Goal: Task Accomplishment & Management: Use online tool/utility

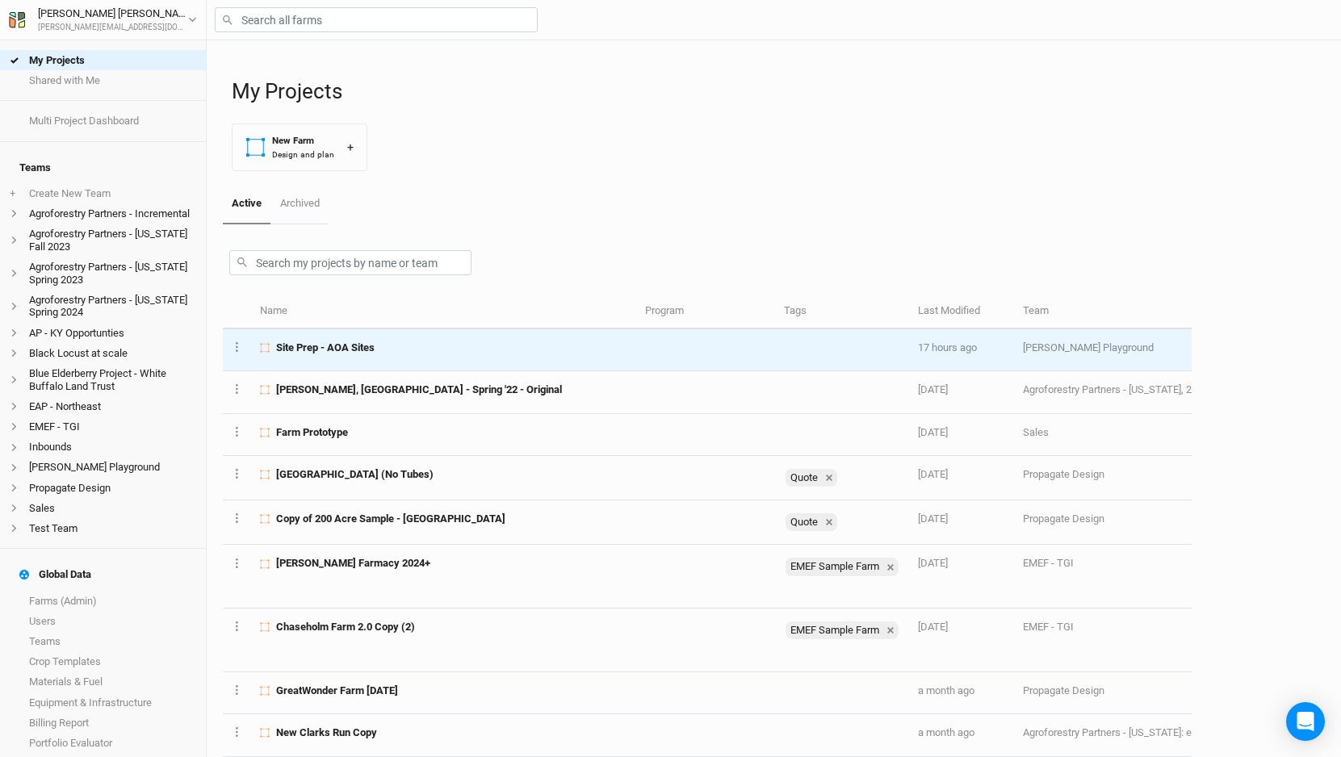
click at [370, 349] on span "Site Prep - AOA Sites" at bounding box center [325, 348] width 99 height 15
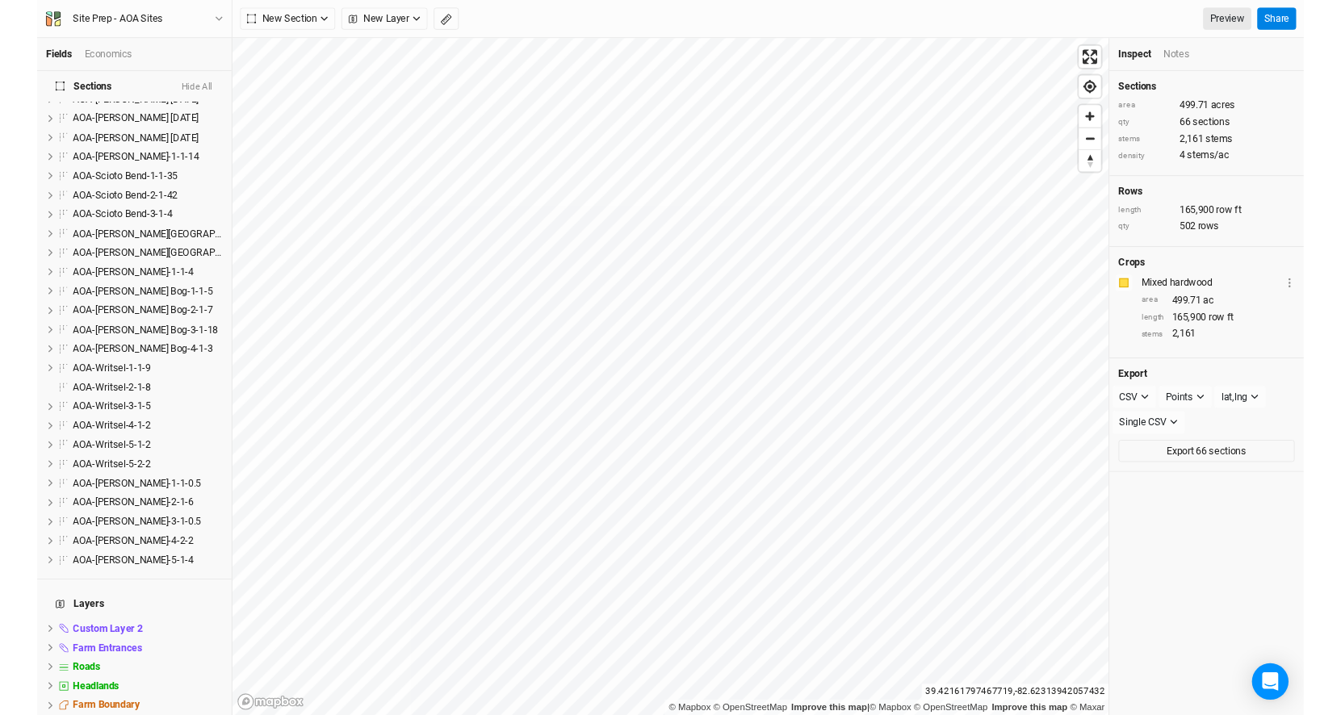
scroll to position [947, 0]
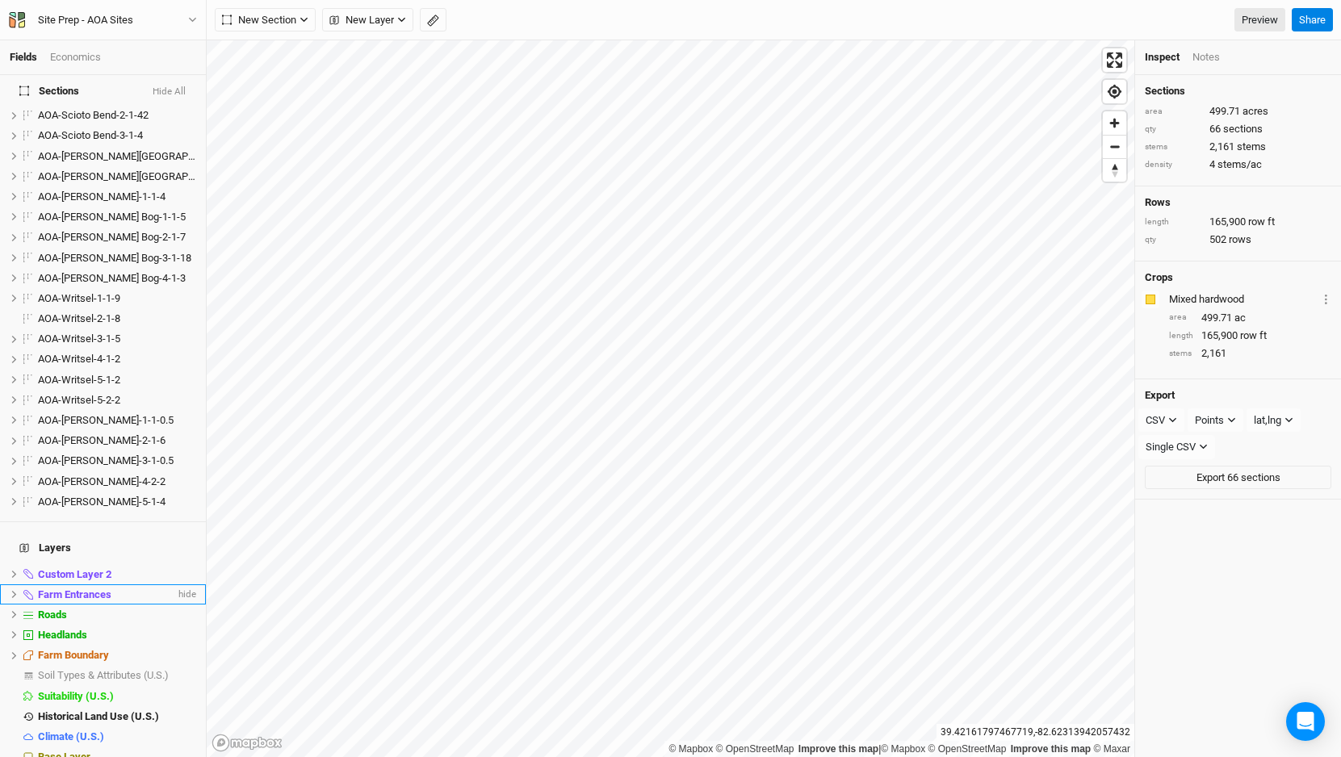
click at [95, 589] on span "Farm Entrances" at bounding box center [74, 595] width 73 height 12
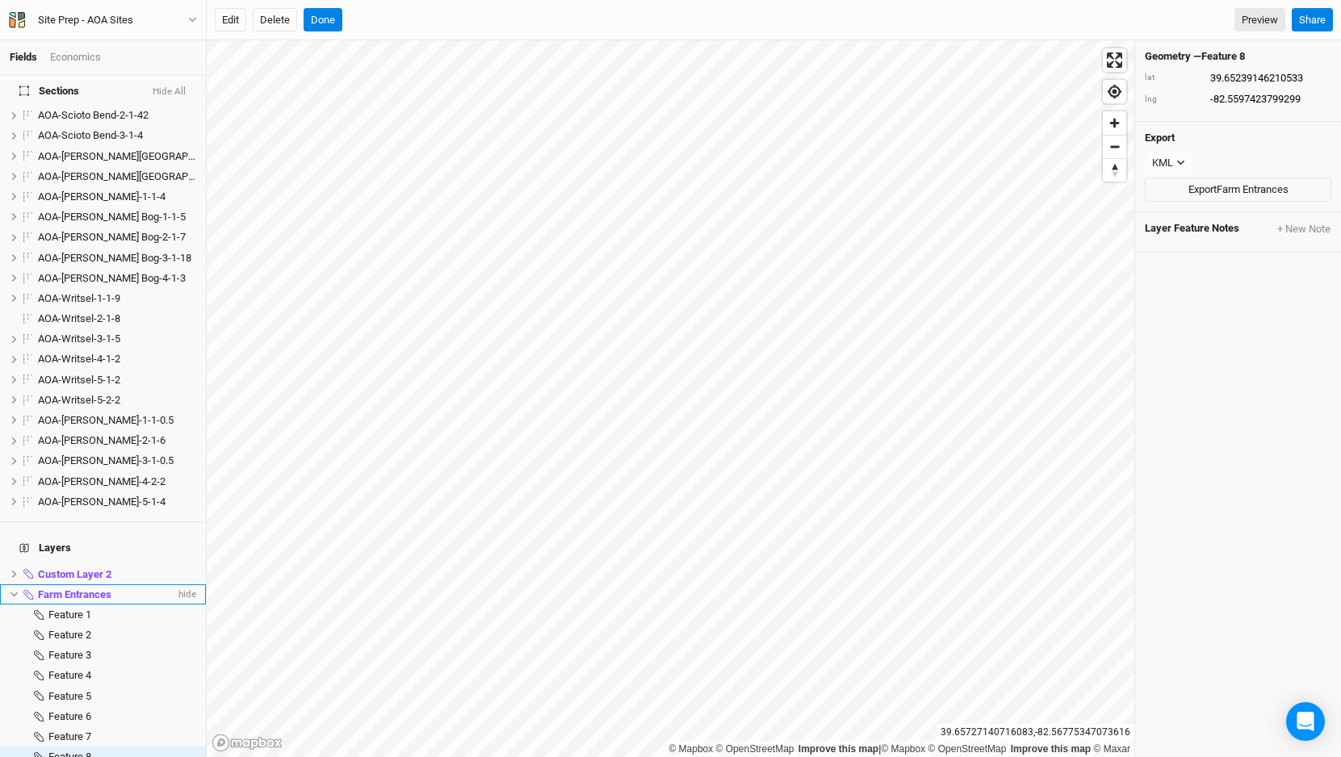
type input "39.65727008849521"
type input "-82.5677620917609"
type input "39.66254695220118"
type input "-82.57332340405549"
type input "39.65239146210533"
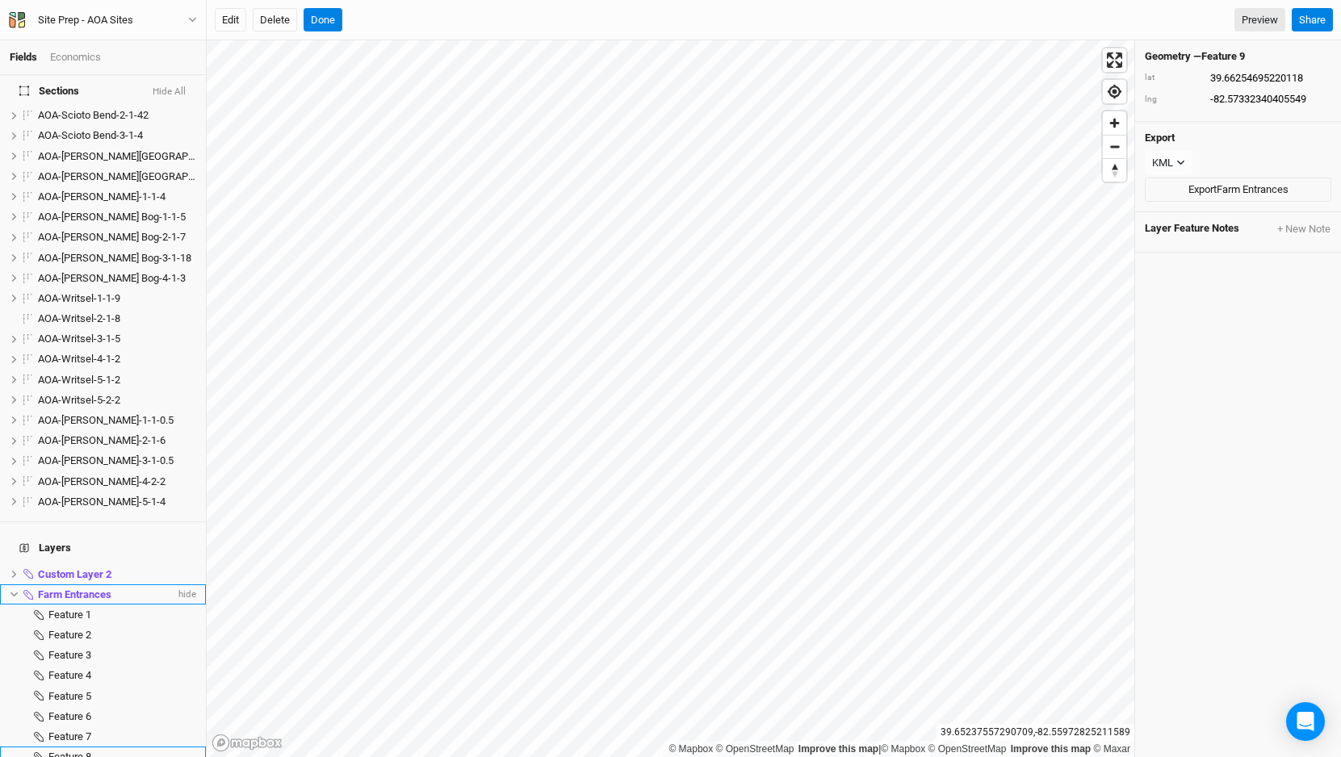
type input "-82.5597423799299"
type input "39.65727008849521"
type input "-82.5677620917609"
type input "39.66254695220118"
type input "-82.57332340405549"
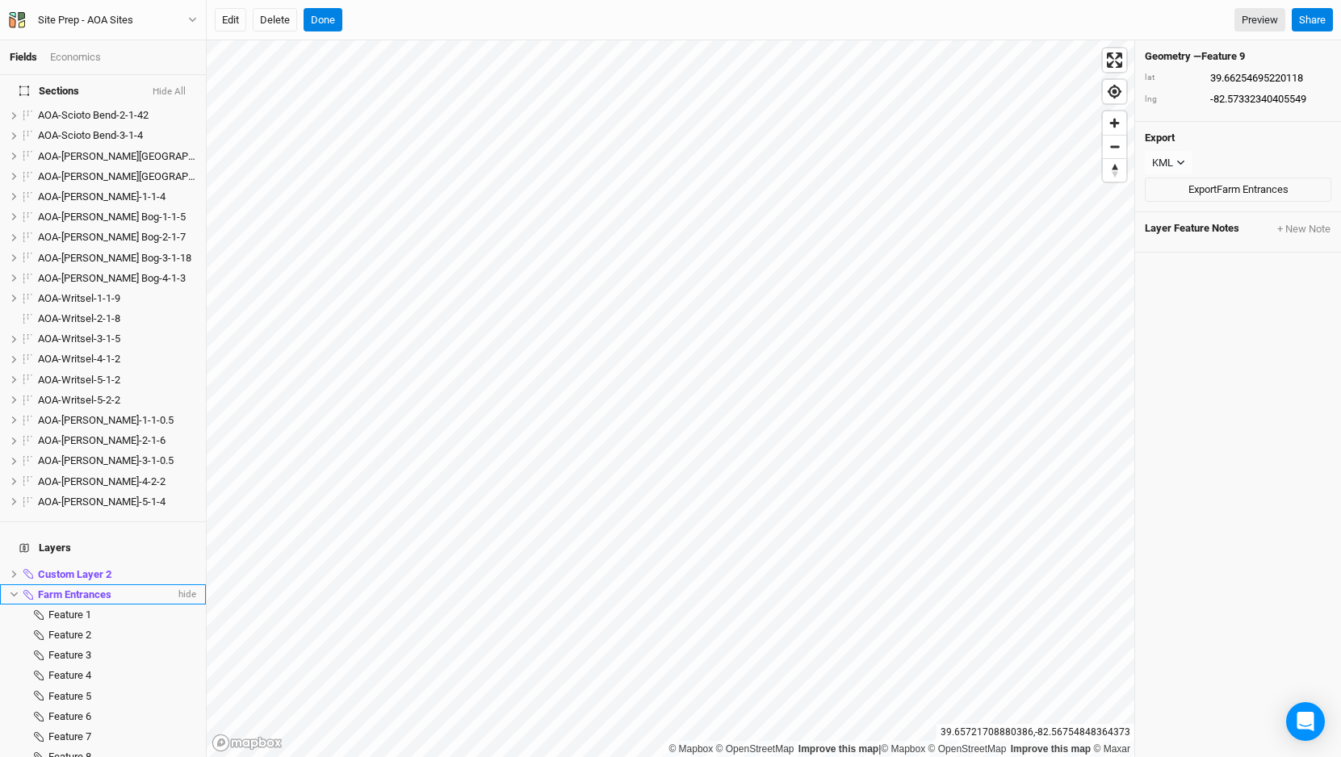
type input "39.65727008849521"
type input "-82.5677620917609"
type input "39.65239146210533"
type input "-82.5597423799299"
type input "39.41074041821895"
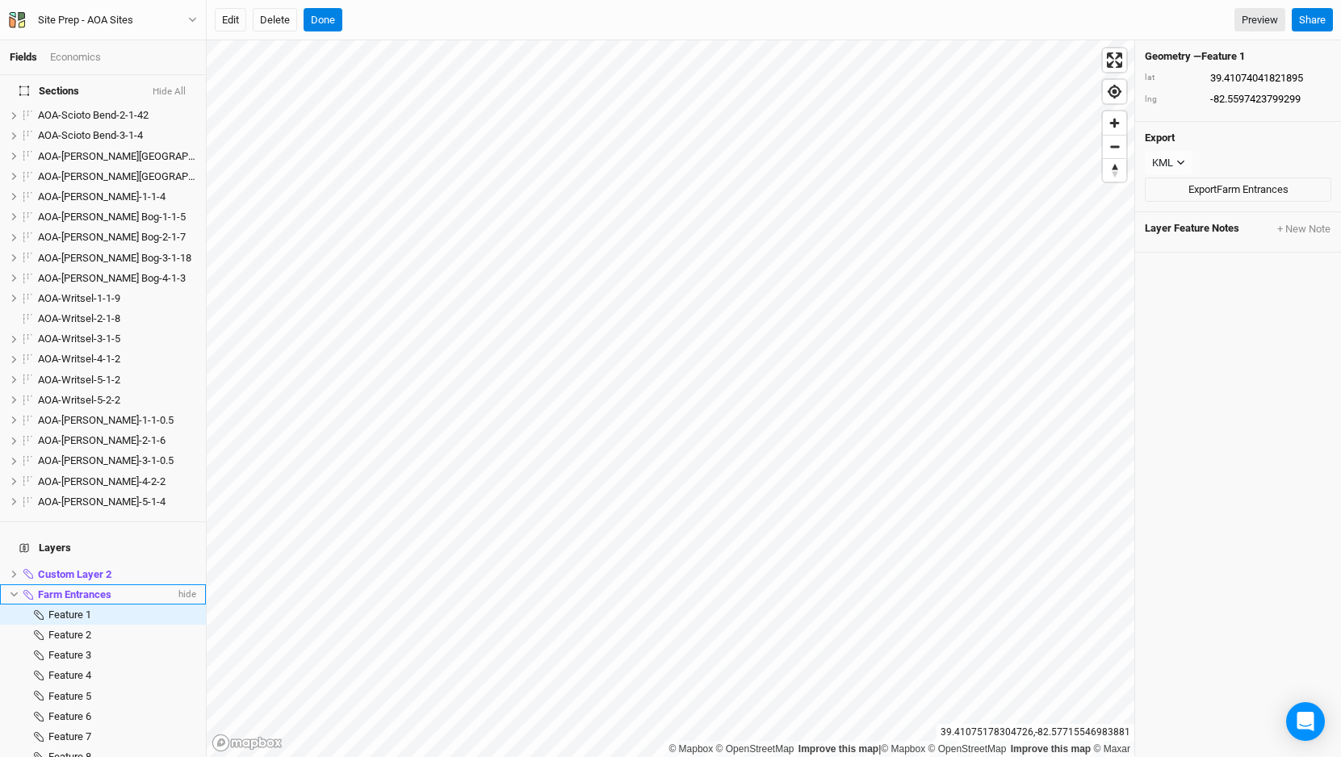
type input "-82.57716205190815"
type input "39.41284760774721"
type input "-82.57535496605234"
type input "39.41280978292005"
type input "-82.57462504108236"
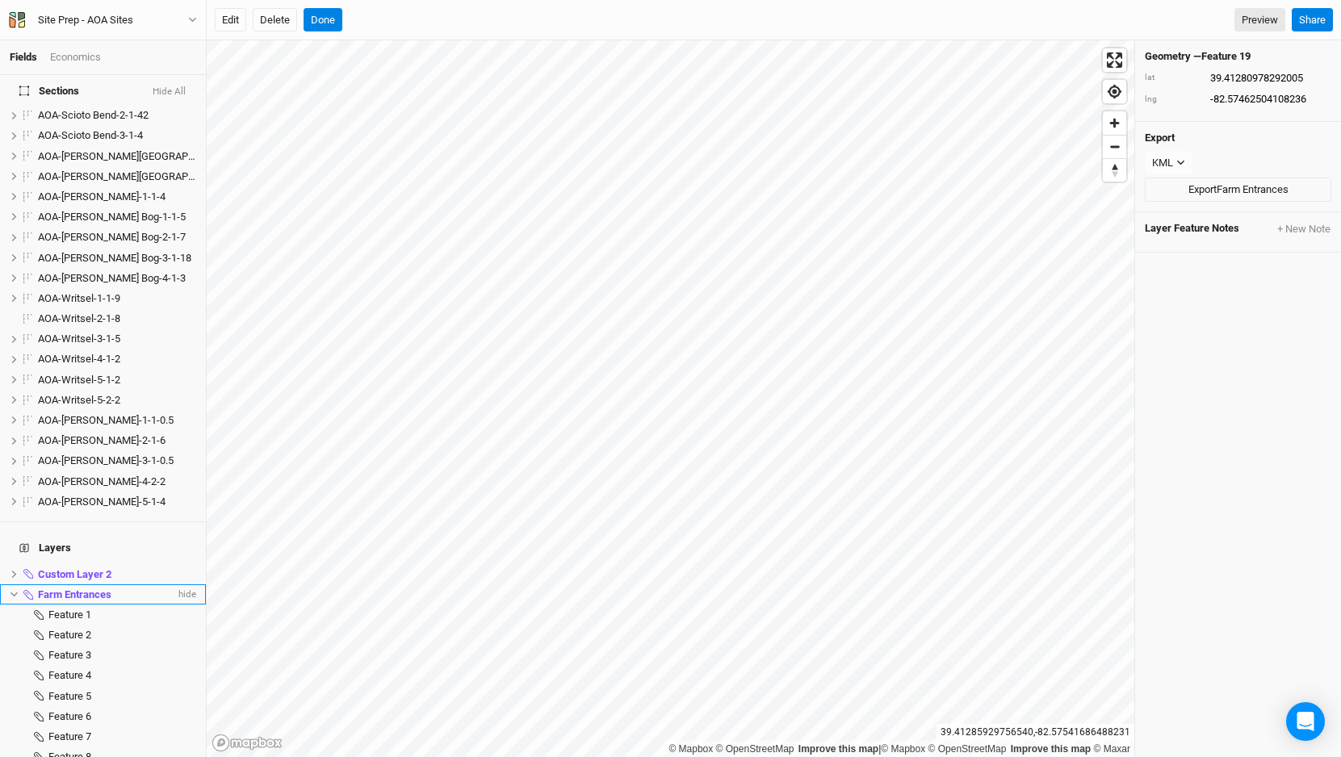
type input "39.41284760774721"
type input "-82.57535496605234"
type input "39.36590522181672"
type input "-82.58233856830581"
click at [322, 28] on button "Done" at bounding box center [323, 20] width 39 height 24
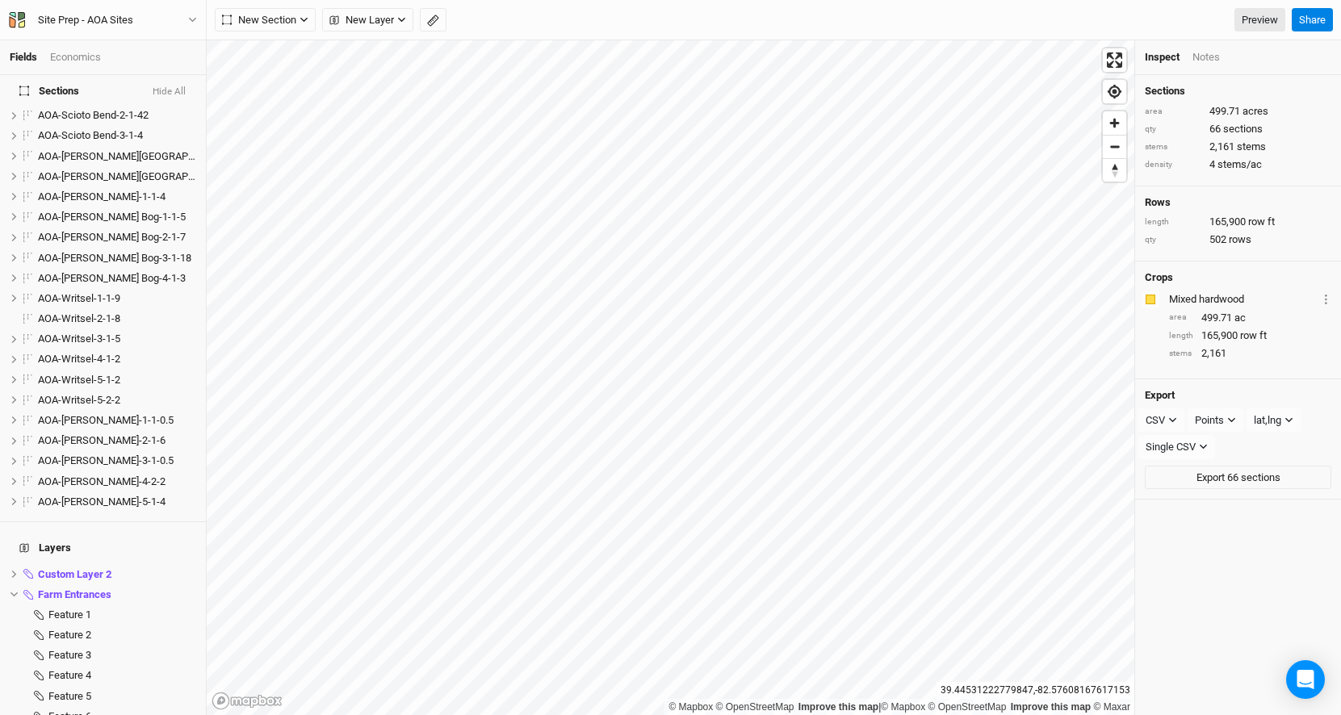
click at [650, 36] on div "Fields Economics Sections Hide All AOA-Adelphi Moraine-1-1-7 hide AOA-[PERSON_N…" at bounding box center [670, 357] width 1341 height 715
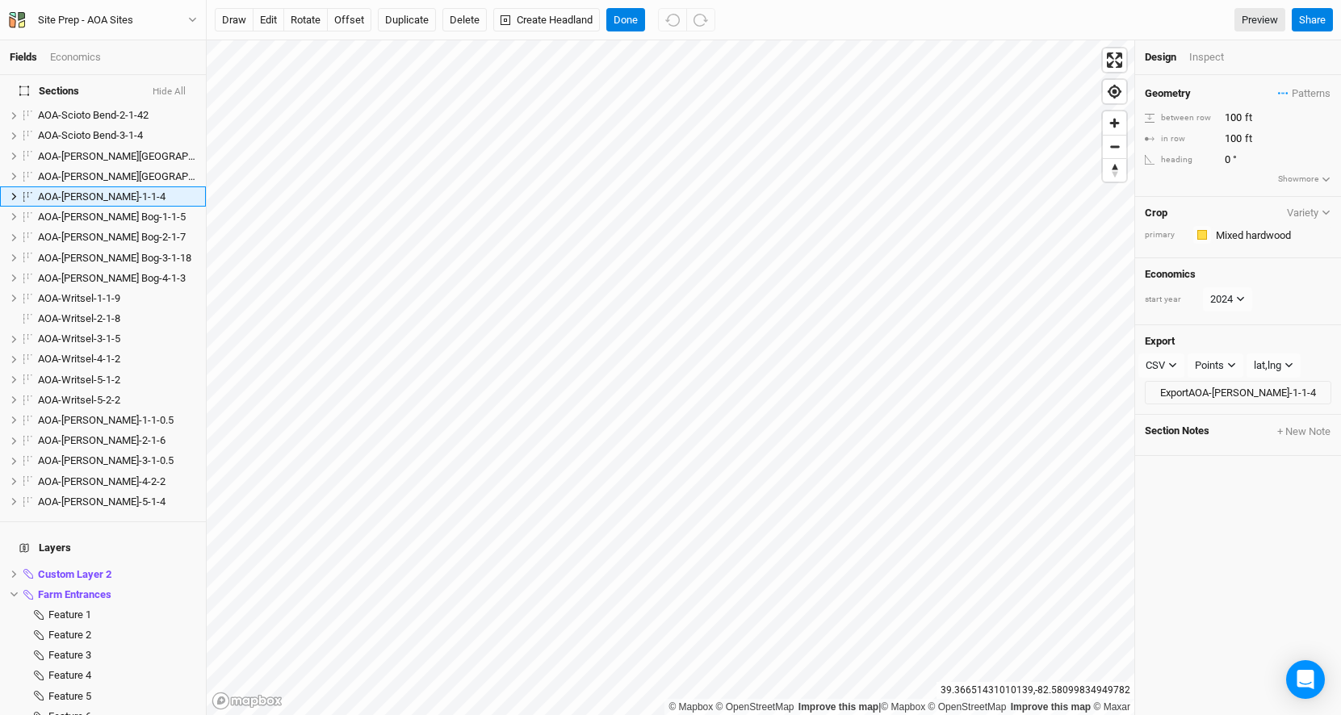
scroll to position [739, 0]
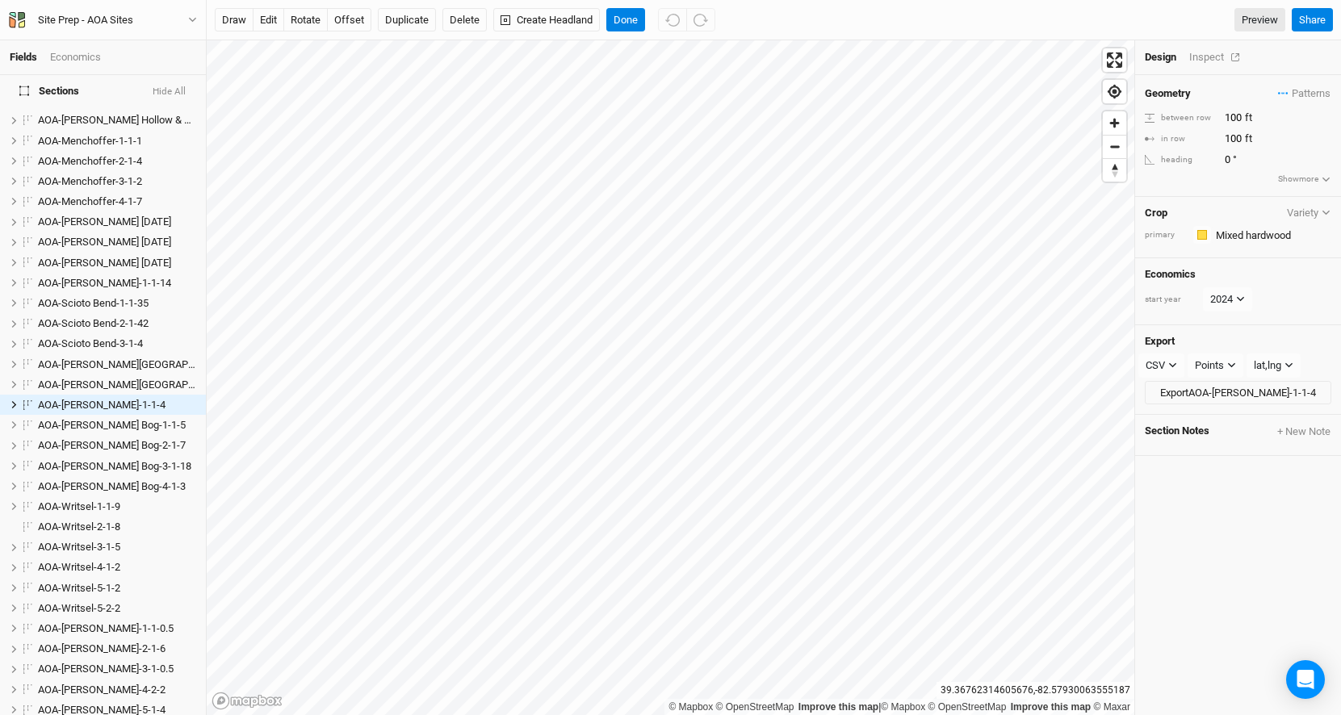
click at [1210, 59] on div "Inspect" at bounding box center [1217, 57] width 57 height 15
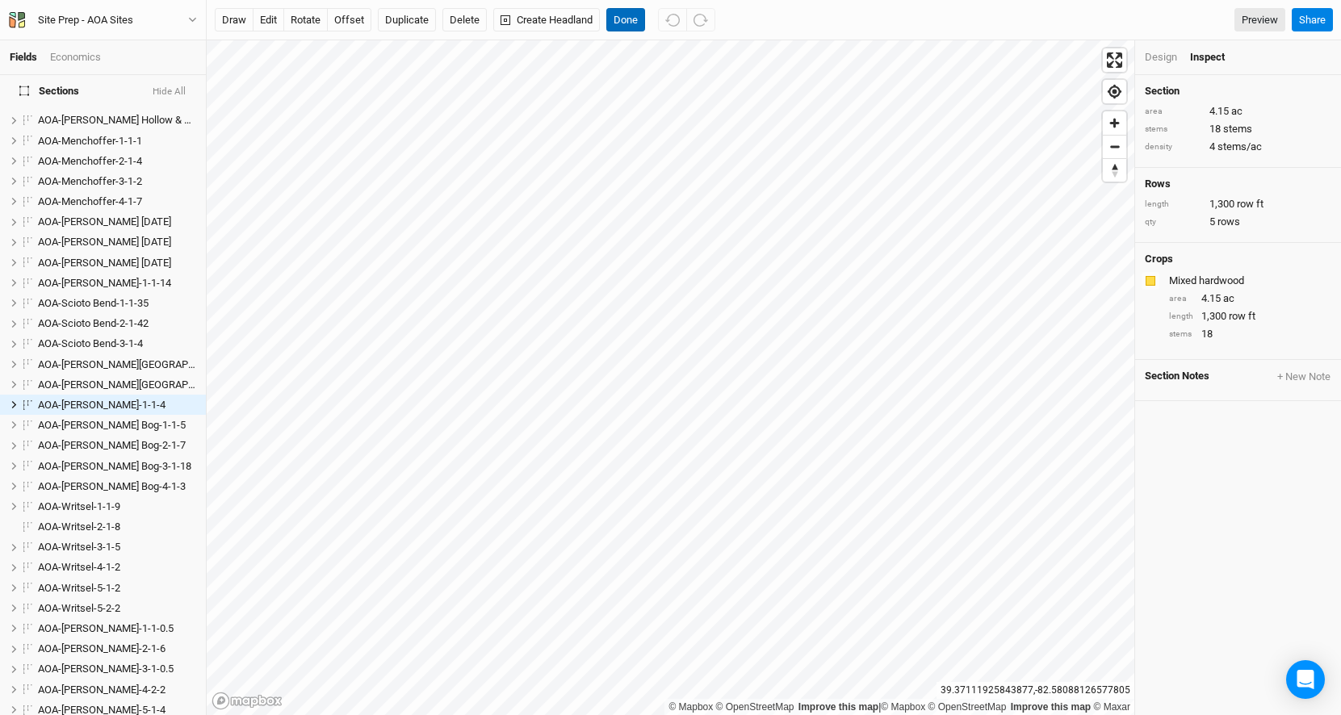
click at [627, 13] on button "Done" at bounding box center [625, 20] width 39 height 24
click at [636, 14] on button "Done" at bounding box center [625, 20] width 39 height 24
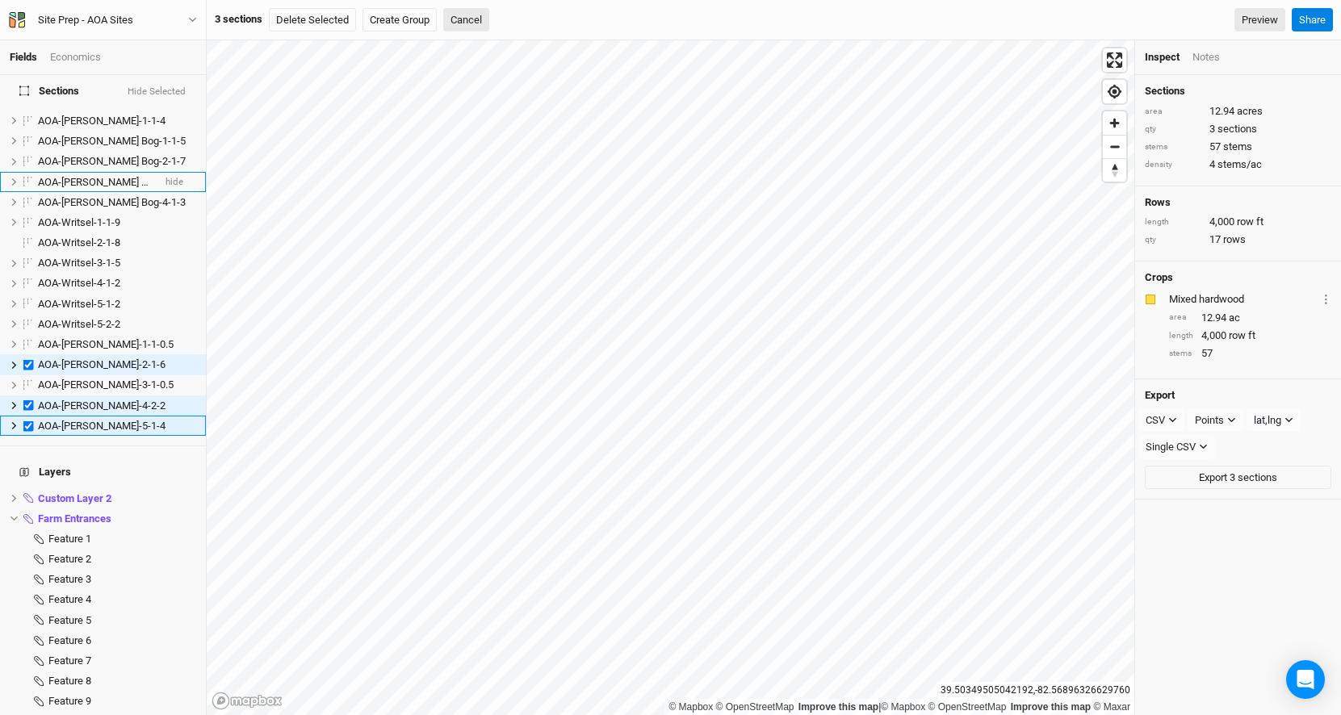
scroll to position [1043, 0]
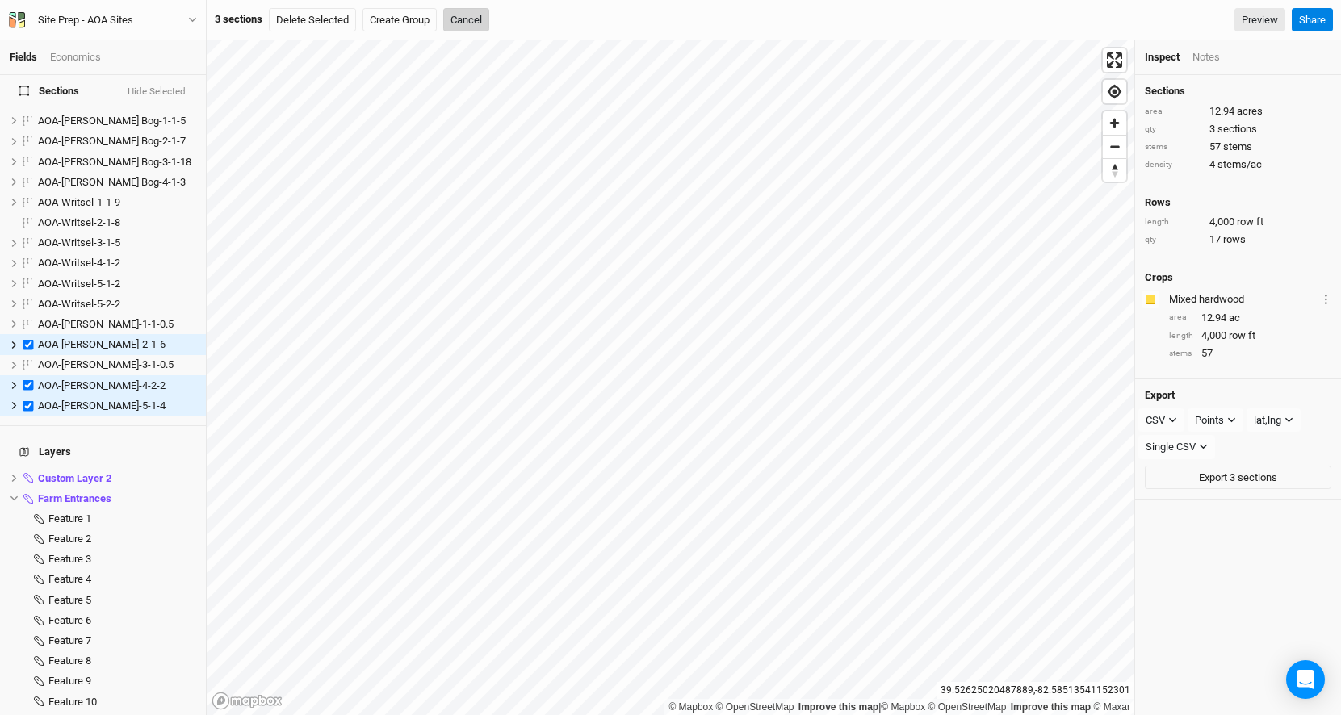
click at [492, 23] on div "3 sections Delete Selected Create Group Cancel Preview" at bounding box center [750, 20] width 1071 height 24
click at [467, 29] on button "Cancel" at bounding box center [466, 20] width 46 height 24
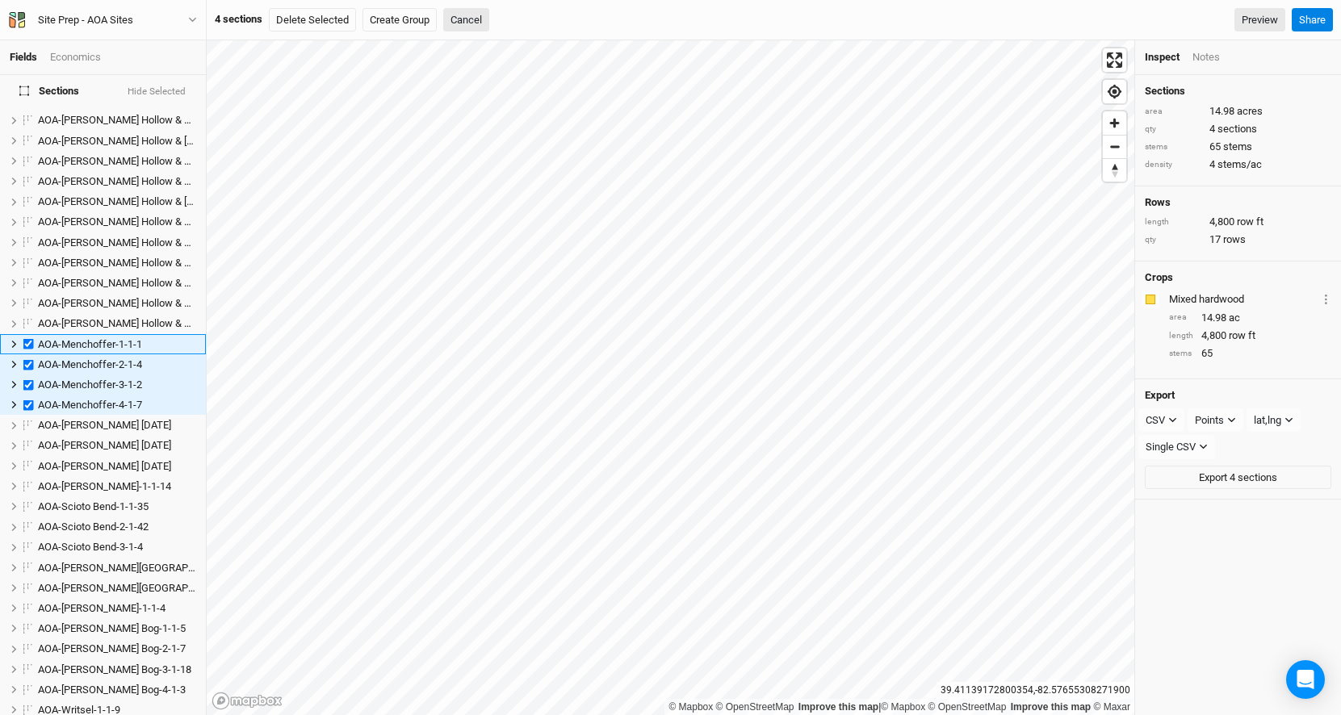
scroll to position [474, 0]
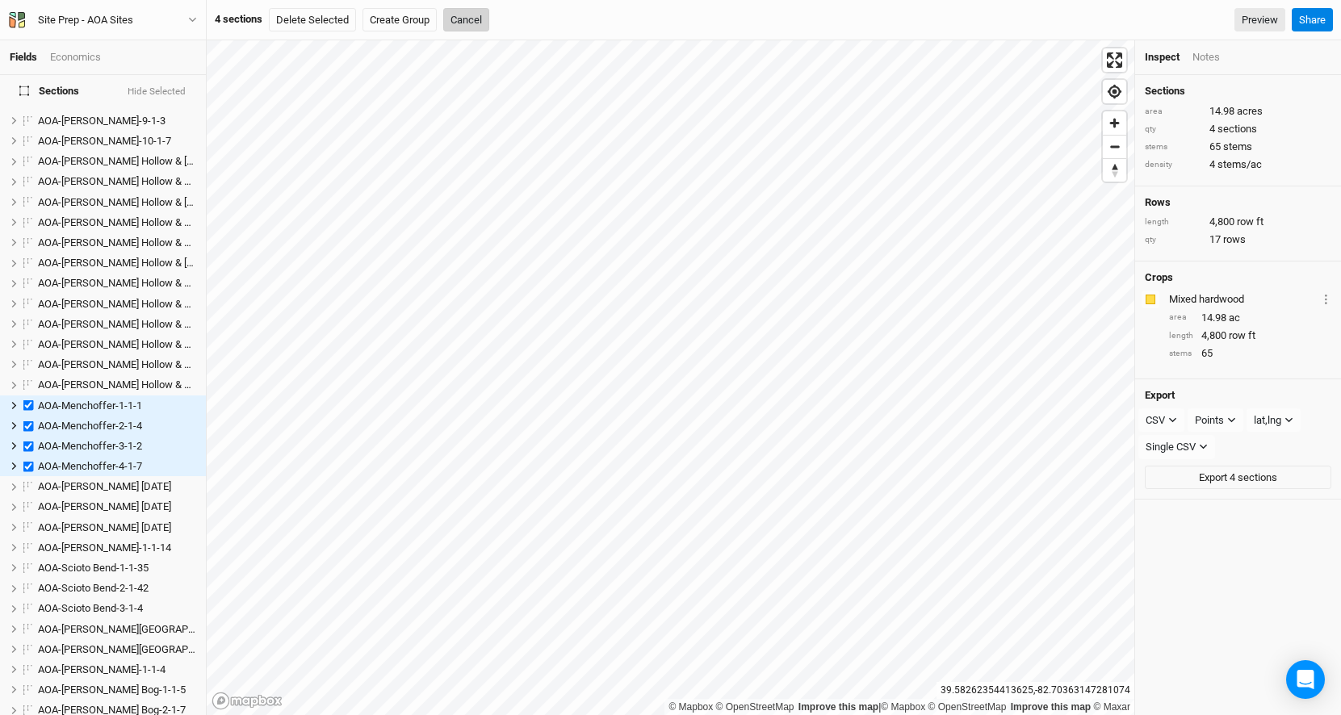
click at [470, 10] on button "Cancel" at bounding box center [466, 20] width 46 height 24
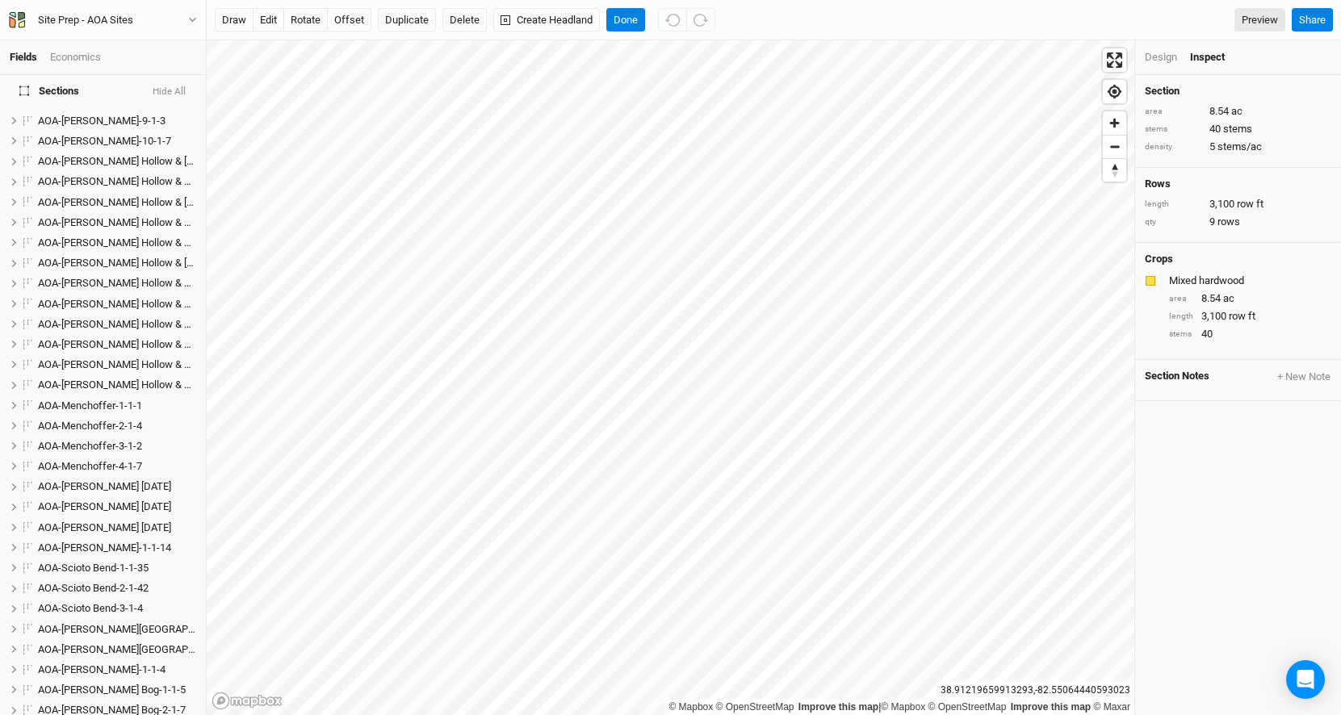
scroll to position [0, 0]
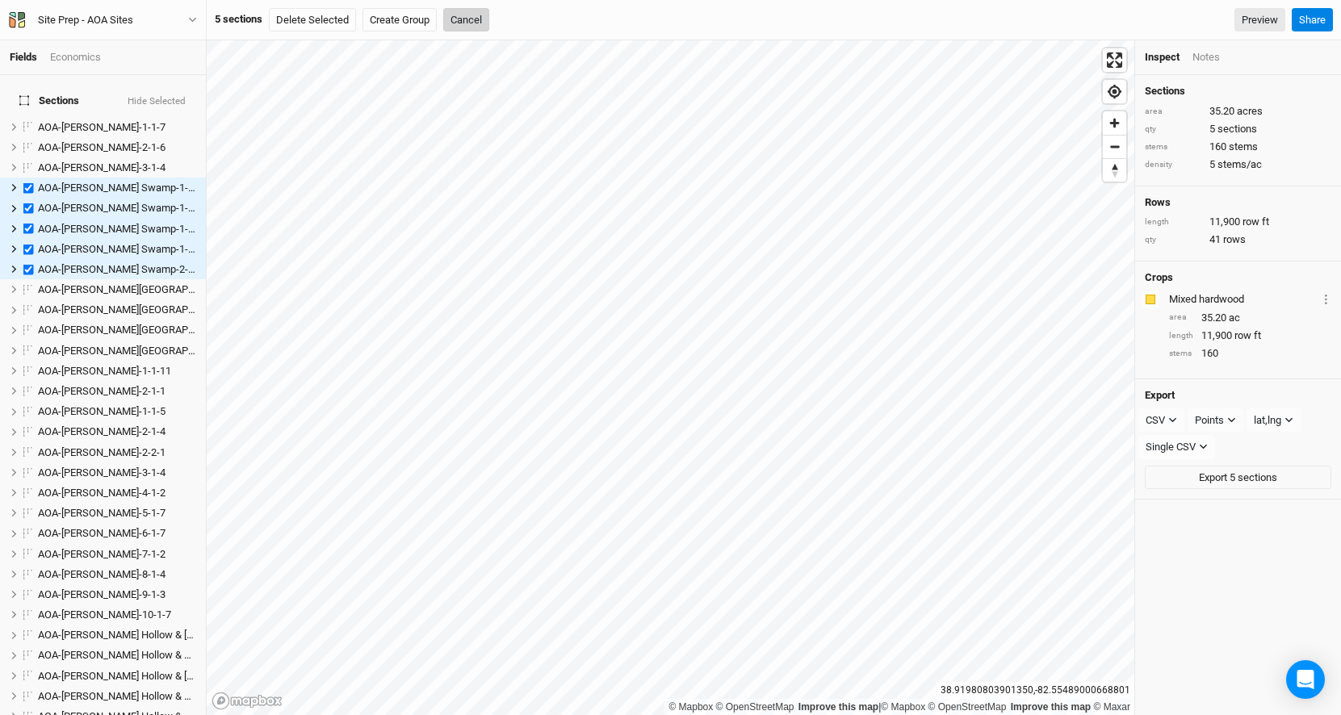
click at [454, 28] on button "Cancel" at bounding box center [466, 20] width 46 height 24
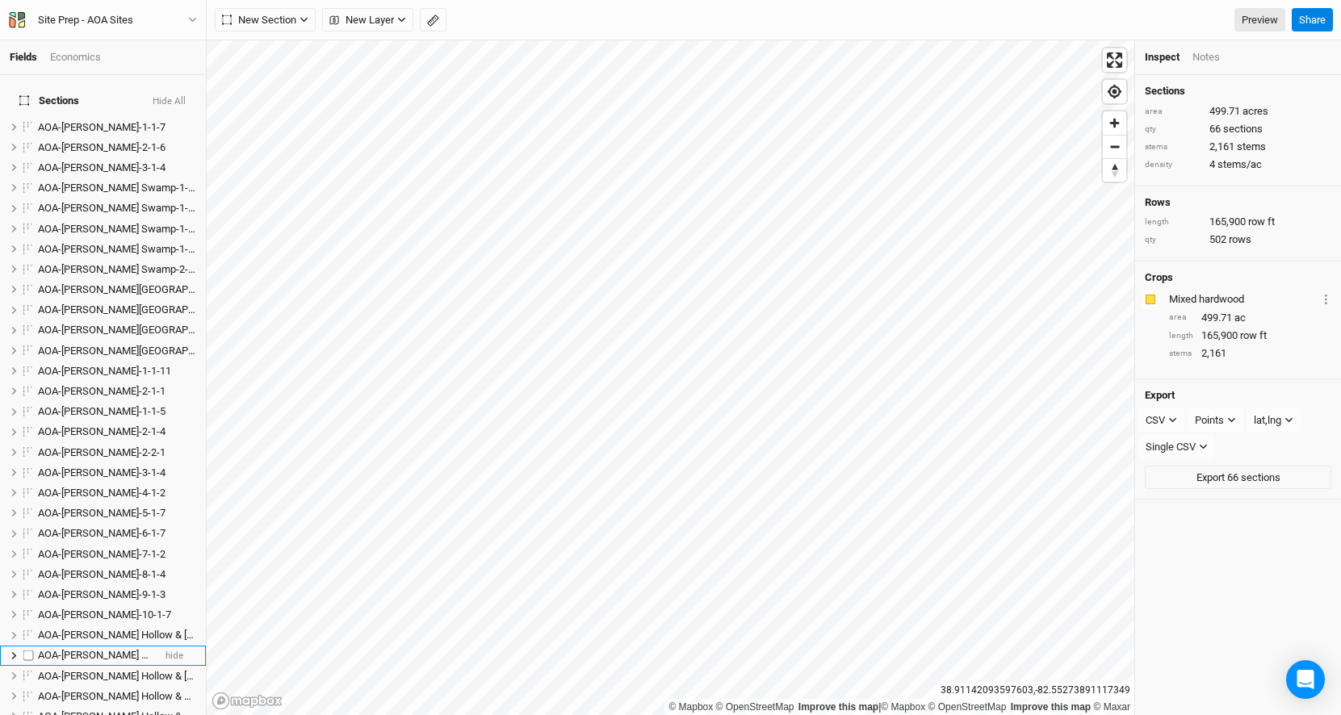
scroll to position [1375, 0]
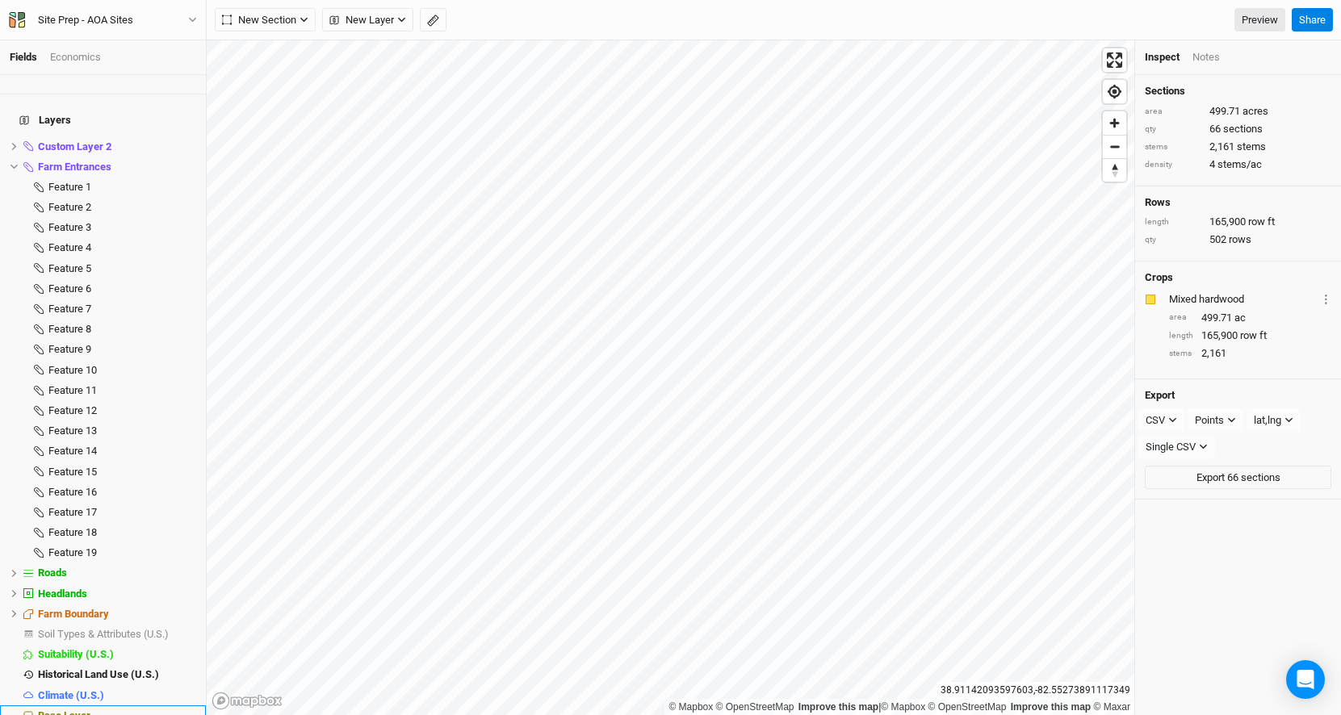
click at [134, 710] on div "Base Layer" at bounding box center [117, 716] width 158 height 13
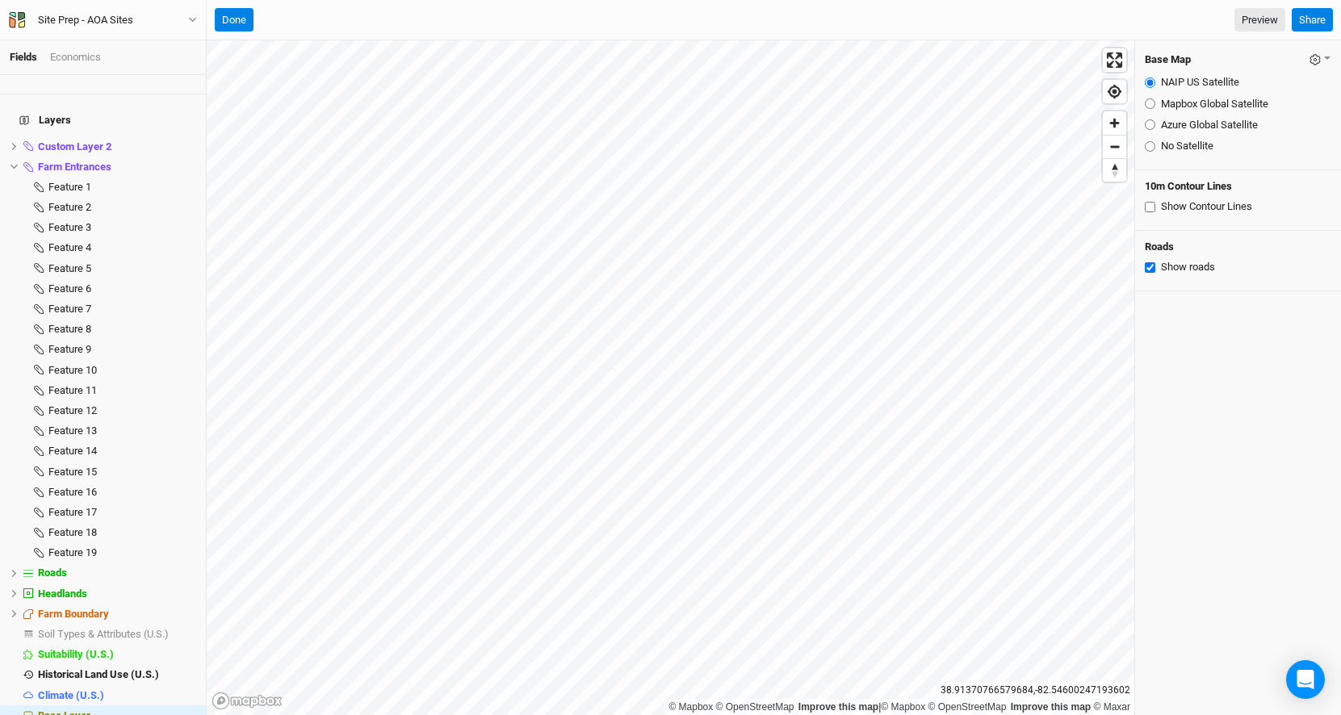
click at [1152, 124] on input "Azure Global Satellite" at bounding box center [1150, 125] width 10 height 10
radio input "true"
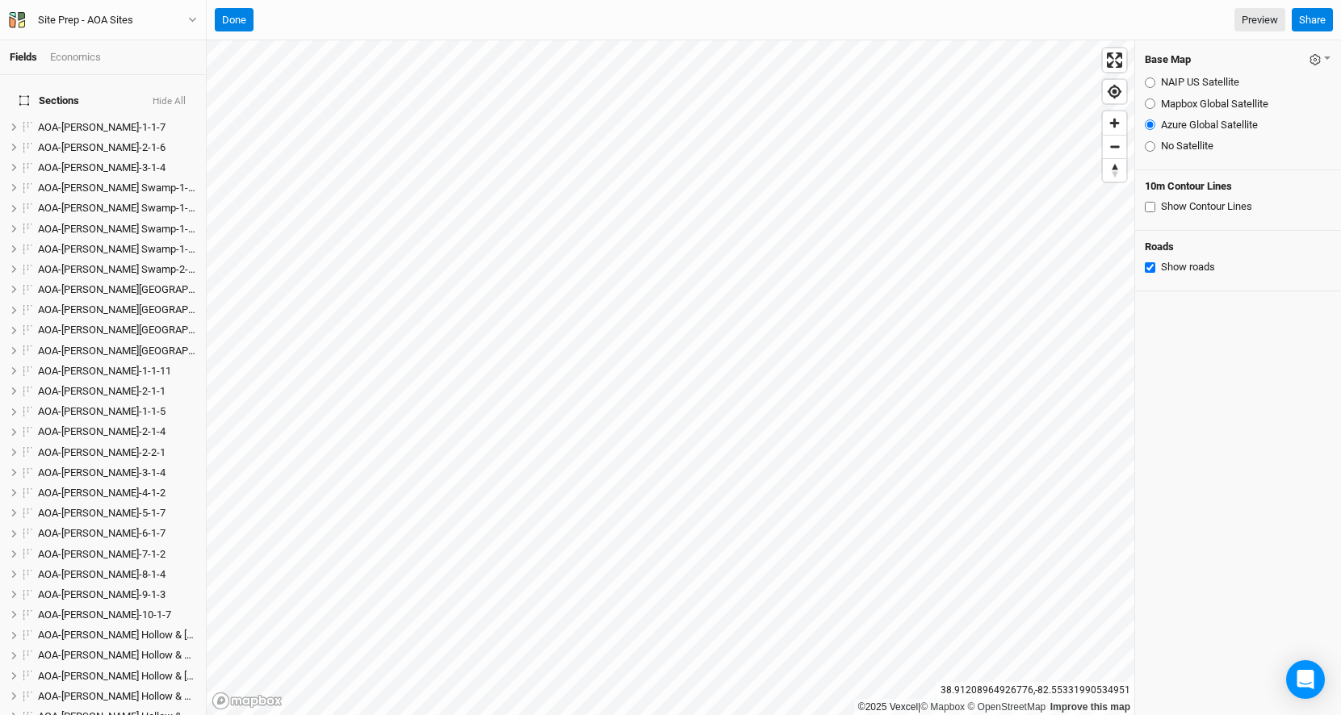
click at [176, 96] on button "Hide All" at bounding box center [169, 101] width 35 height 11
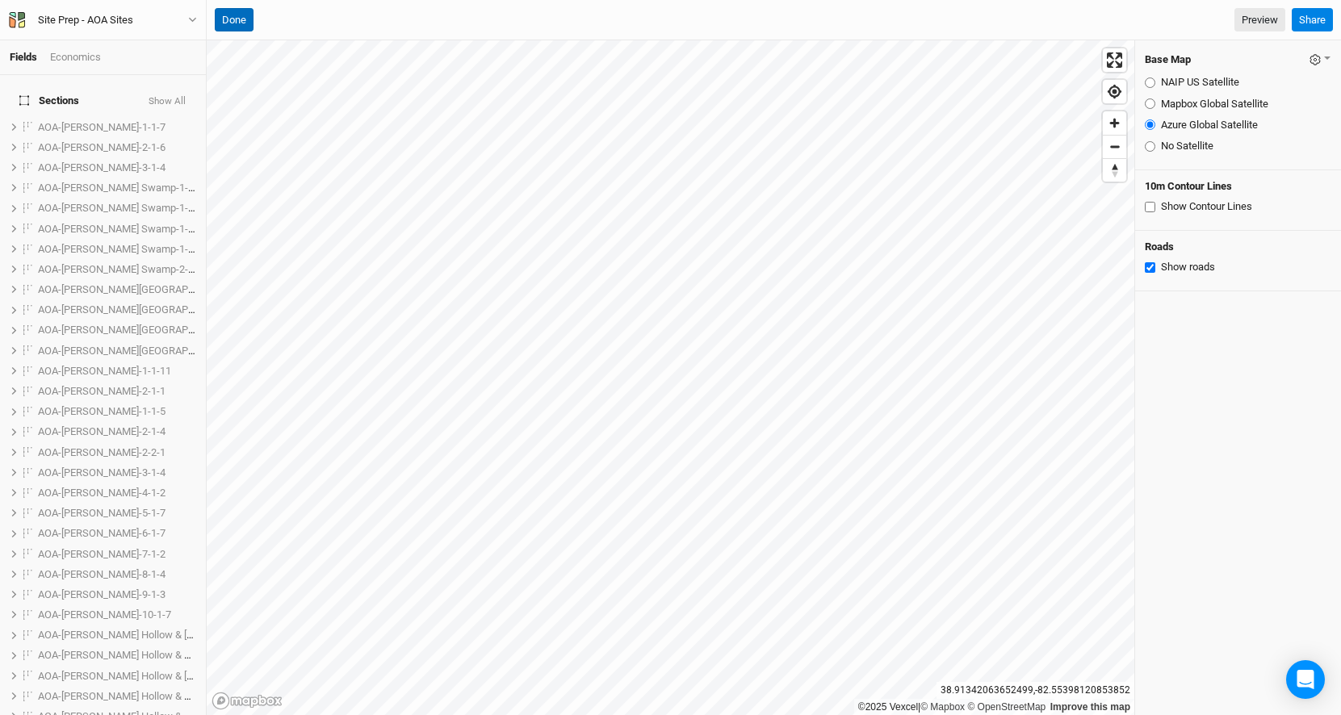
click at [241, 13] on button "Done" at bounding box center [234, 20] width 39 height 24
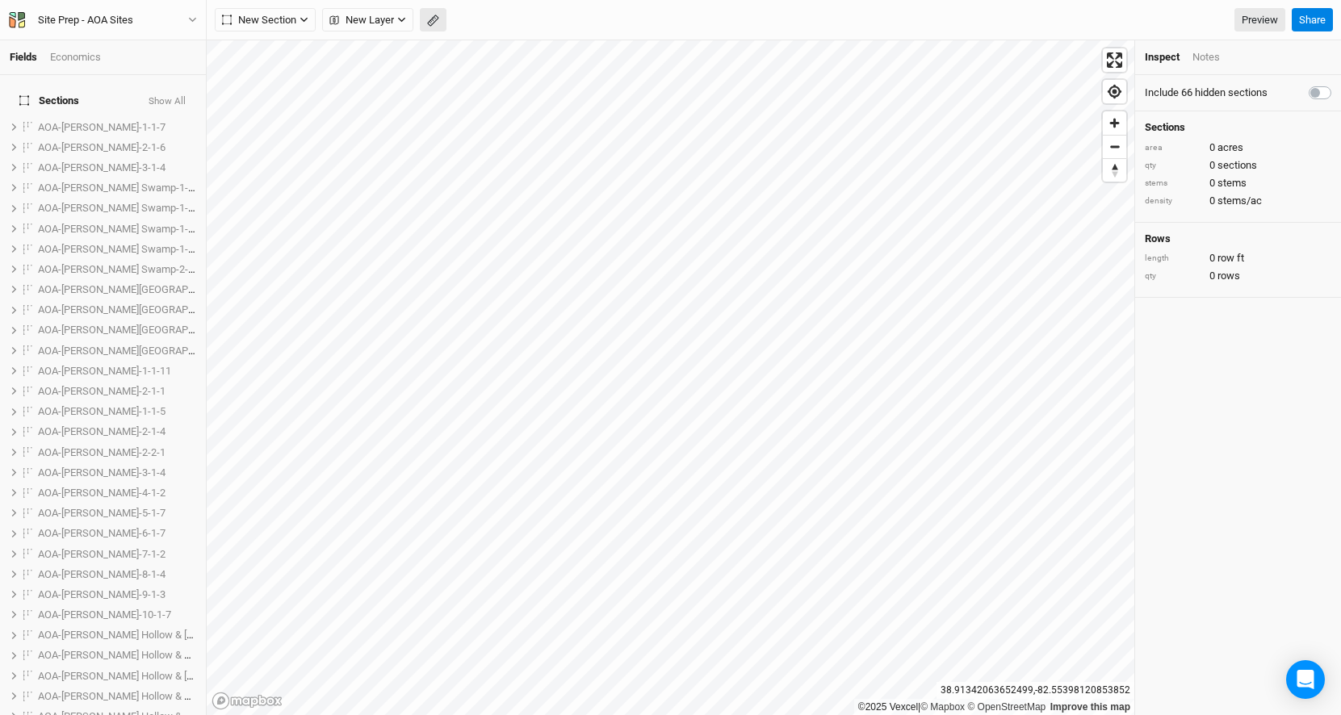
click at [433, 20] on icon "button" at bounding box center [433, 21] width 12 height 12
click at [257, 19] on button "button" at bounding box center [250, 20] width 24 height 24
click at [286, 21] on button "Done" at bounding box center [288, 20] width 39 height 24
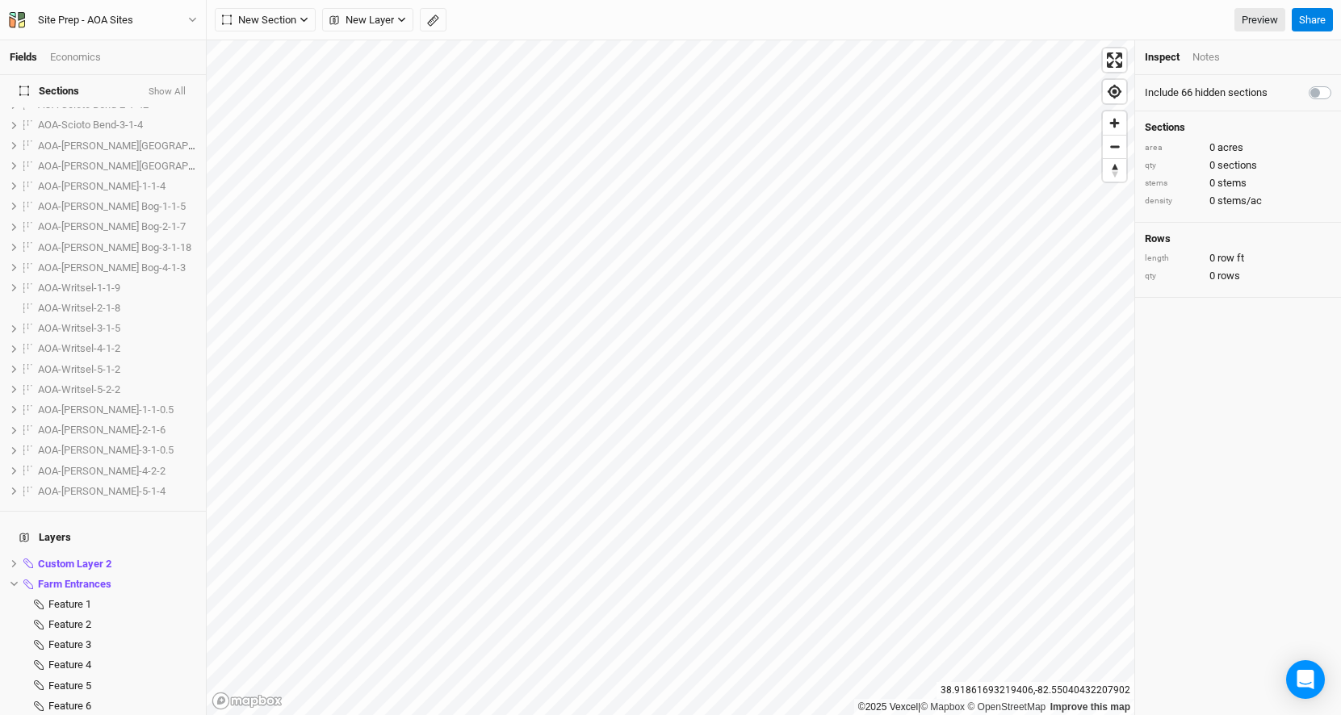
scroll to position [1375, 0]
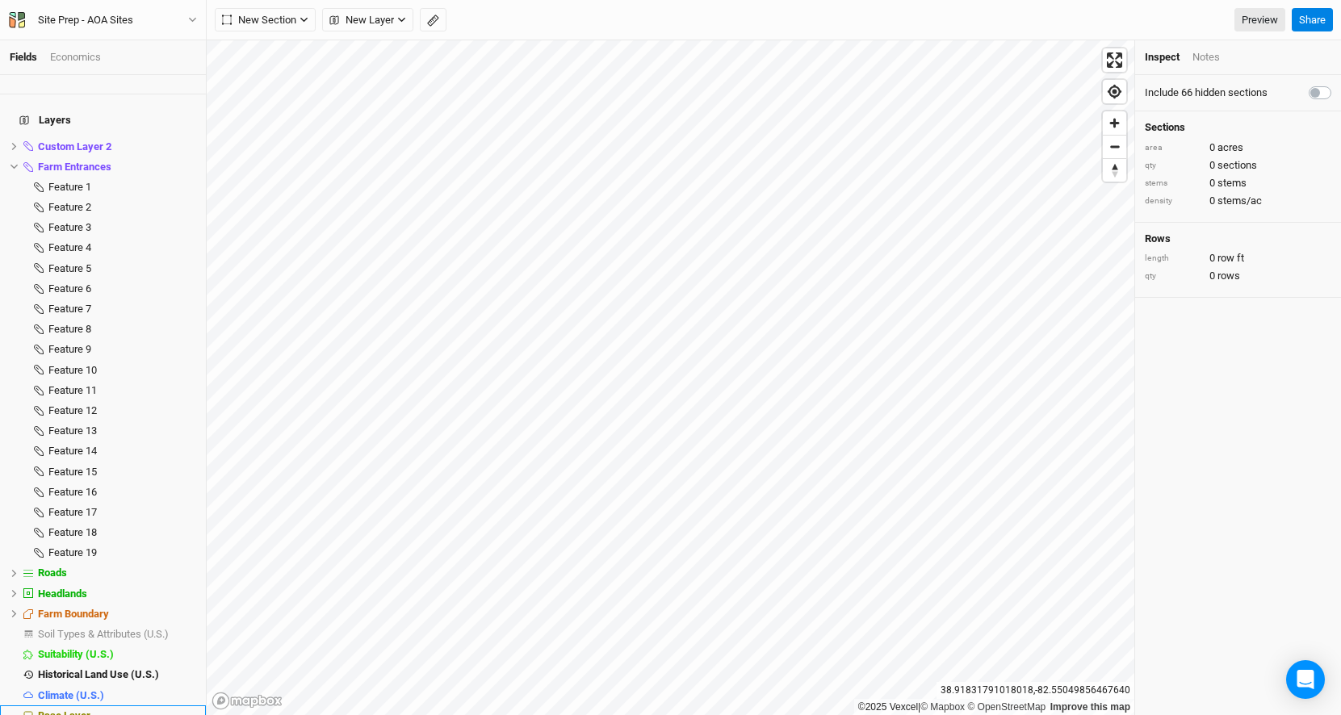
click at [118, 710] on div "Base Layer" at bounding box center [117, 716] width 158 height 13
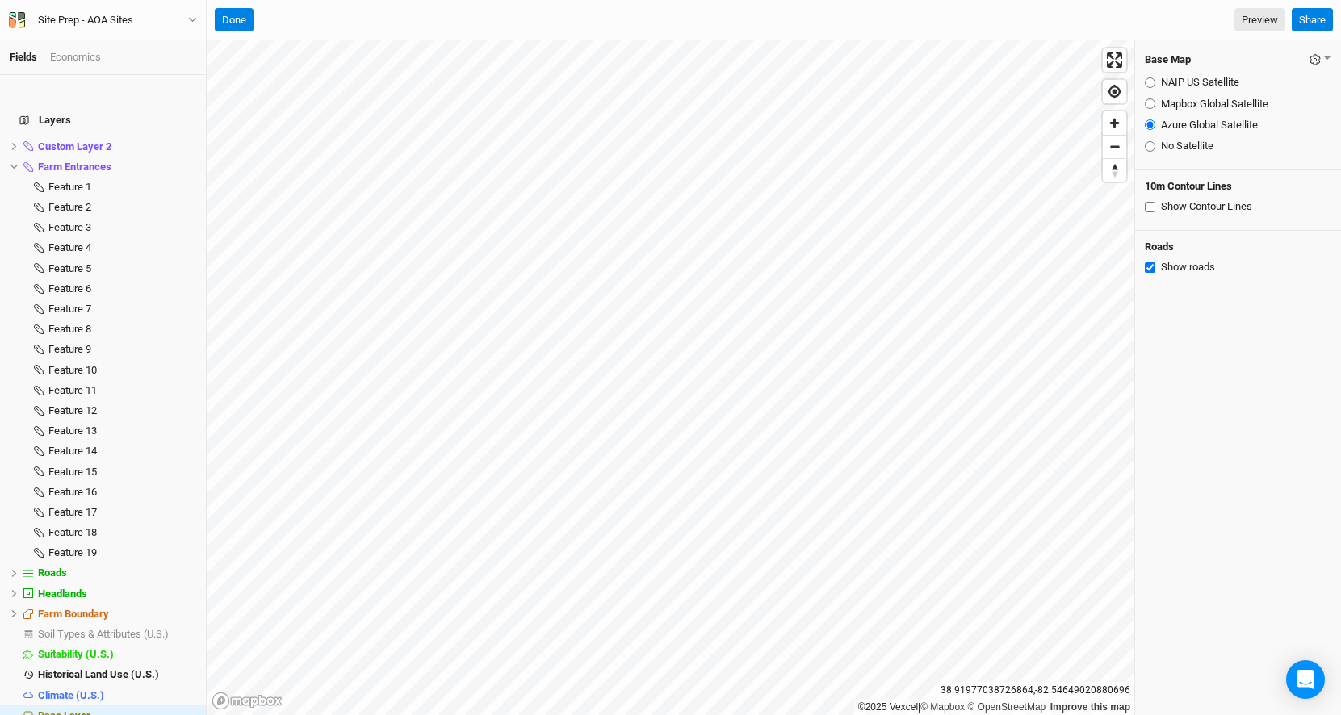
click at [1148, 106] on input "Mapbox Global Satellite" at bounding box center [1150, 104] width 10 height 10
radio input "true"
click at [1146, 85] on input "NAIP US Satellite" at bounding box center [1150, 83] width 10 height 10
radio input "true"
click at [1147, 97] on div "Mapbox Global Satellite" at bounding box center [1238, 104] width 187 height 15
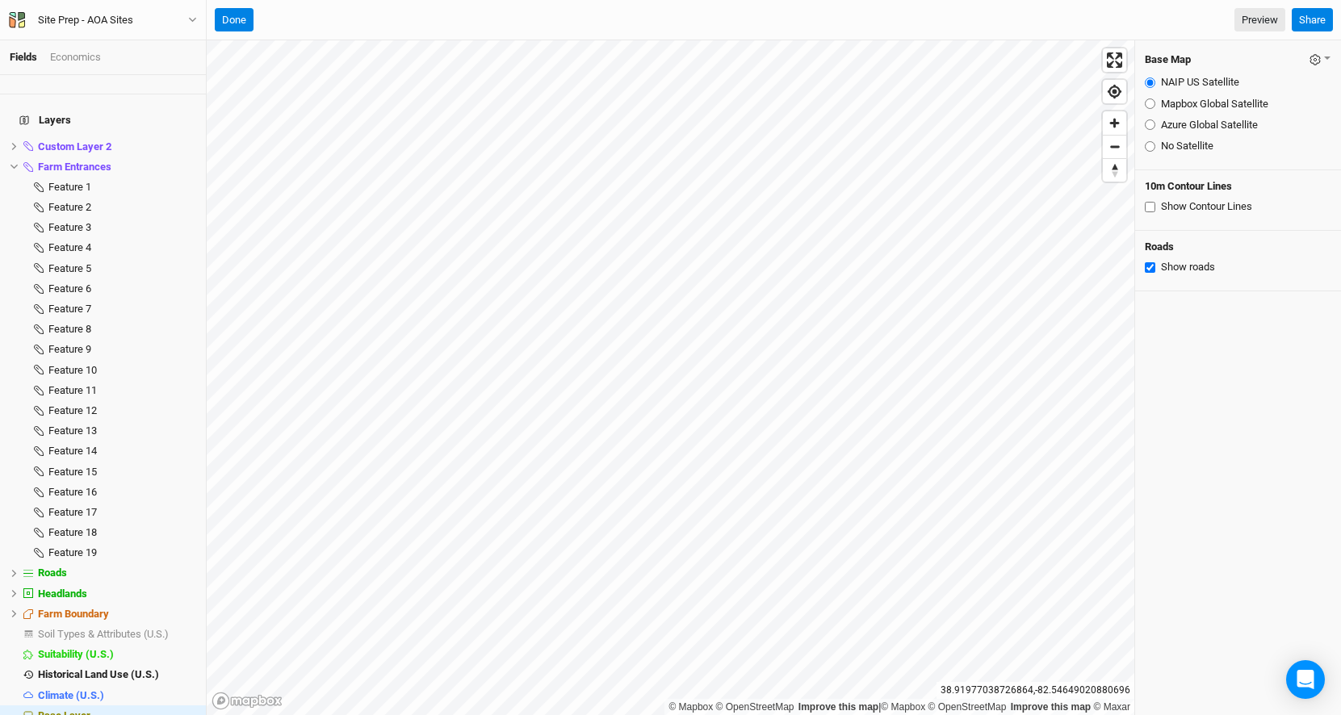
click at [1148, 100] on input "Mapbox Global Satellite" at bounding box center [1150, 104] width 10 height 10
radio input "true"
click at [1151, 125] on input "Azure Global Satellite" at bounding box center [1150, 125] width 10 height 10
radio input "true"
click at [1148, 101] on input "Mapbox Global Satellite" at bounding box center [1150, 104] width 10 height 10
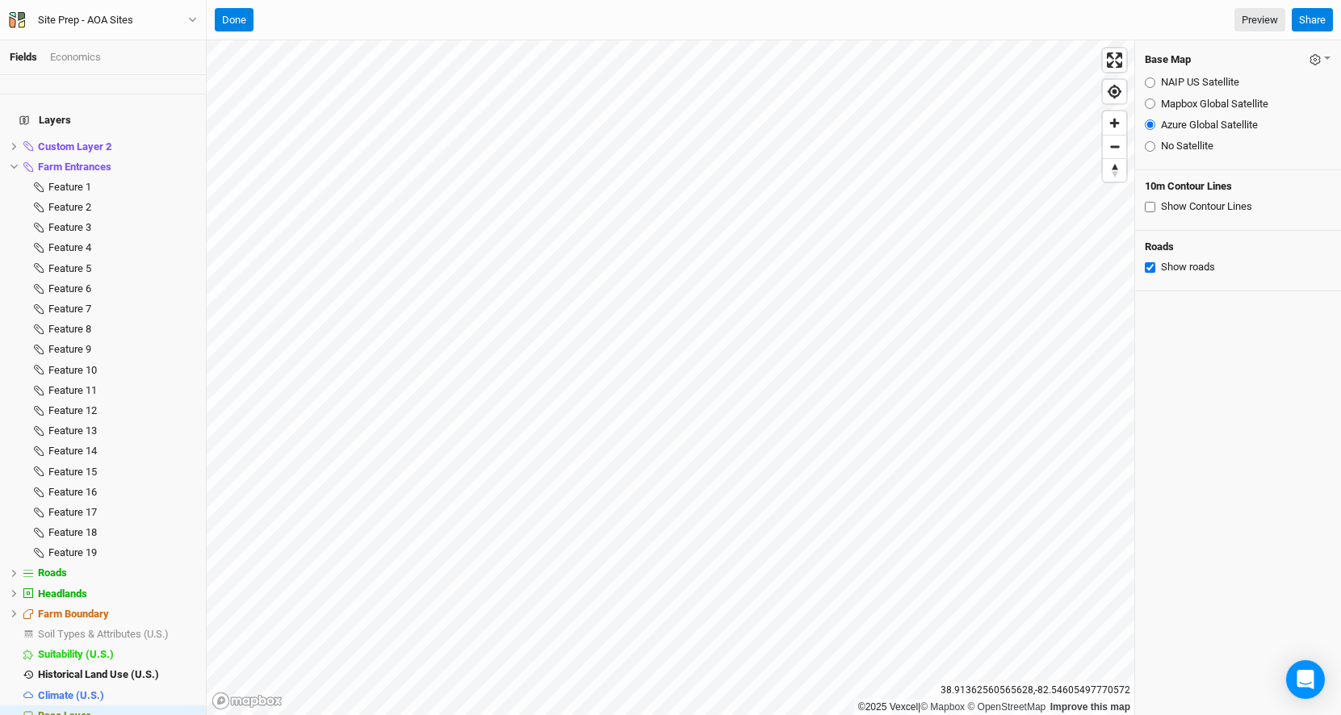
radio input "true"
click at [1149, 84] on input "NAIP US Satellite" at bounding box center [1150, 83] width 10 height 10
radio input "true"
click at [1147, 126] on input "Azure Global Satellite" at bounding box center [1150, 125] width 10 height 10
radio input "true"
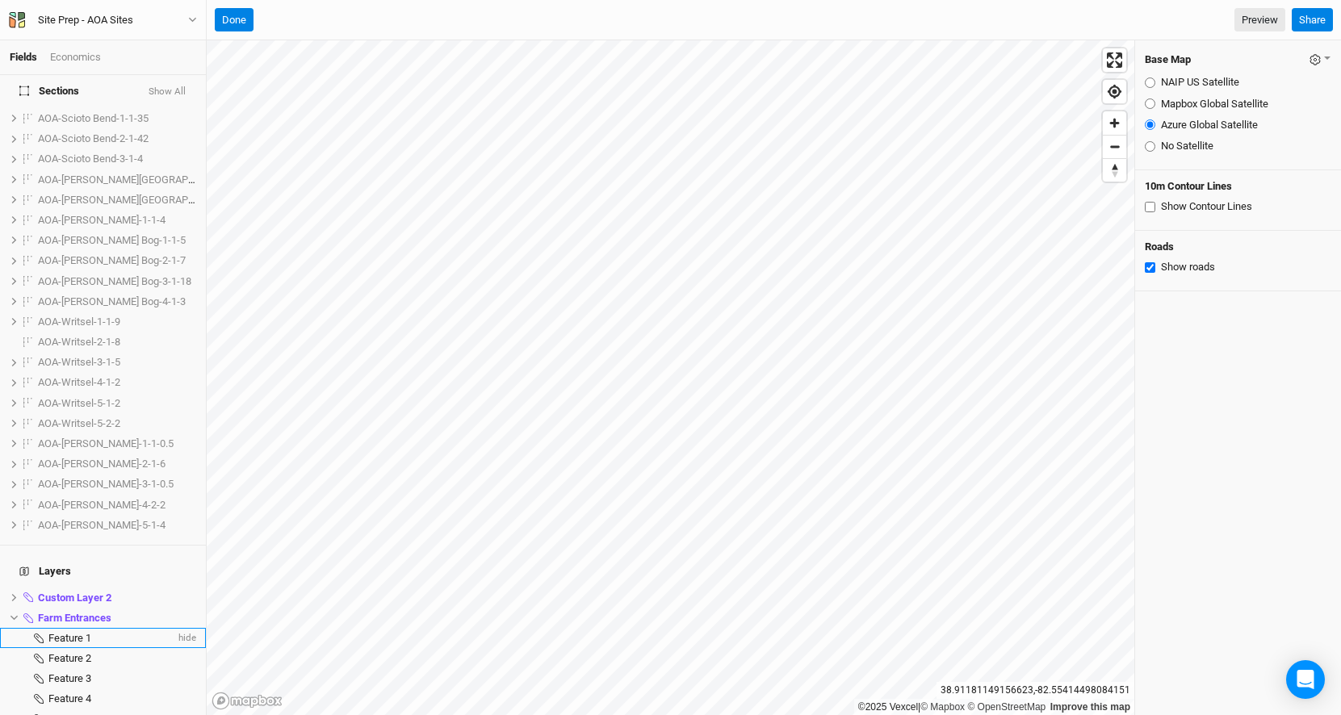
scroll to position [677, 0]
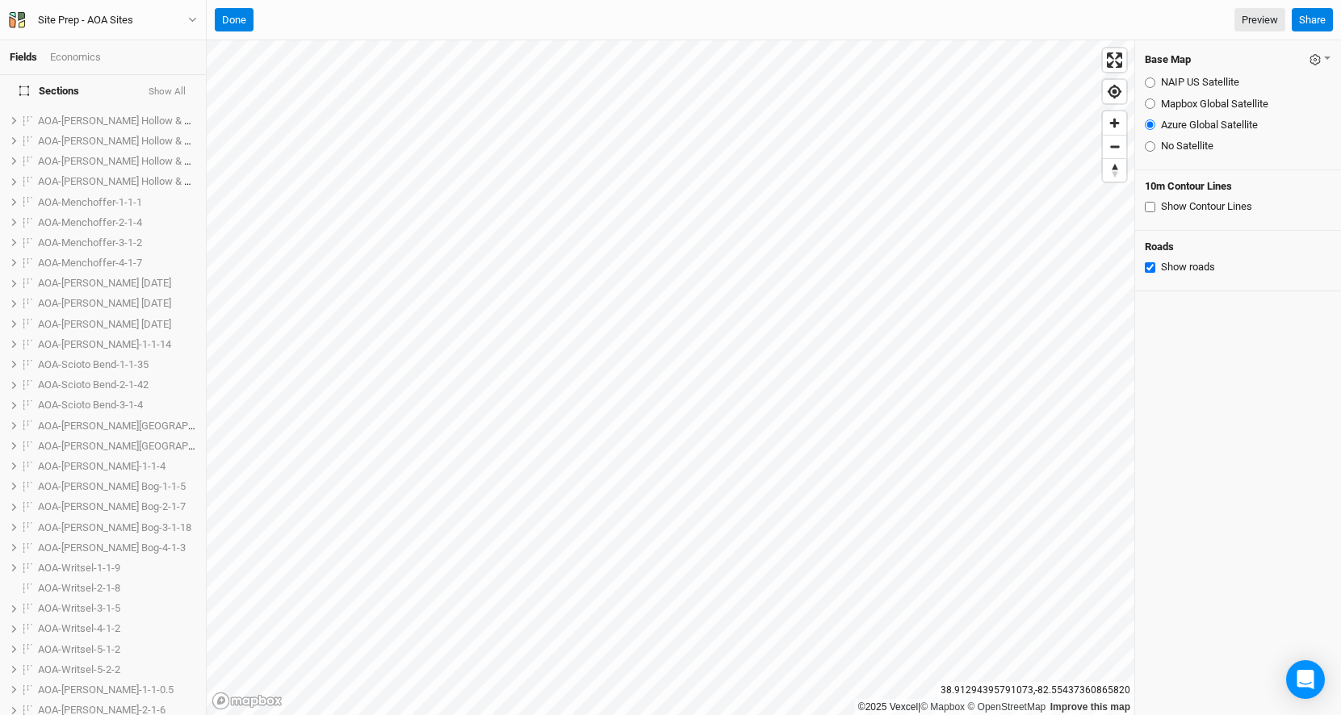
click at [181, 84] on h4 "Sections Show All" at bounding box center [103, 91] width 187 height 32
click at [173, 99] on h4 "Sections Show All" at bounding box center [103, 91] width 187 height 32
click at [174, 92] on button "Show All" at bounding box center [167, 91] width 39 height 11
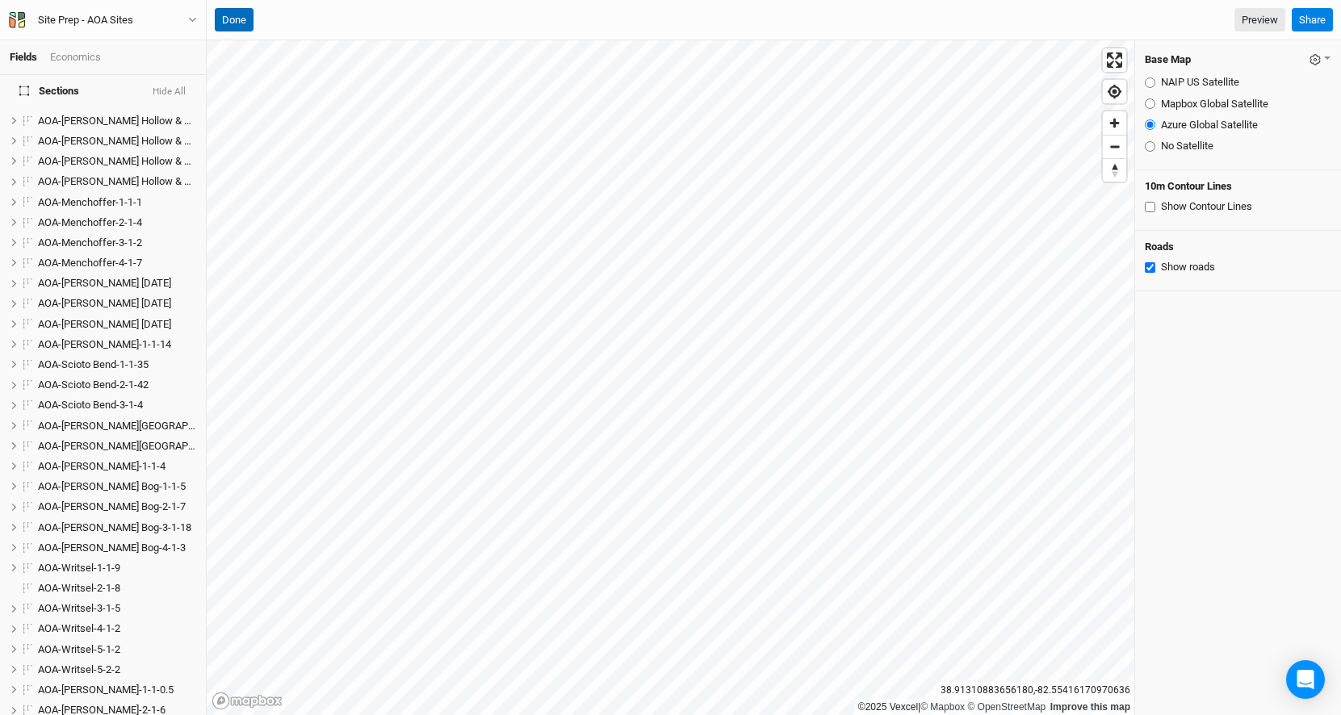
click at [232, 25] on button "Done" at bounding box center [234, 20] width 39 height 24
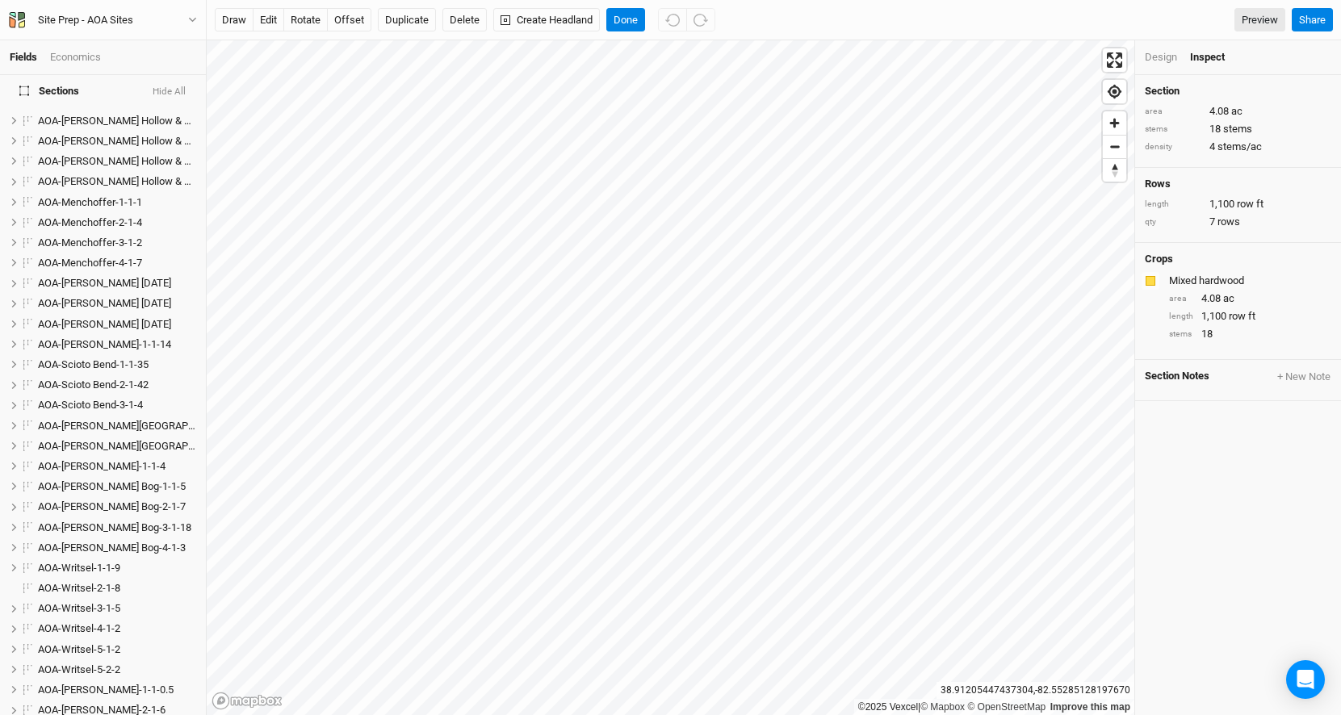
scroll to position [0, 0]
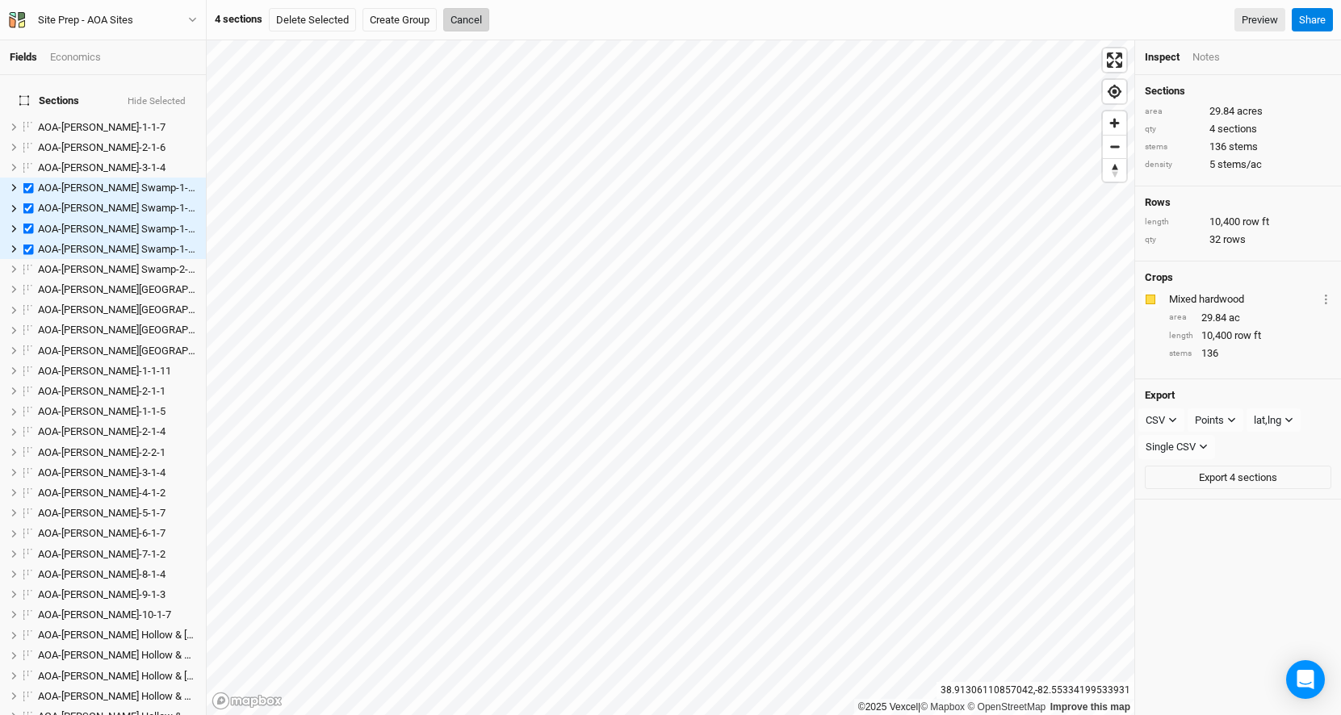
click at [483, 23] on button "Cancel" at bounding box center [466, 20] width 46 height 24
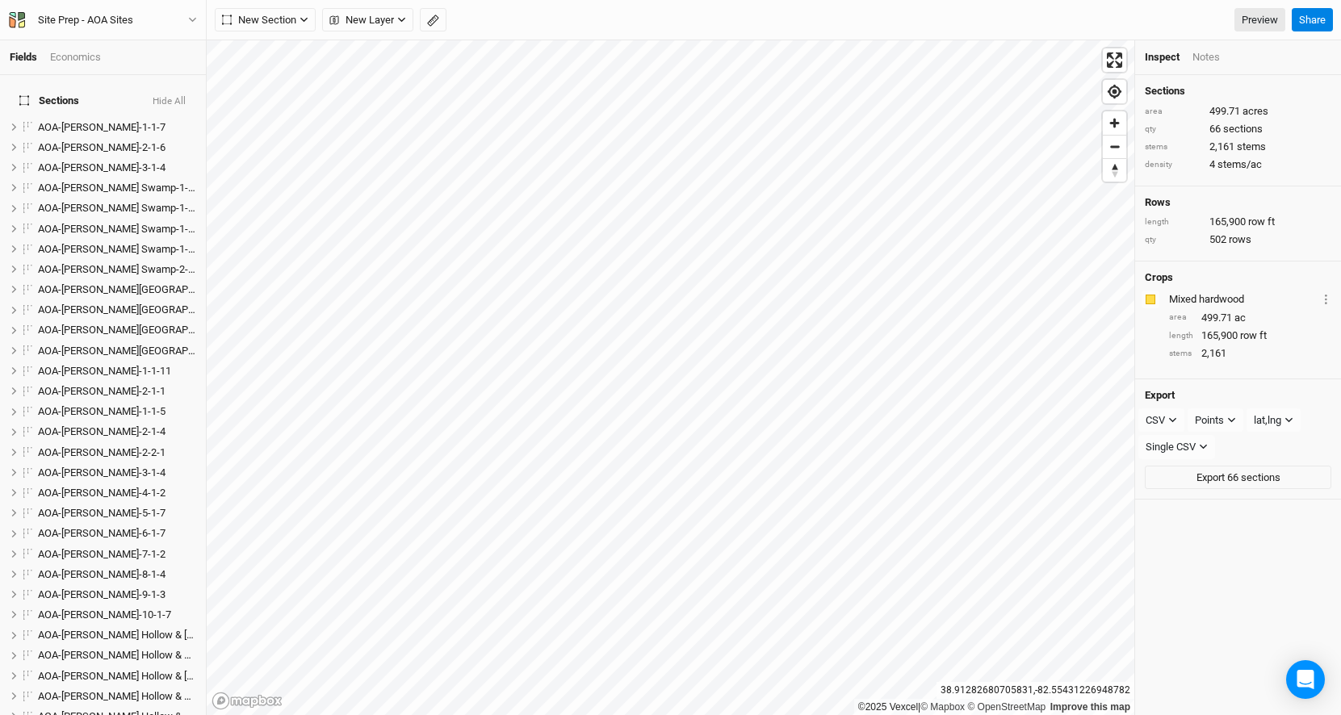
click at [178, 96] on button "Hide All" at bounding box center [169, 101] width 35 height 11
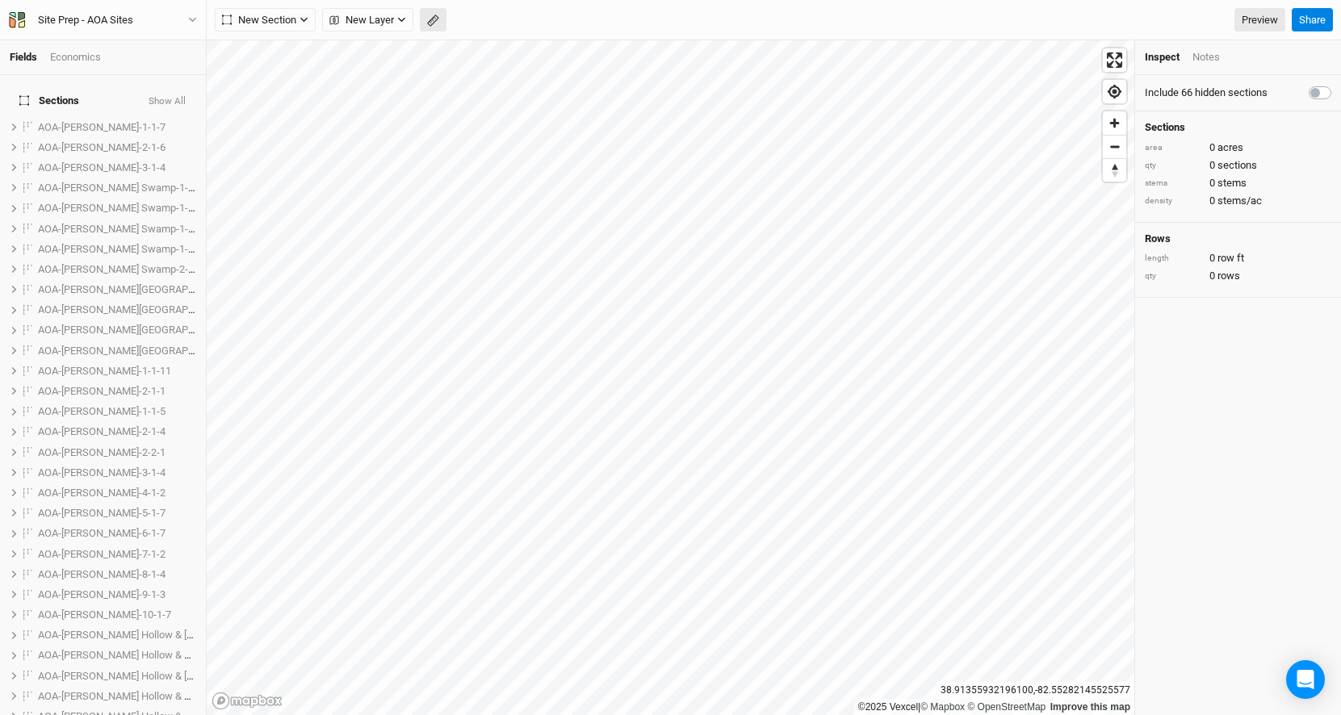
click at [439, 20] on button "button" at bounding box center [433, 20] width 27 height 24
click at [289, 19] on button "Done" at bounding box center [288, 20] width 39 height 24
click at [342, 16] on span "New Layer" at bounding box center [361, 20] width 65 height 16
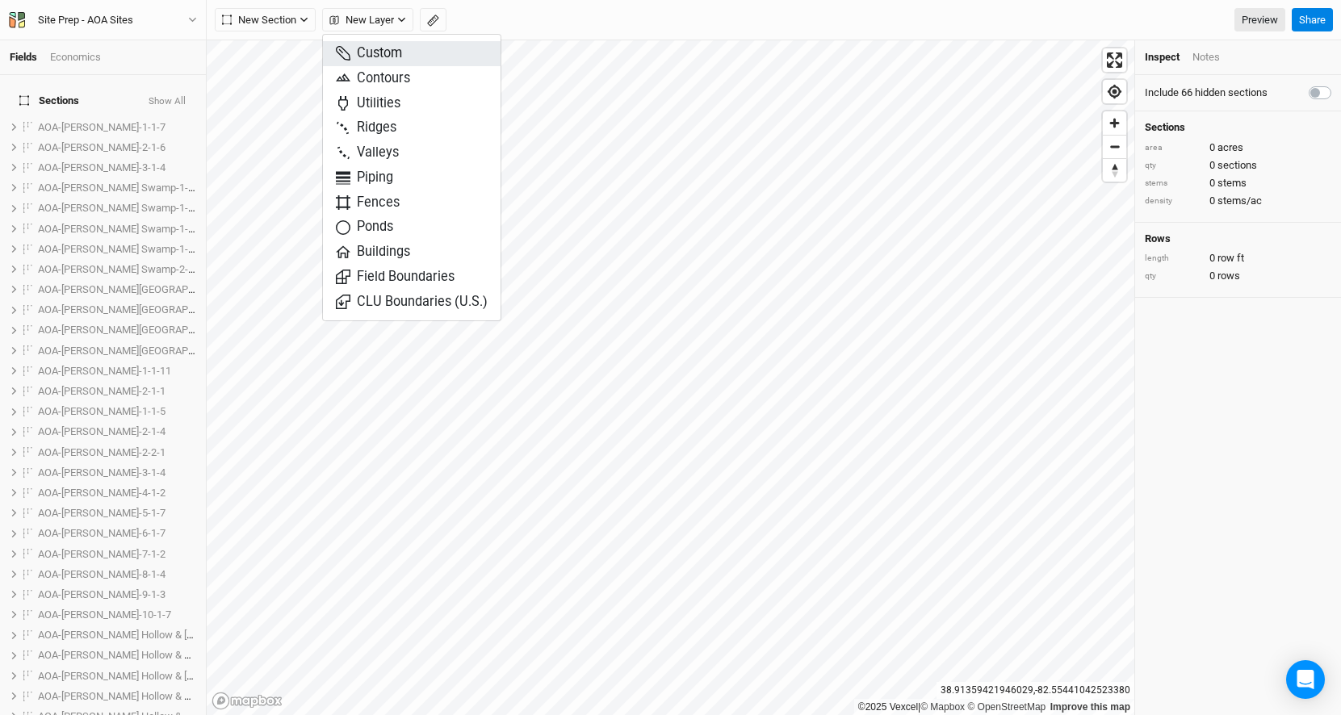
click at [375, 44] on span "Custom" at bounding box center [369, 53] width 66 height 19
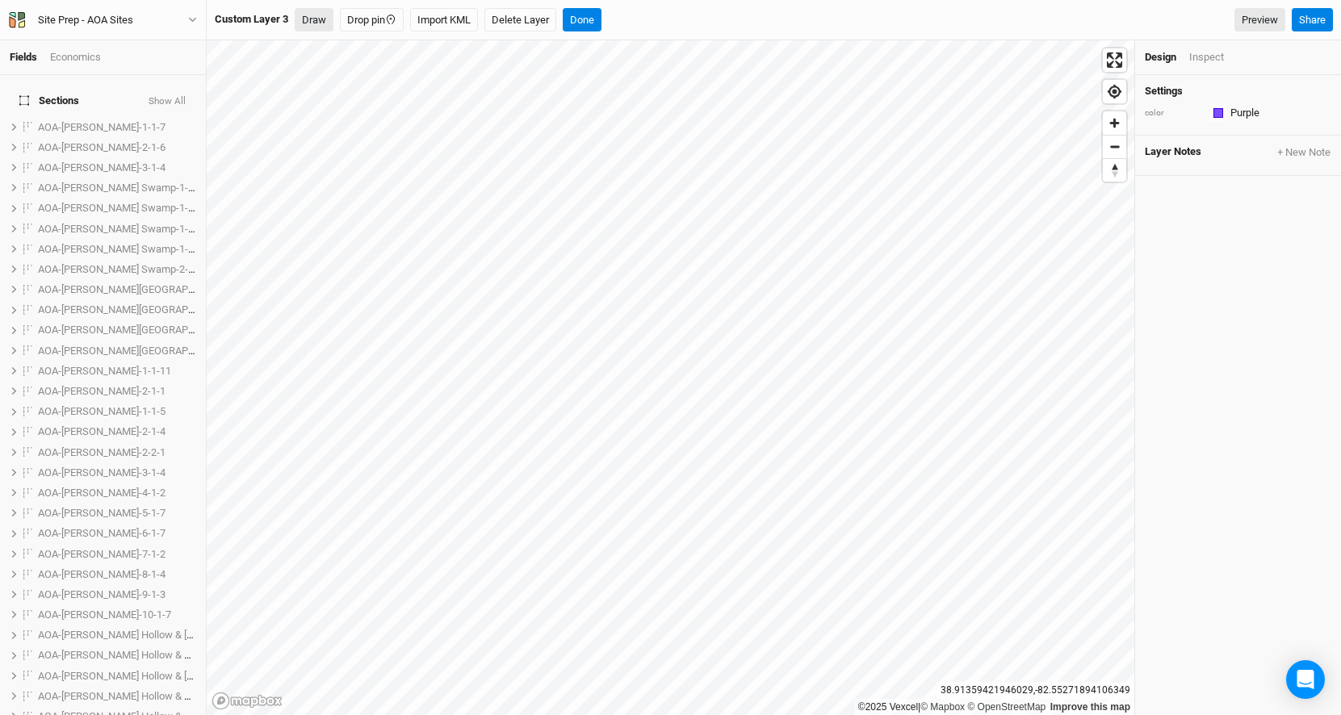
click at [317, 23] on button "Draw" at bounding box center [314, 20] width 39 height 24
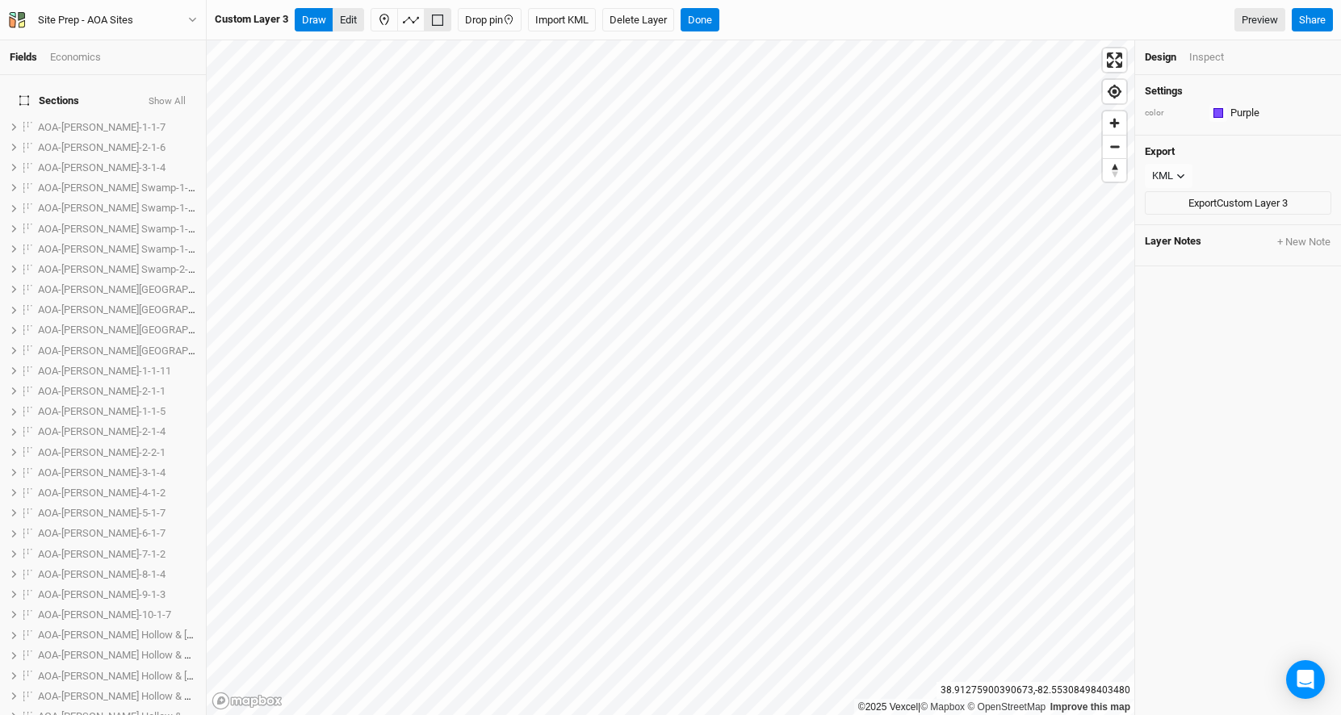
click at [342, 15] on button "Edit" at bounding box center [348, 20] width 31 height 24
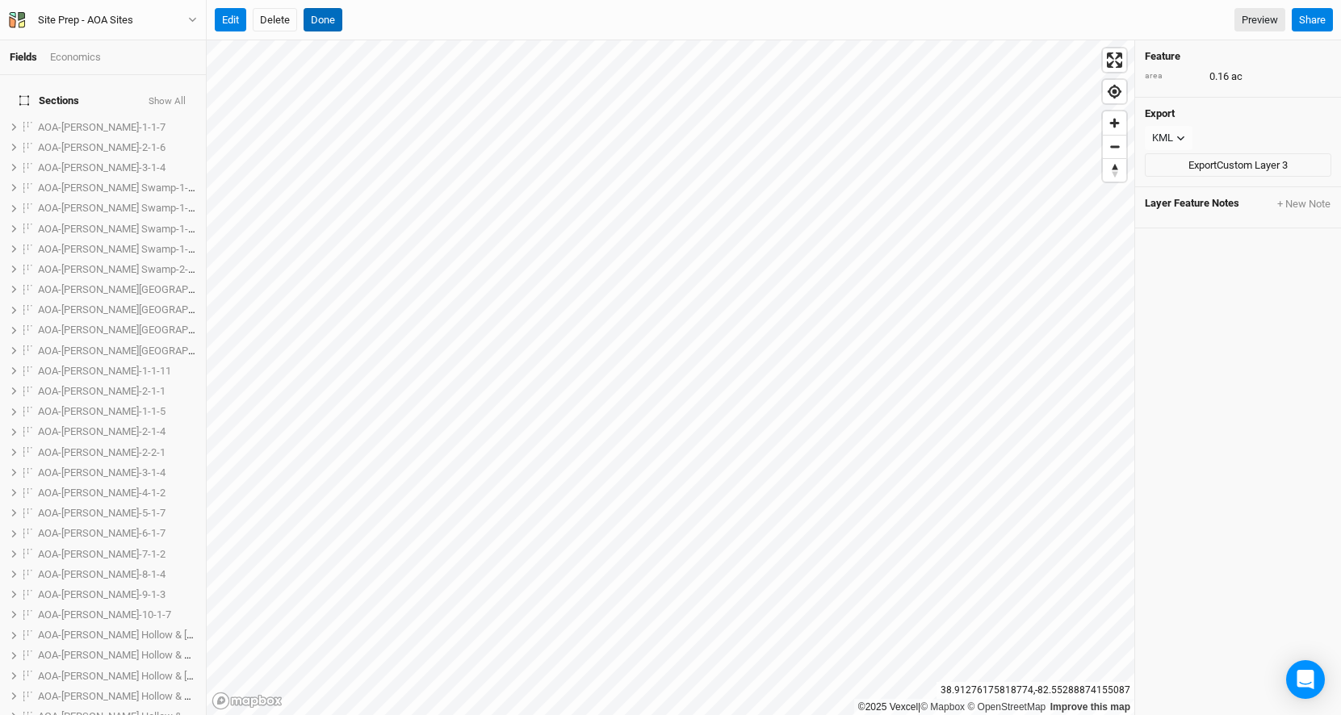
click at [315, 25] on button "Done" at bounding box center [323, 20] width 39 height 24
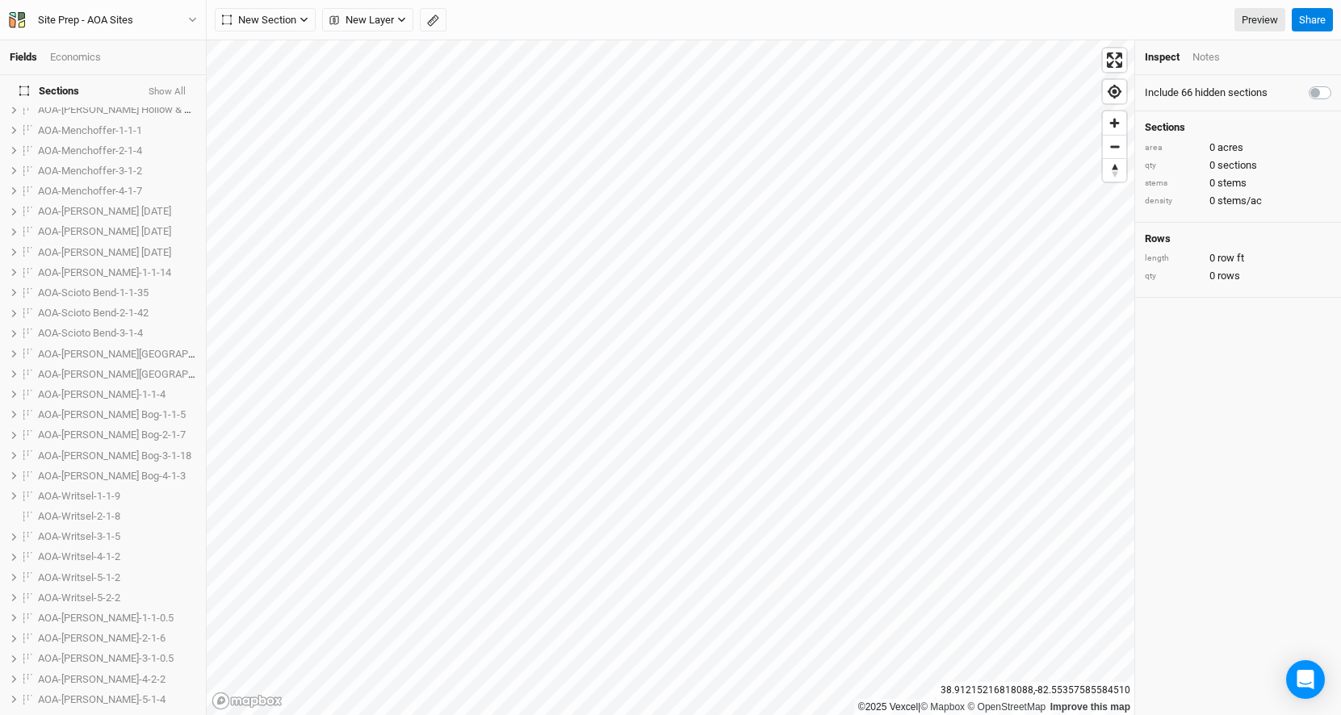
scroll to position [954, 0]
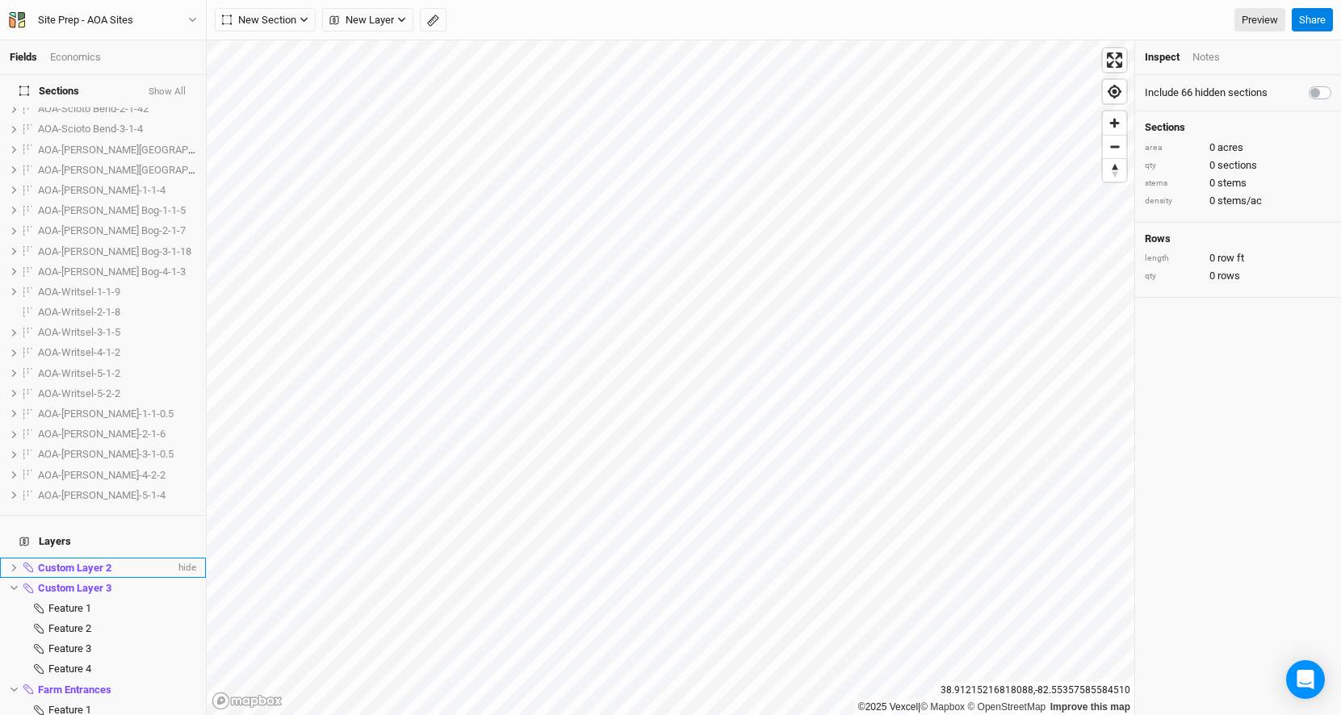
click at [94, 562] on span "Custom Layer 2" at bounding box center [74, 568] width 73 height 12
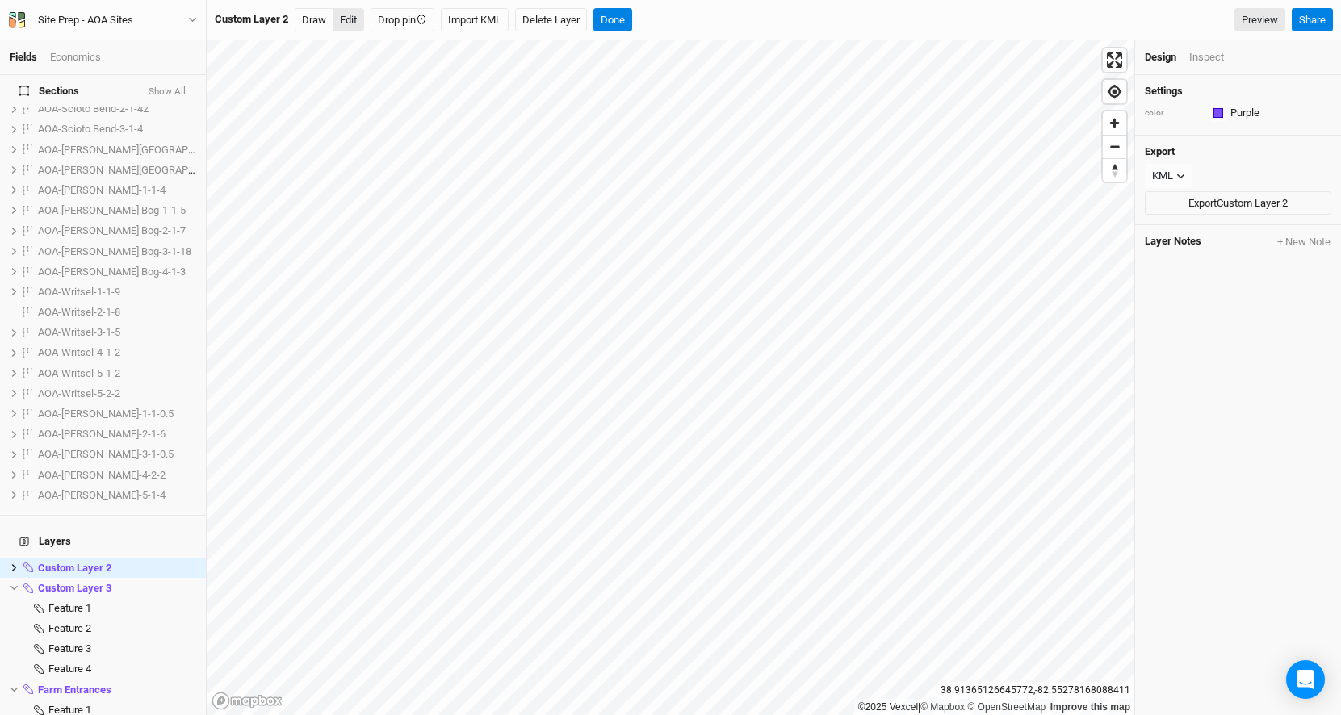
click at [346, 18] on button "Edit" at bounding box center [348, 20] width 31 height 24
click at [312, 19] on button "Draw" at bounding box center [314, 20] width 39 height 24
click at [705, 15] on button "Done" at bounding box center [700, 20] width 39 height 24
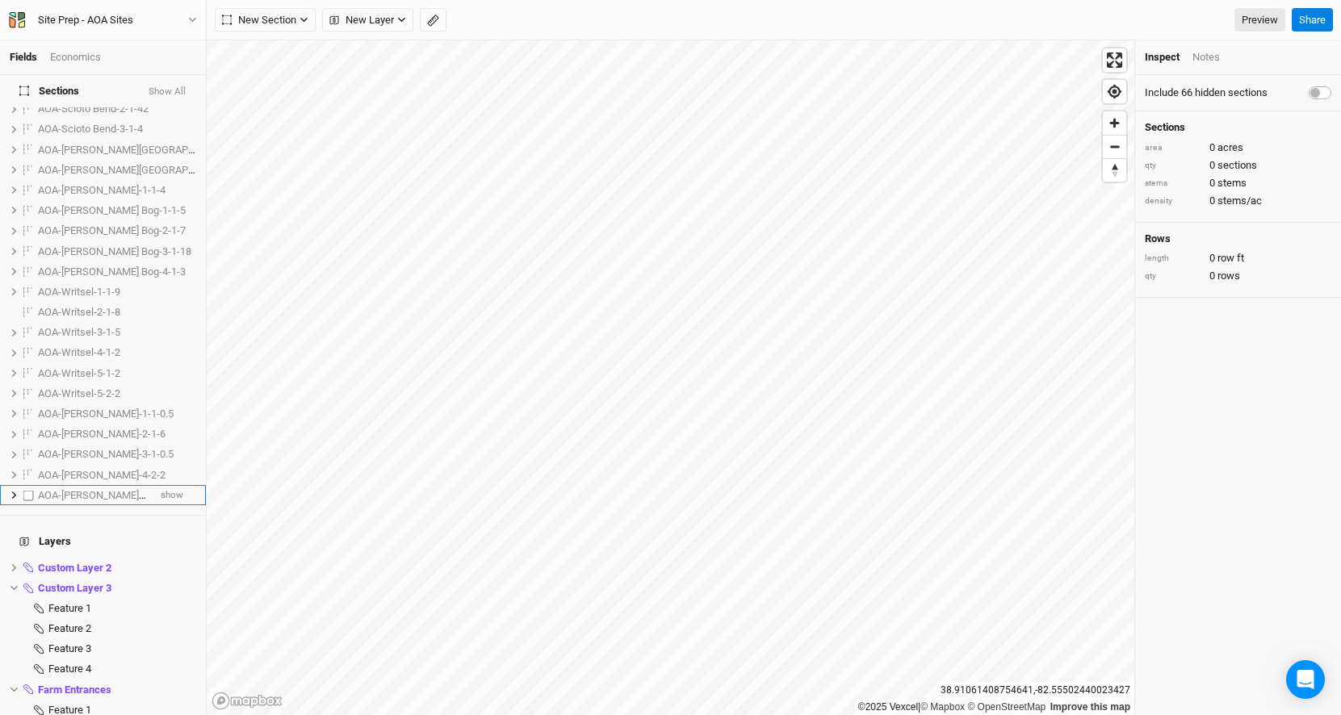
scroll to position [1477, 0]
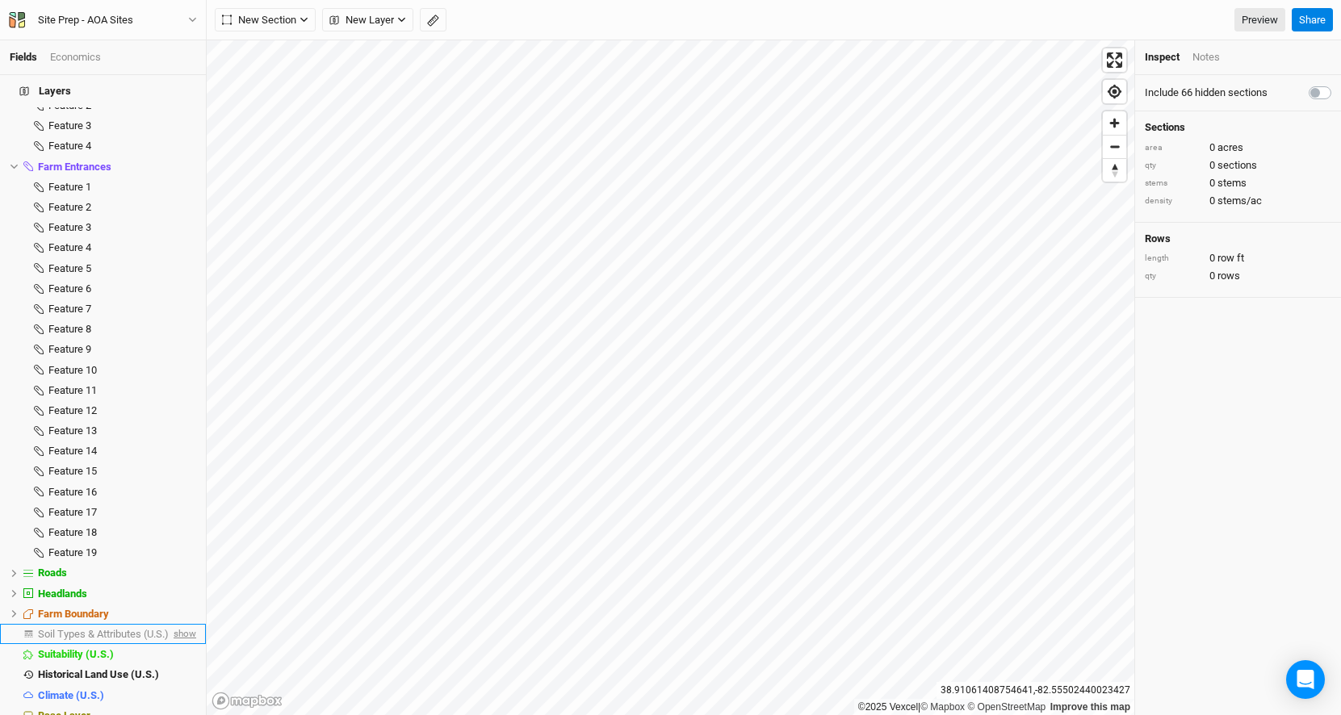
click at [181, 624] on span "show" at bounding box center [183, 634] width 26 height 20
click at [134, 628] on span "Soil Types & Attributes (U.S.)" at bounding box center [106, 634] width 136 height 12
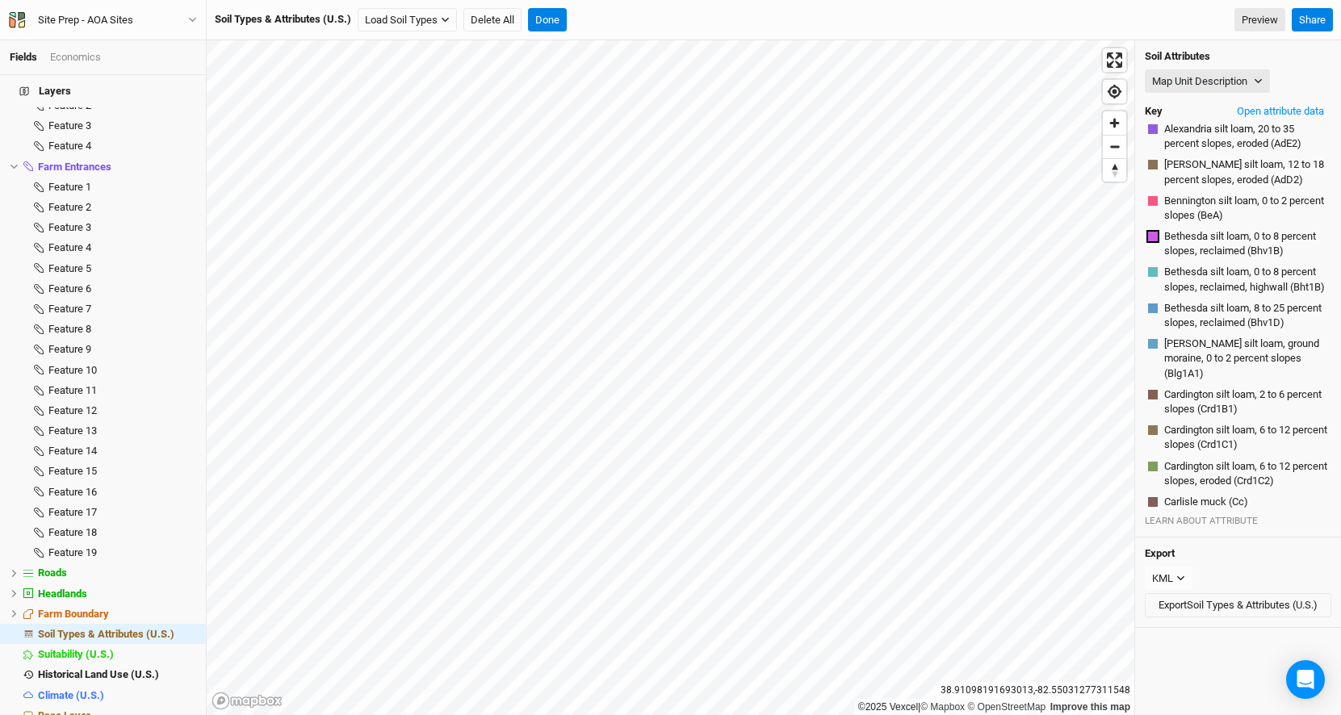
scroll to position [0, 0]
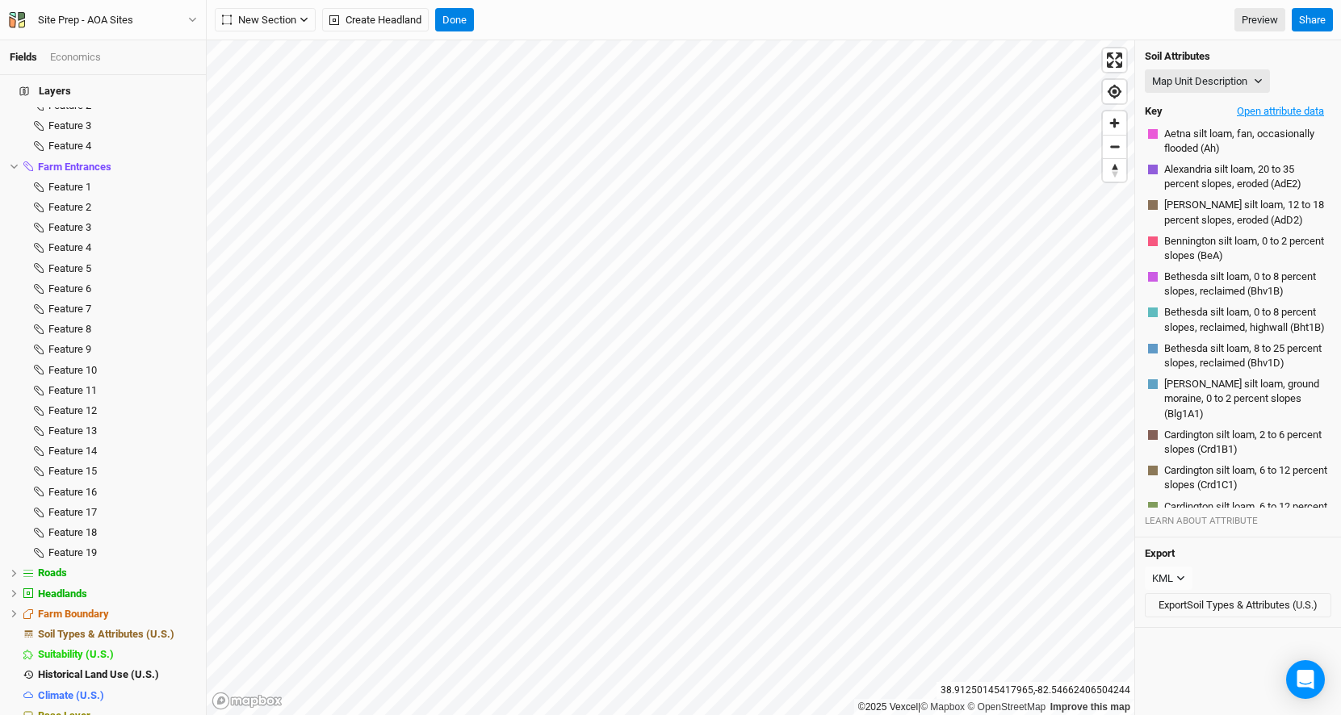
click at [1264, 107] on button "Open attribute data" at bounding box center [1281, 111] width 102 height 24
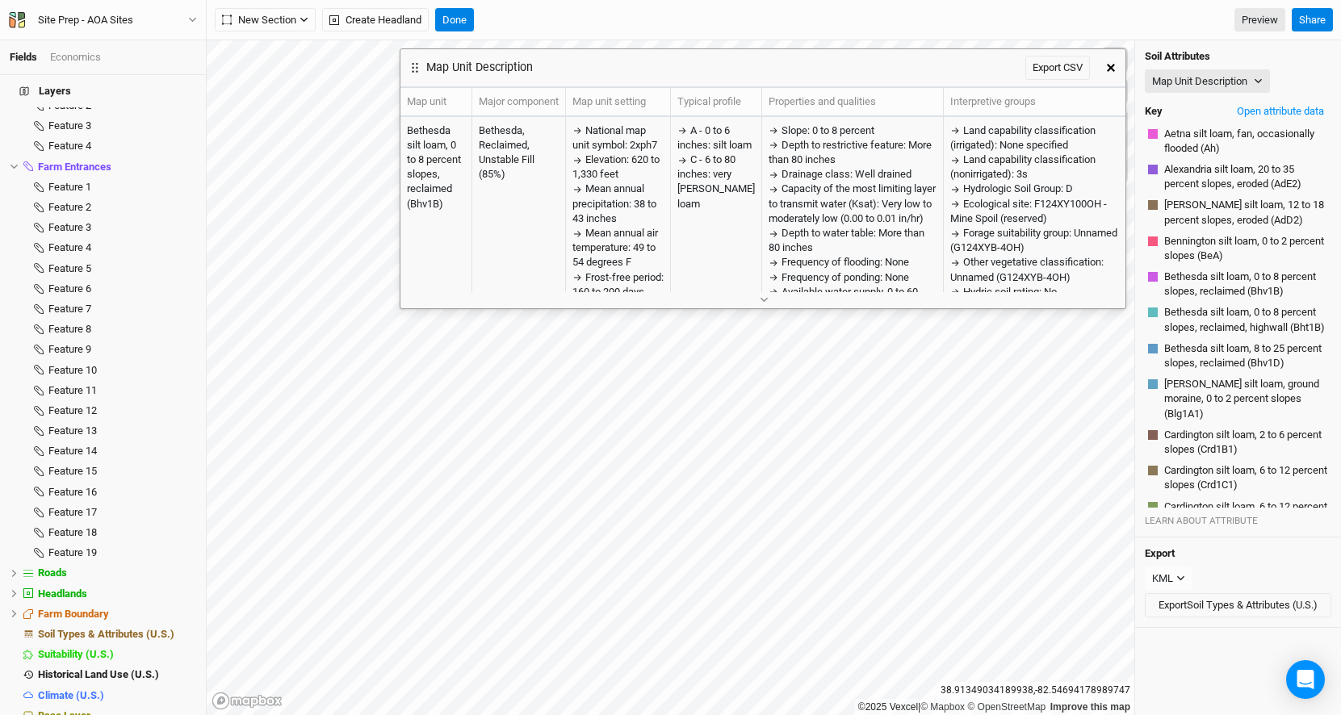
click at [1201, 66] on div "Soil Attributes Map Unit Description Map Unit Description Minor Components Phys…" at bounding box center [1238, 288] width 206 height 497
click at [1196, 80] on button "Map Unit Description" at bounding box center [1207, 81] width 125 height 24
type input "g"
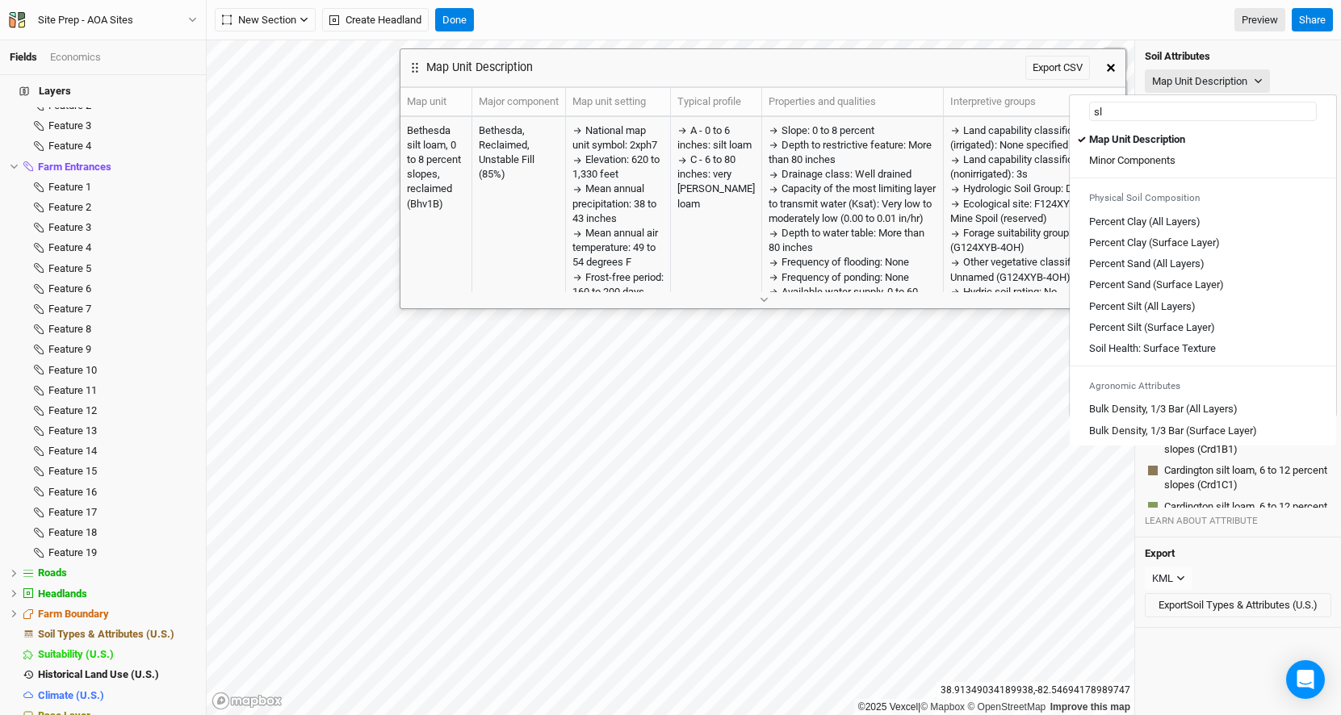
type input "slo"
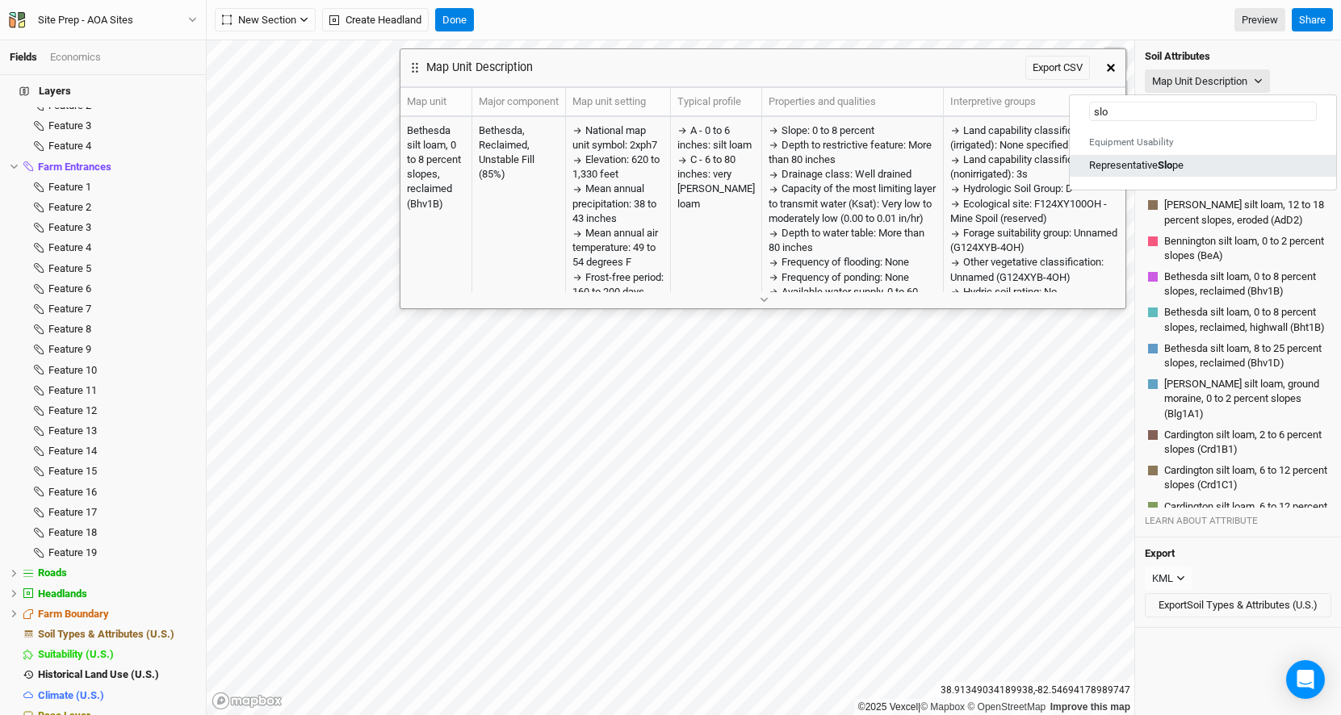
click at [1134, 168] on Slope "Representative [PERSON_NAME]" at bounding box center [1136, 165] width 94 height 15
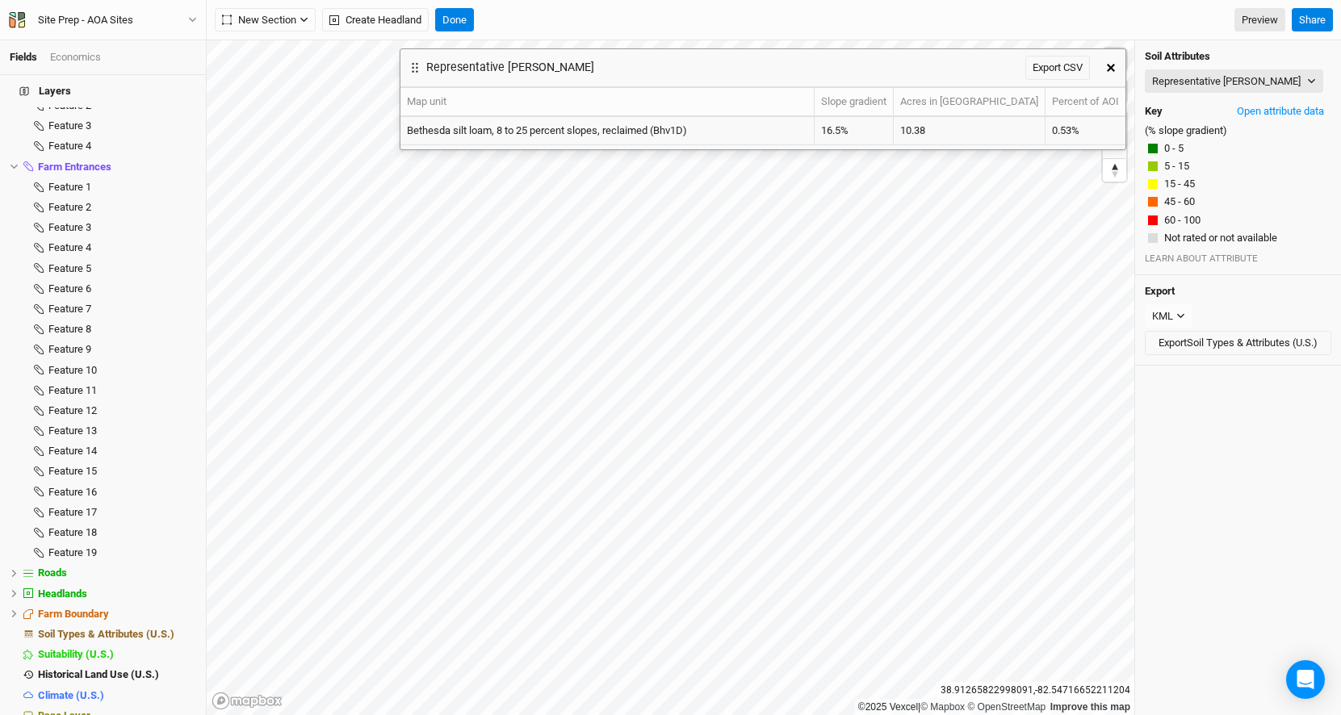
click at [1113, 71] on button "button" at bounding box center [1111, 67] width 29 height 29
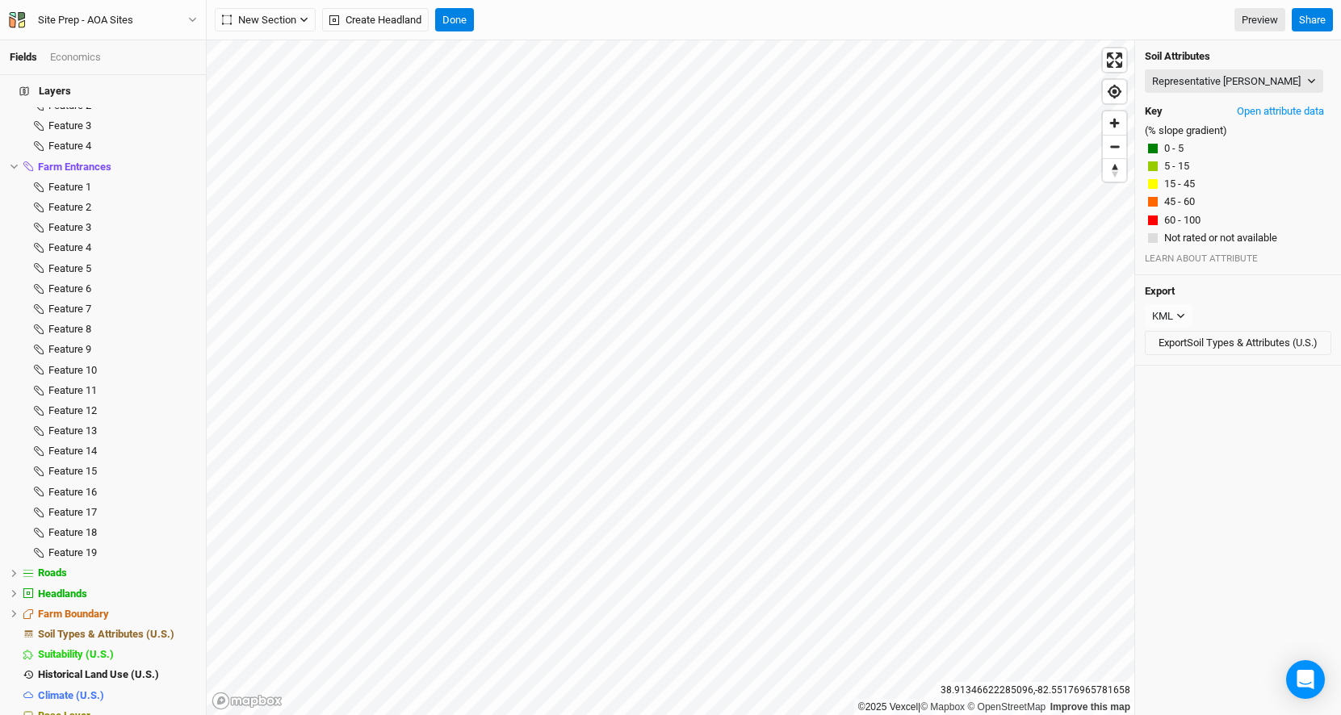
click at [434, 23] on div "New Section Grid Keyline Beta Create Headland Done" at bounding box center [344, 20] width 259 height 24
click at [455, 22] on button "Done" at bounding box center [454, 20] width 39 height 24
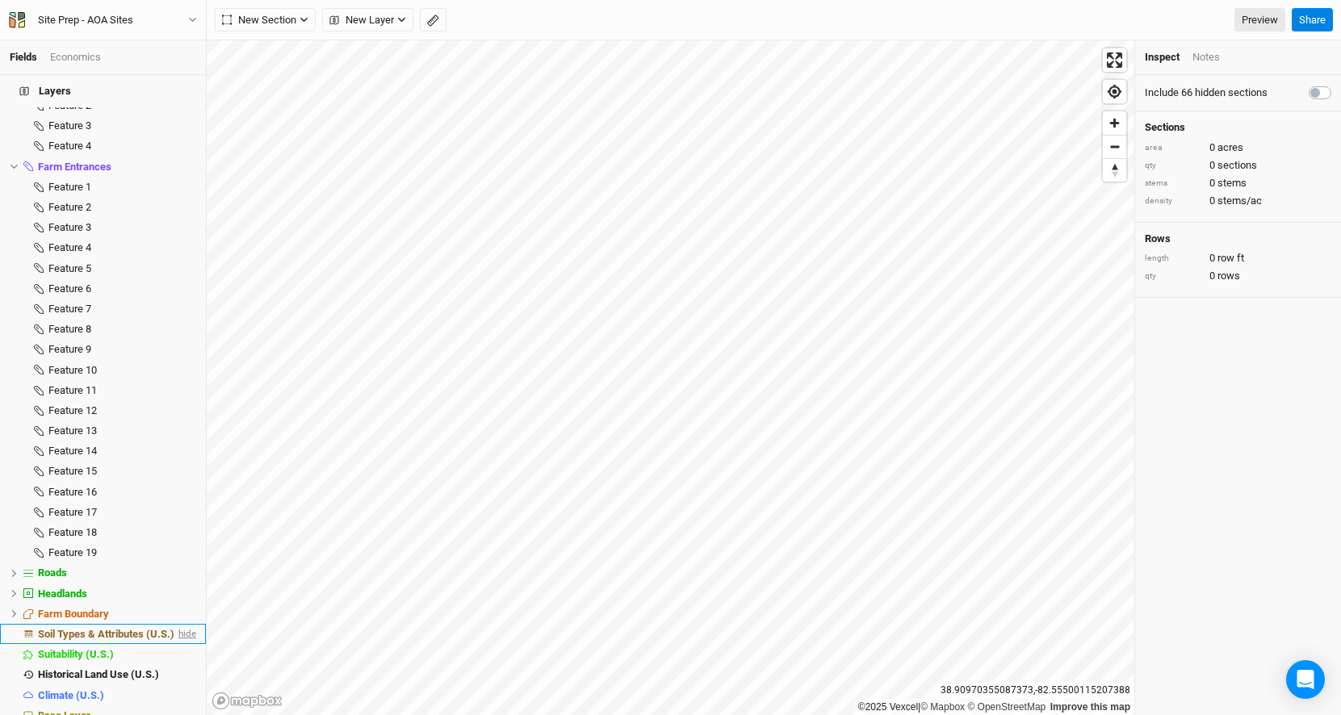
click at [196, 624] on span "hide" at bounding box center [185, 634] width 21 height 20
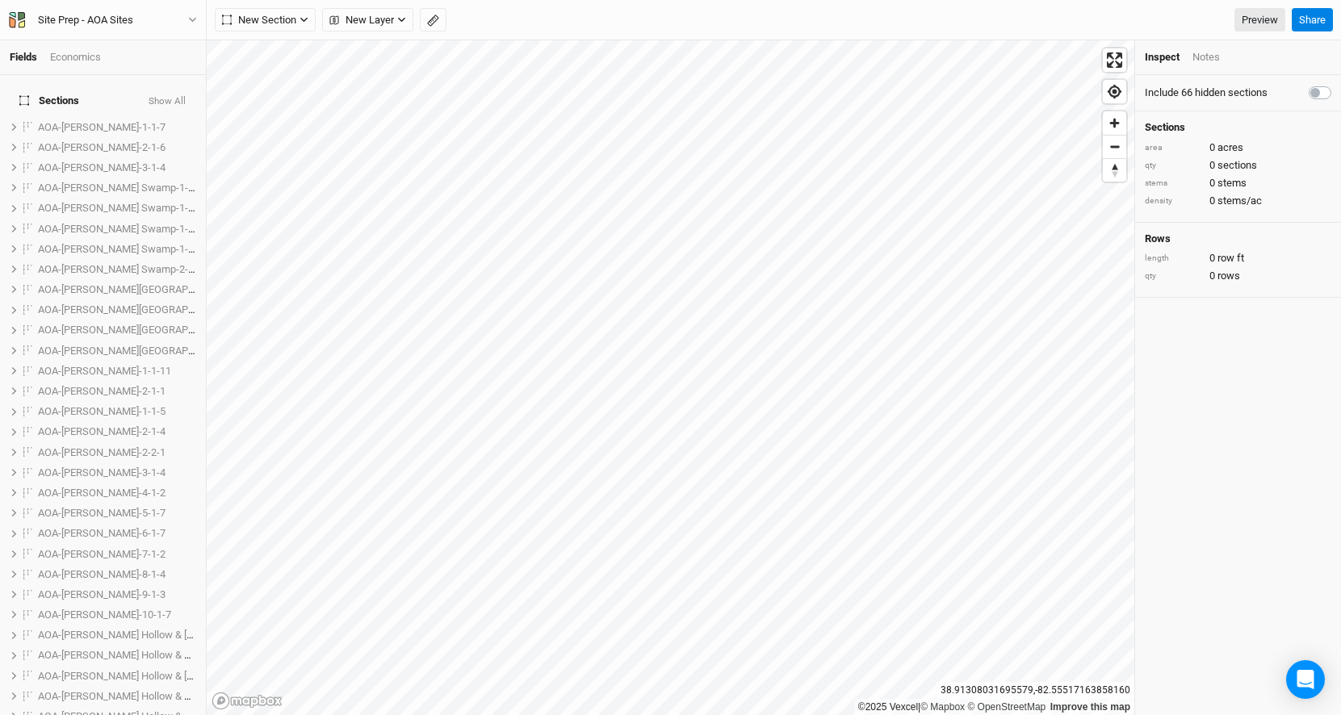
click at [181, 96] on button "Show All" at bounding box center [167, 101] width 39 height 11
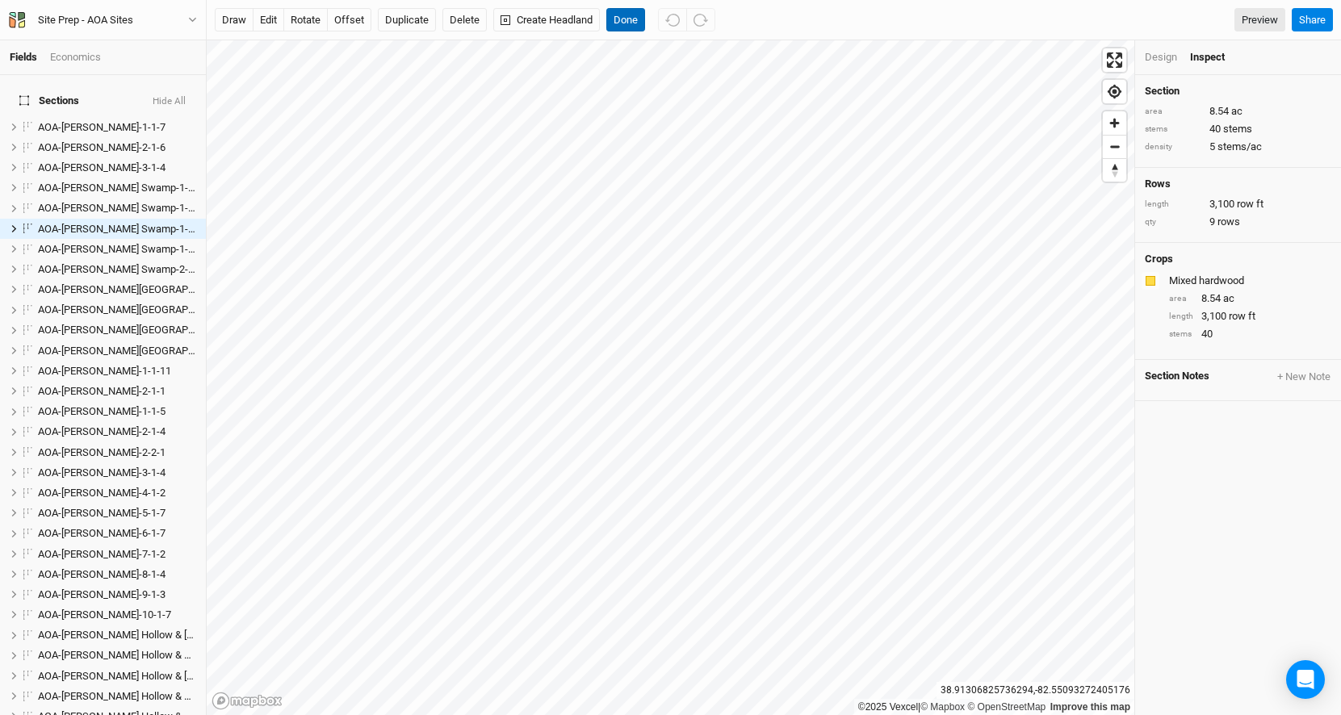
click at [627, 17] on button "Done" at bounding box center [625, 20] width 39 height 24
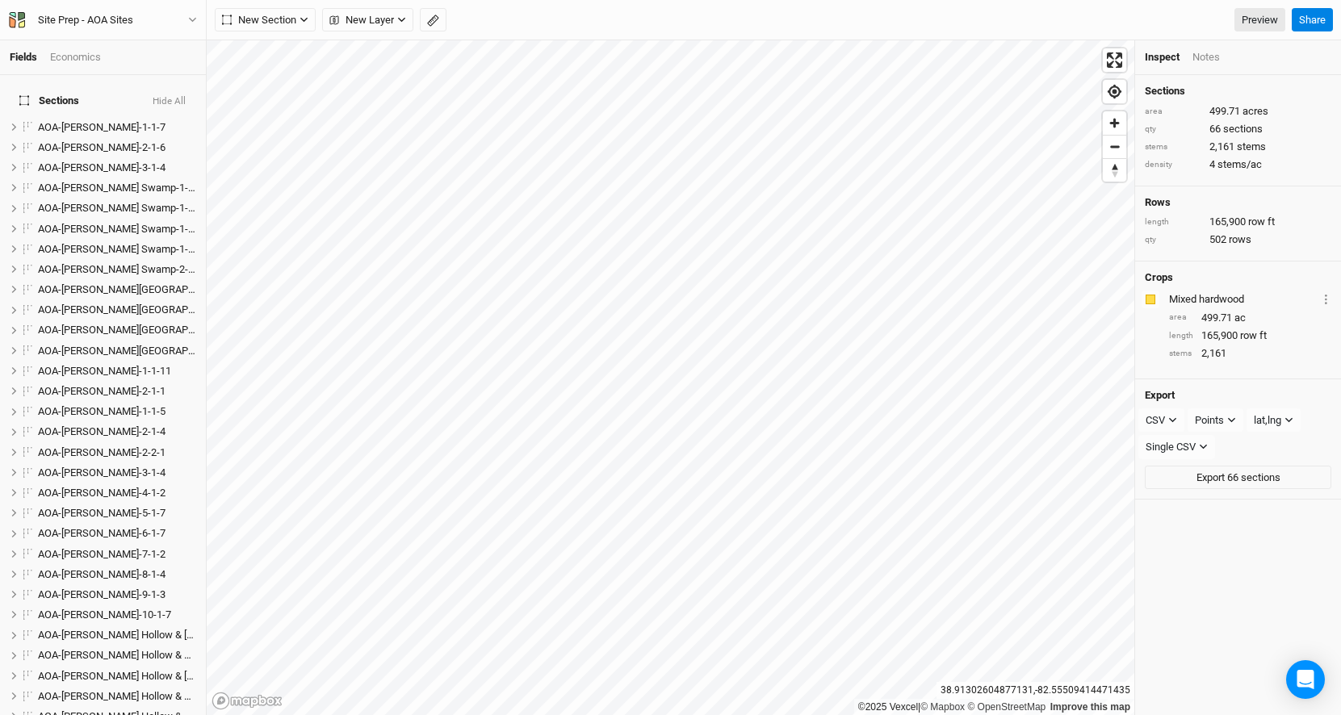
click at [178, 96] on button "Hide All" at bounding box center [169, 101] width 35 height 11
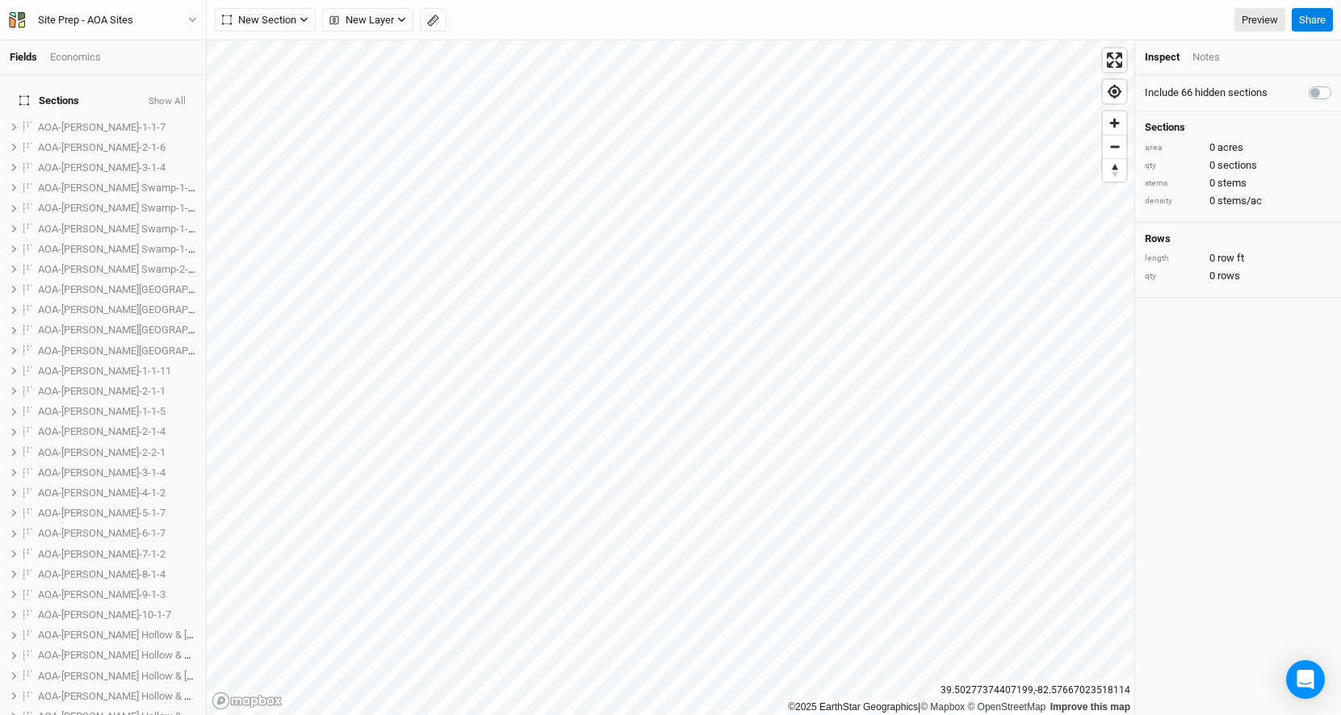
click at [186, 96] on button "Show All" at bounding box center [167, 101] width 39 height 11
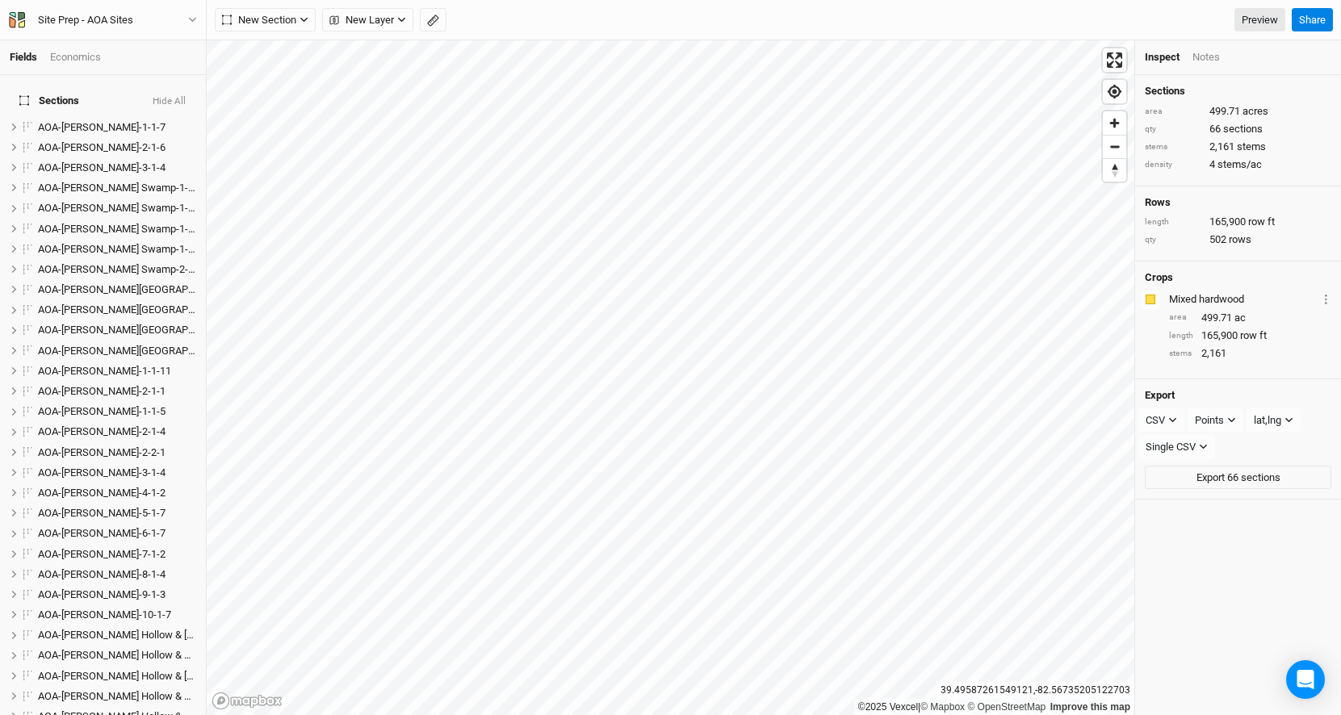
click at [644, 0] on html "Fields Economics Sections Hide All AOA-Adelphi Moraine-1-1-7 hide AOA-[PERSON_N…" at bounding box center [670, 357] width 1341 height 715
click at [602, 30] on div "Fields Economics Sections Hide All AOA-Adelphi Moraine-1-1-7 hide AOA-[PERSON_N…" at bounding box center [670, 357] width 1341 height 715
click at [368, 10] on button "New Layer" at bounding box center [367, 20] width 91 height 24
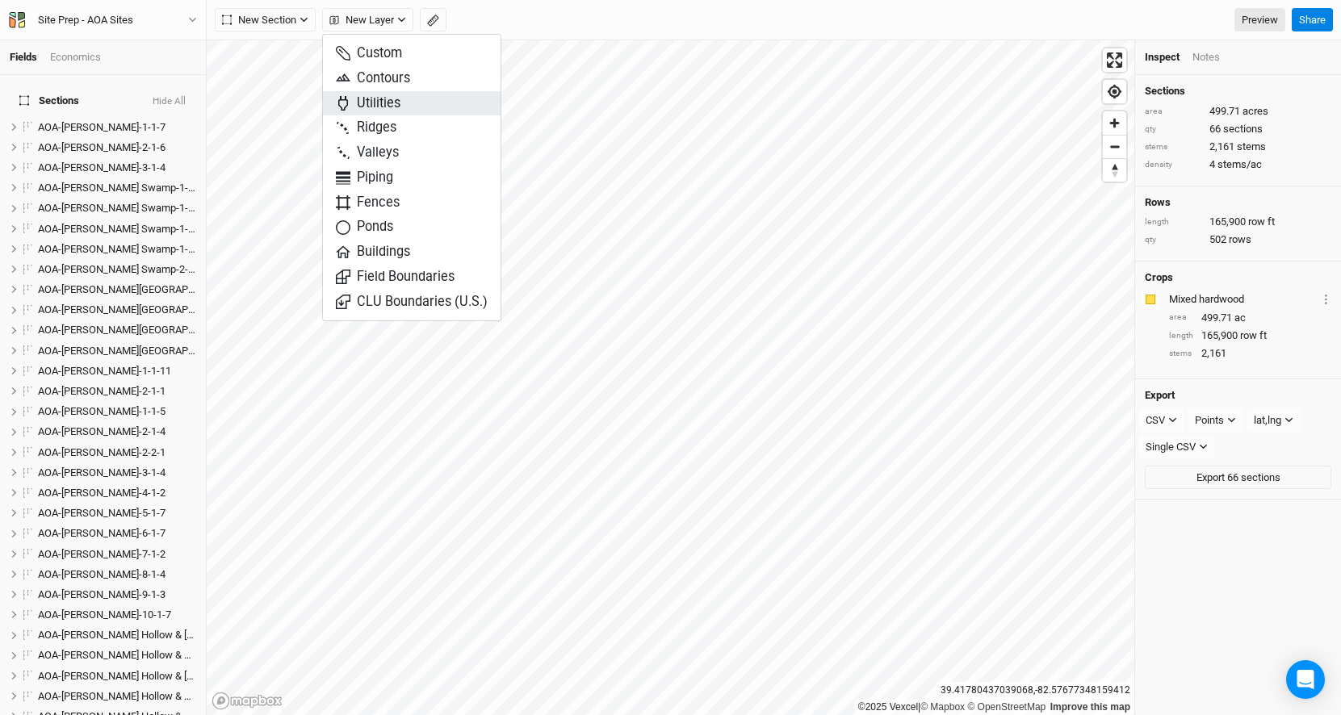
click at [400, 108] on span "Utilities" at bounding box center [368, 103] width 65 height 19
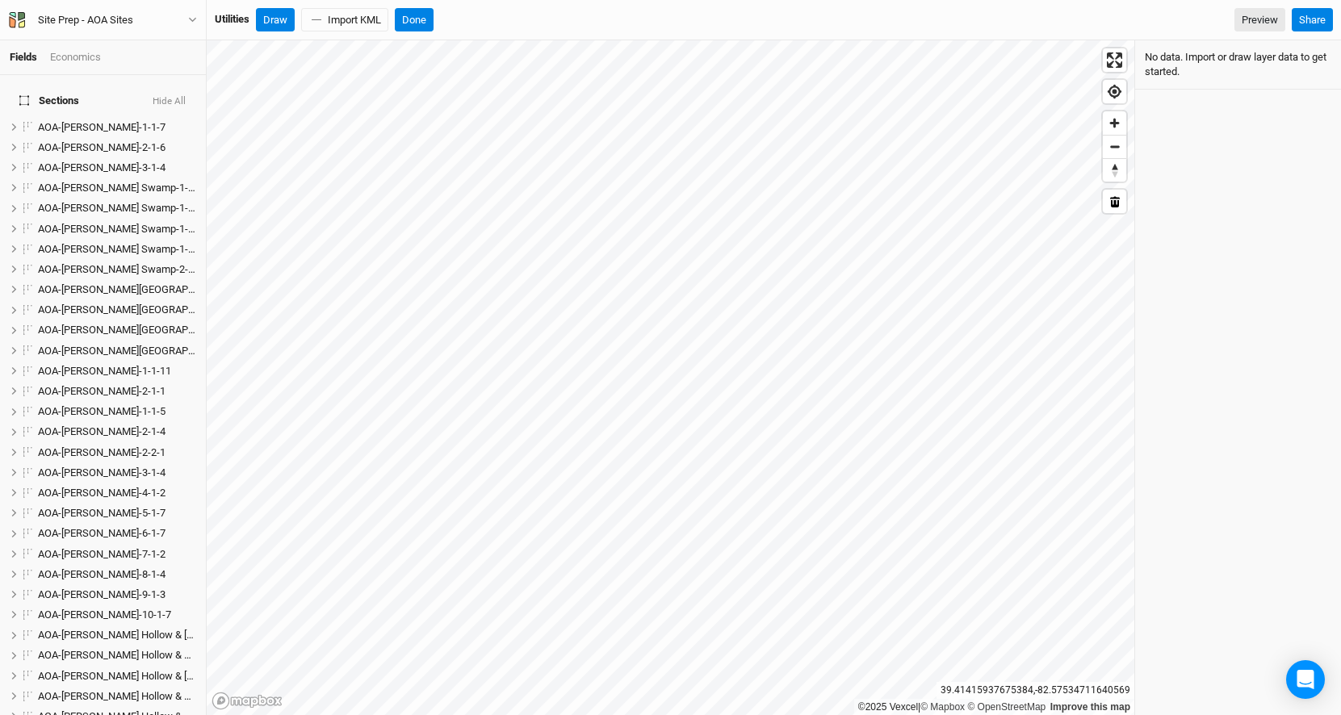
click at [660, 0] on html "Fields Economics Sections Hide All AOA-Adelphi Moraine-1-1-7 hide AOA-[PERSON_N…" at bounding box center [670, 357] width 1341 height 715
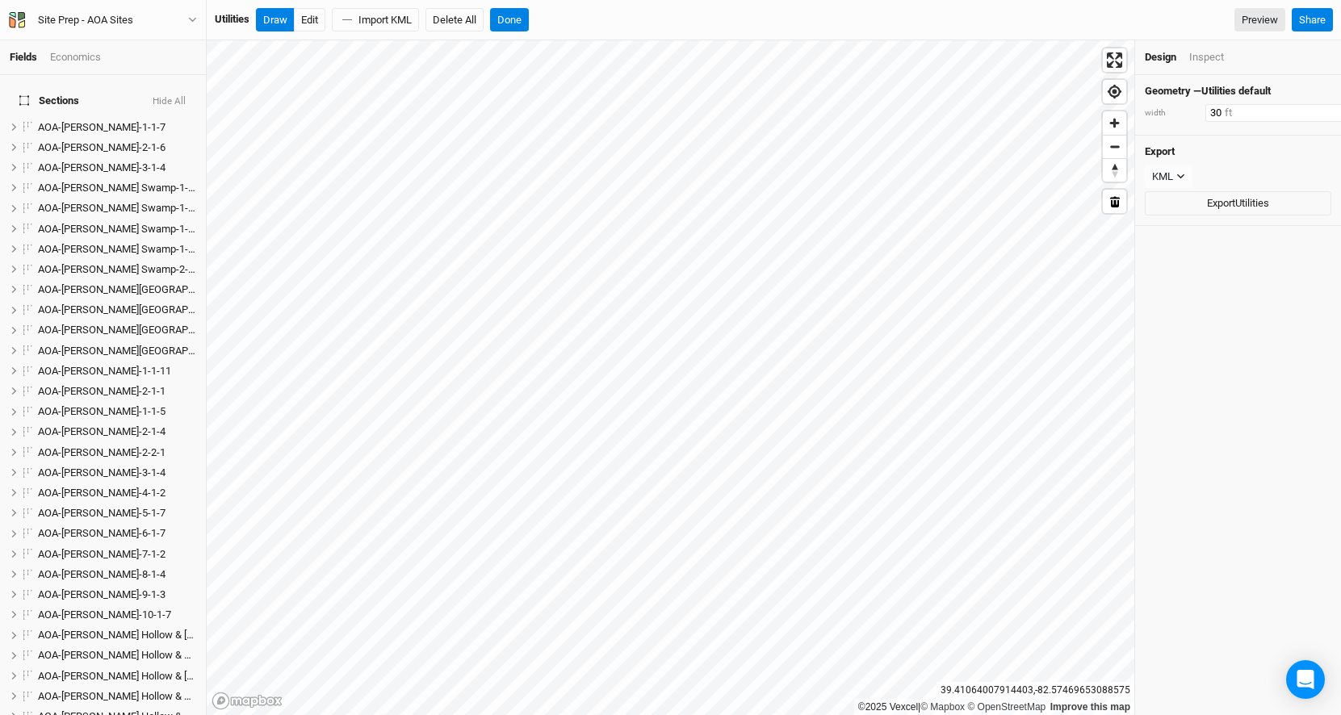
click at [1206, 107] on input "30" at bounding box center [1276, 113] width 140 height 18
type input "100"
click at [509, 18] on button "Done" at bounding box center [509, 20] width 39 height 24
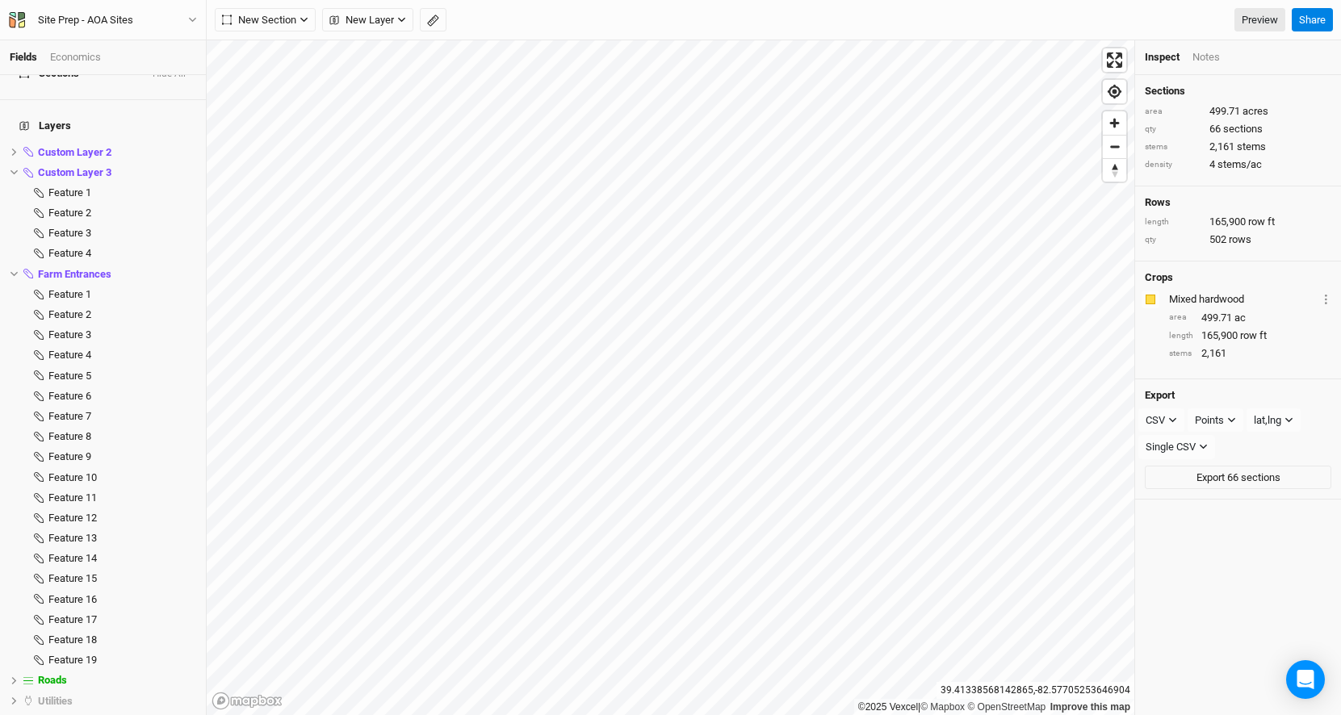
scroll to position [1497, 0]
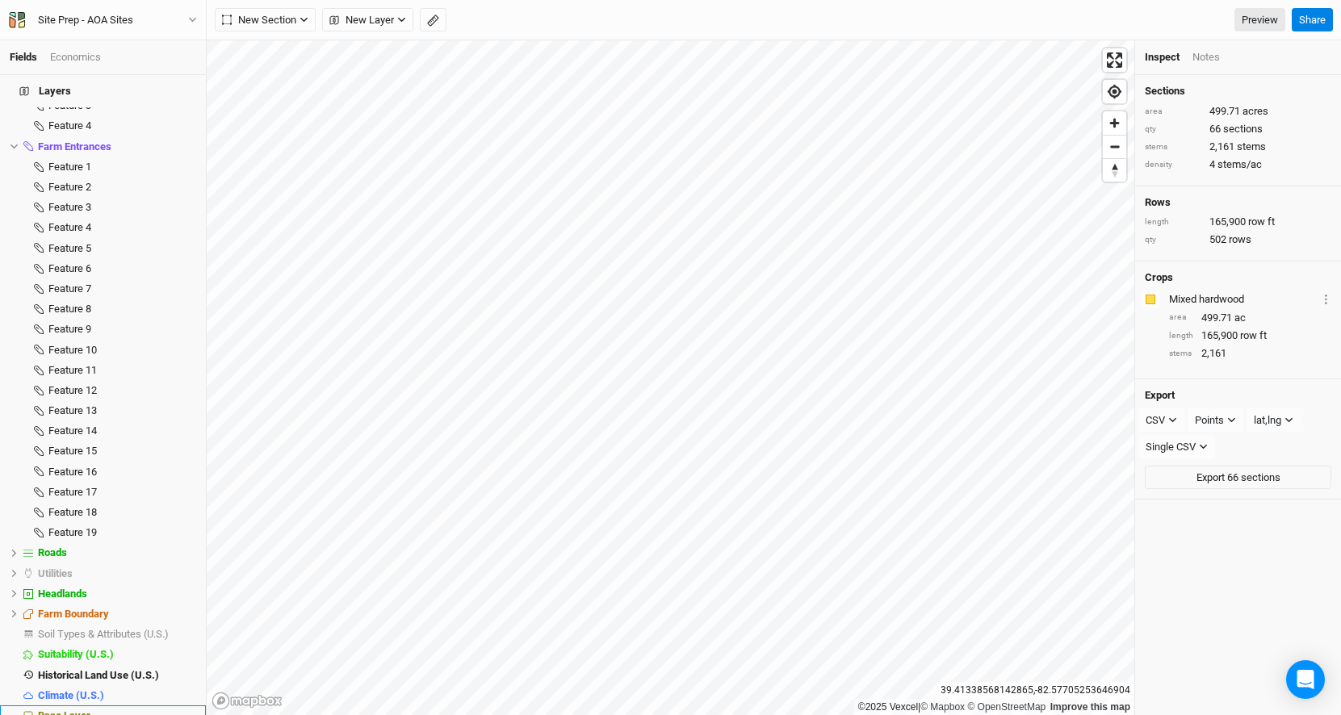
click at [86, 710] on span "Base Layer" at bounding box center [64, 716] width 52 height 12
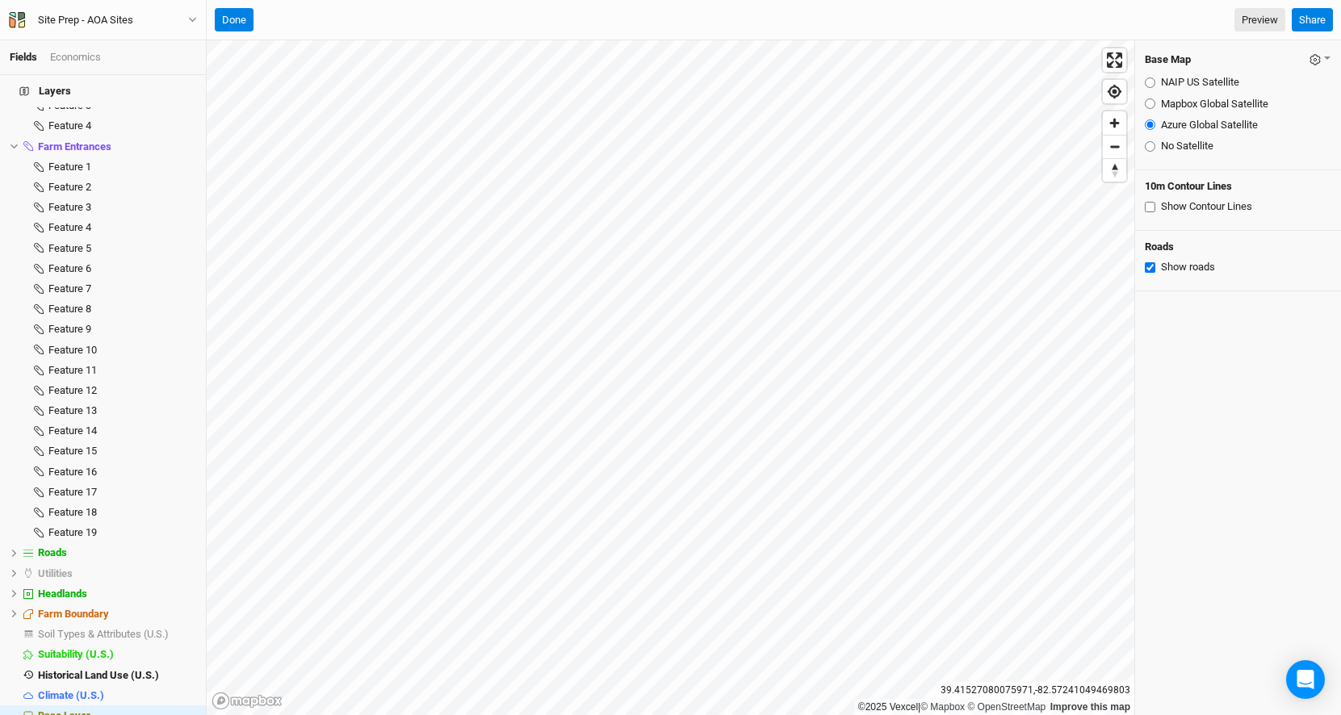
click at [1151, 103] on input "Mapbox Global Satellite" at bounding box center [1150, 104] width 10 height 10
radio input "true"
click at [1147, 81] on input "NAIP US Satellite" at bounding box center [1150, 83] width 10 height 10
radio input "true"
click at [217, 15] on button "Done" at bounding box center [234, 20] width 39 height 24
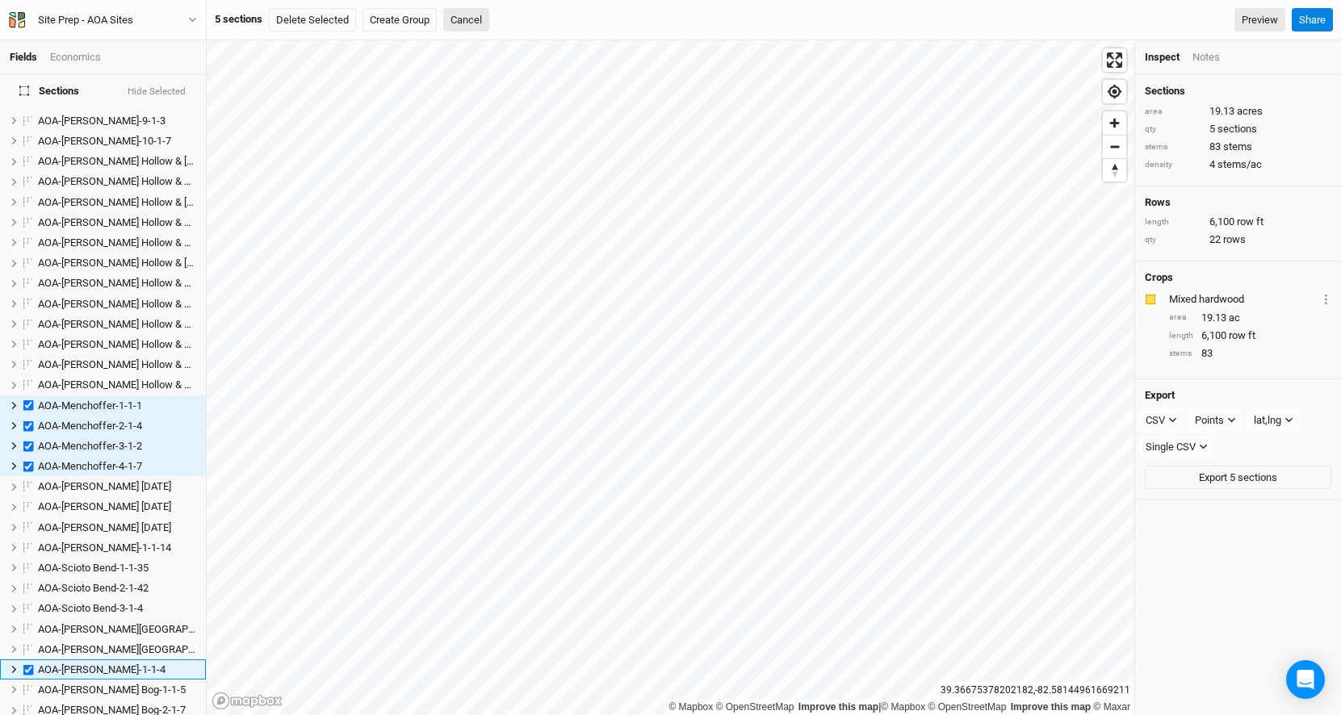
scroll to position [739, 0]
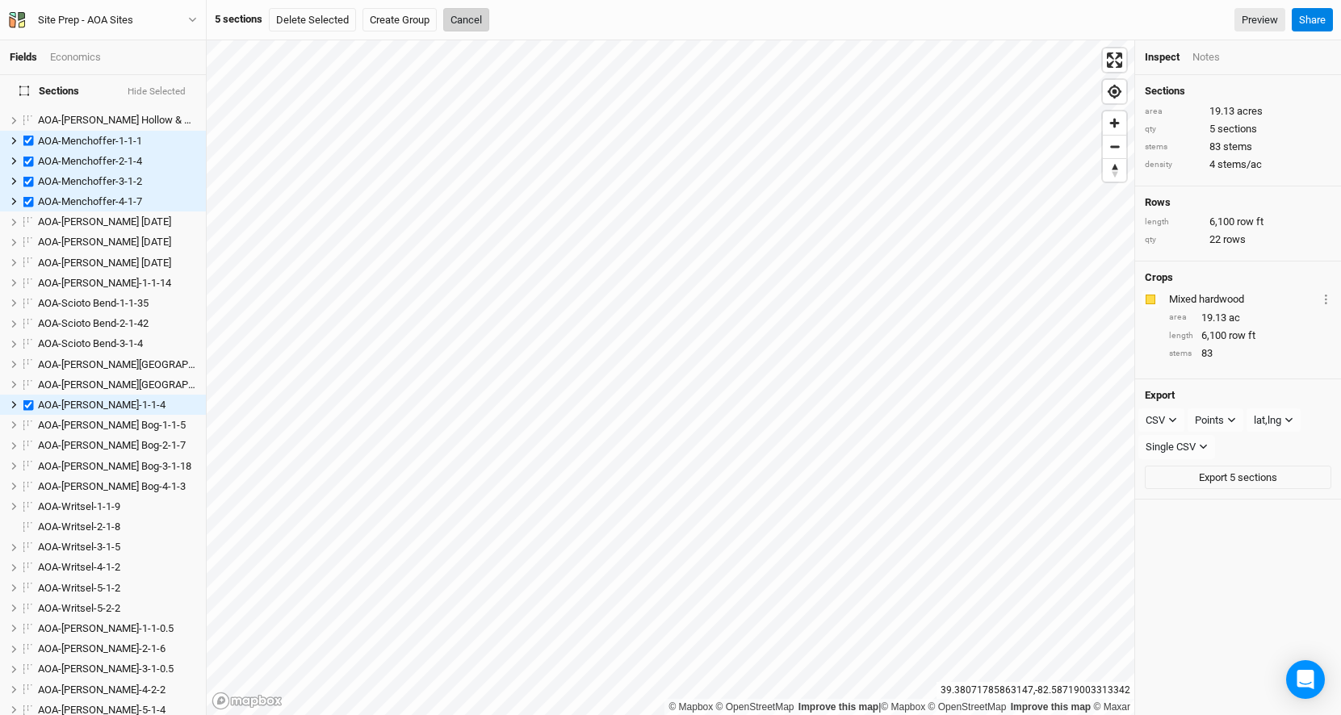
click at [472, 13] on button "Cancel" at bounding box center [466, 20] width 46 height 24
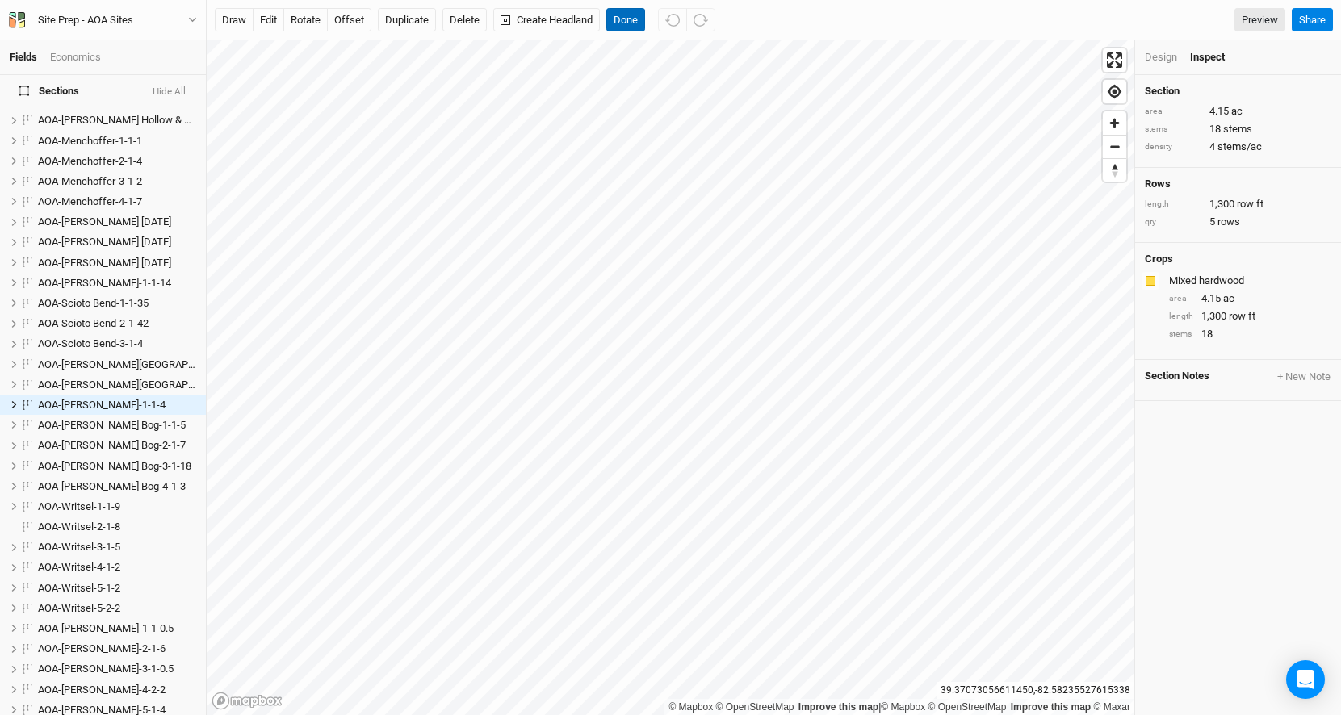
click at [631, 20] on button "Done" at bounding box center [625, 20] width 39 height 24
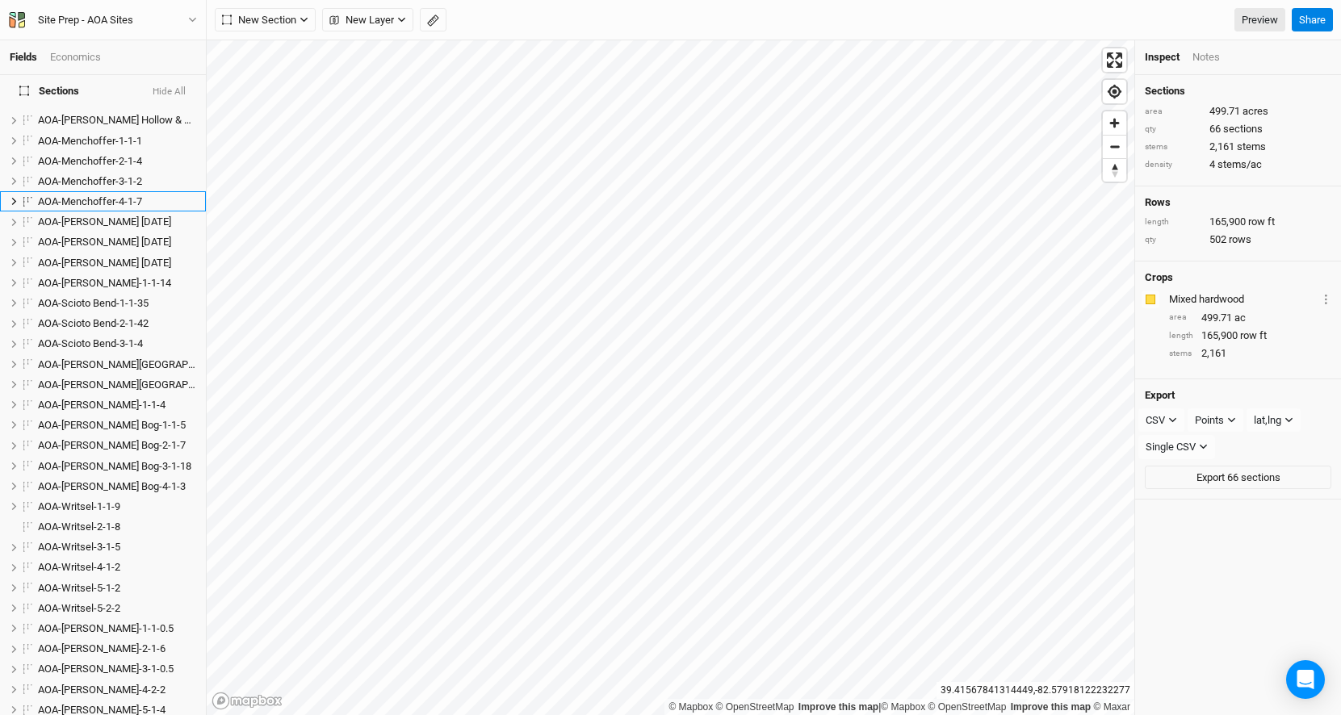
scroll to position [535, 0]
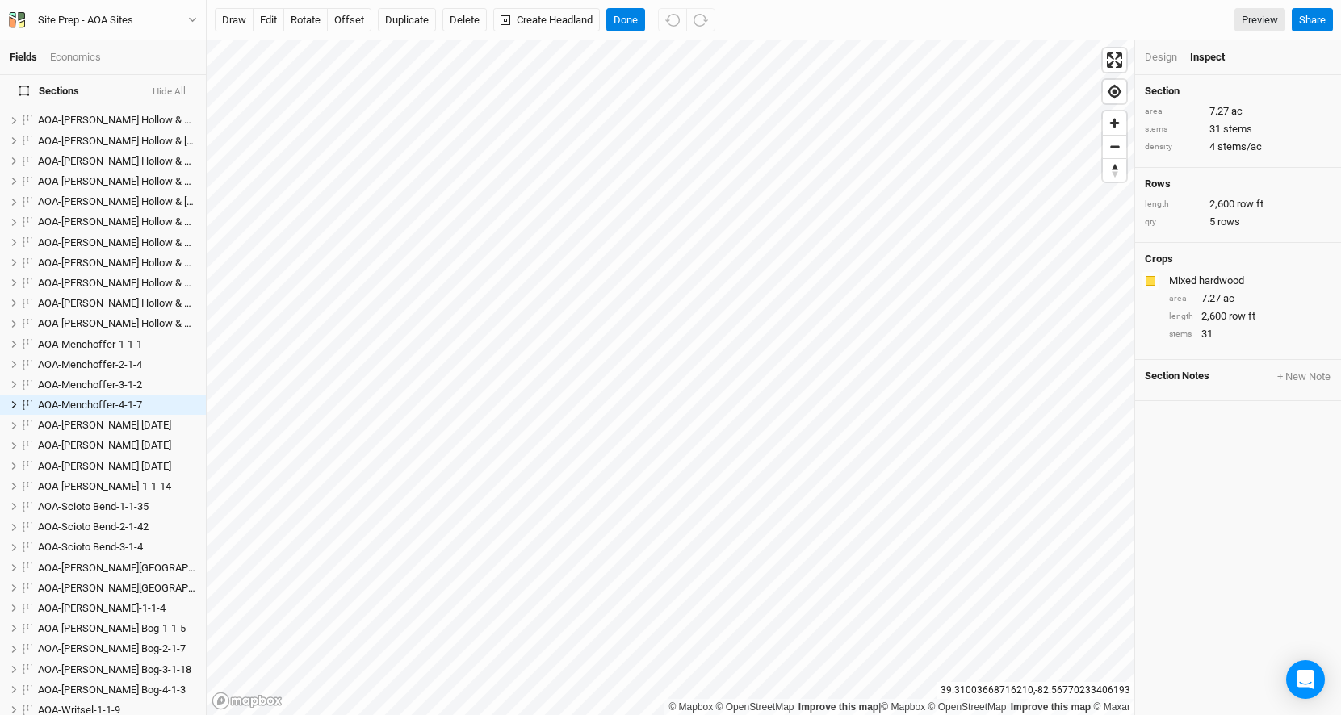
click at [679, 0] on html "Fields Economics Sections Hide All AOA-Adelphi Moraine-1-1-7 hide AOA-[PERSON_N…" at bounding box center [670, 357] width 1341 height 715
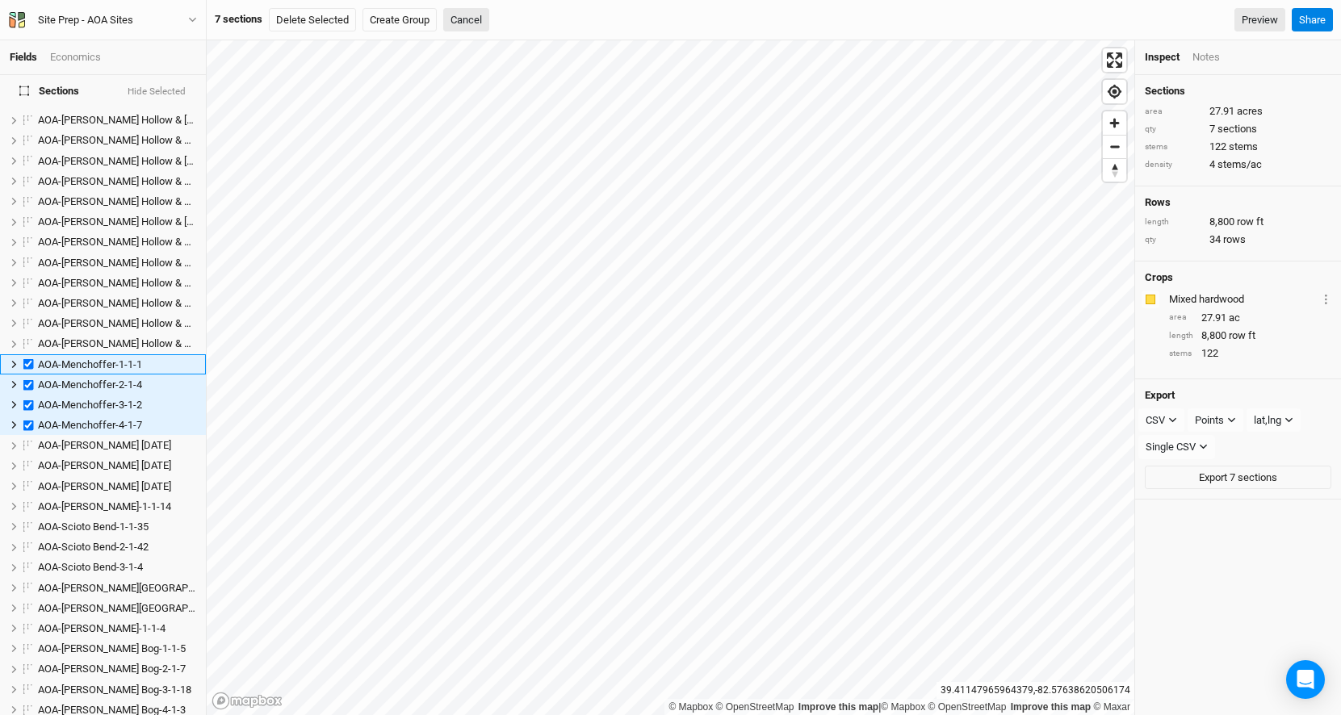
scroll to position [474, 0]
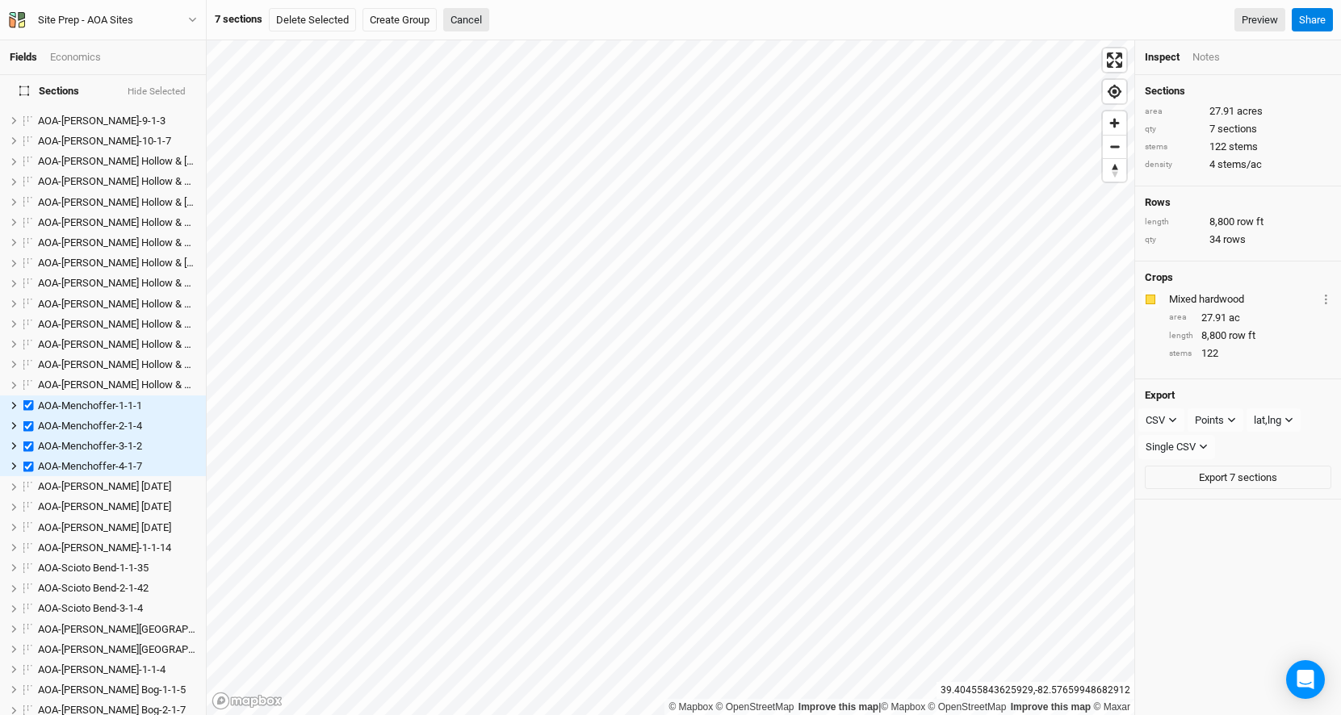
click at [688, 31] on div "Fields Economics Sections Hide Selected AOA-[PERSON_NAME]-1-1-7 hide AOA-[PERSO…" at bounding box center [670, 357] width 1341 height 715
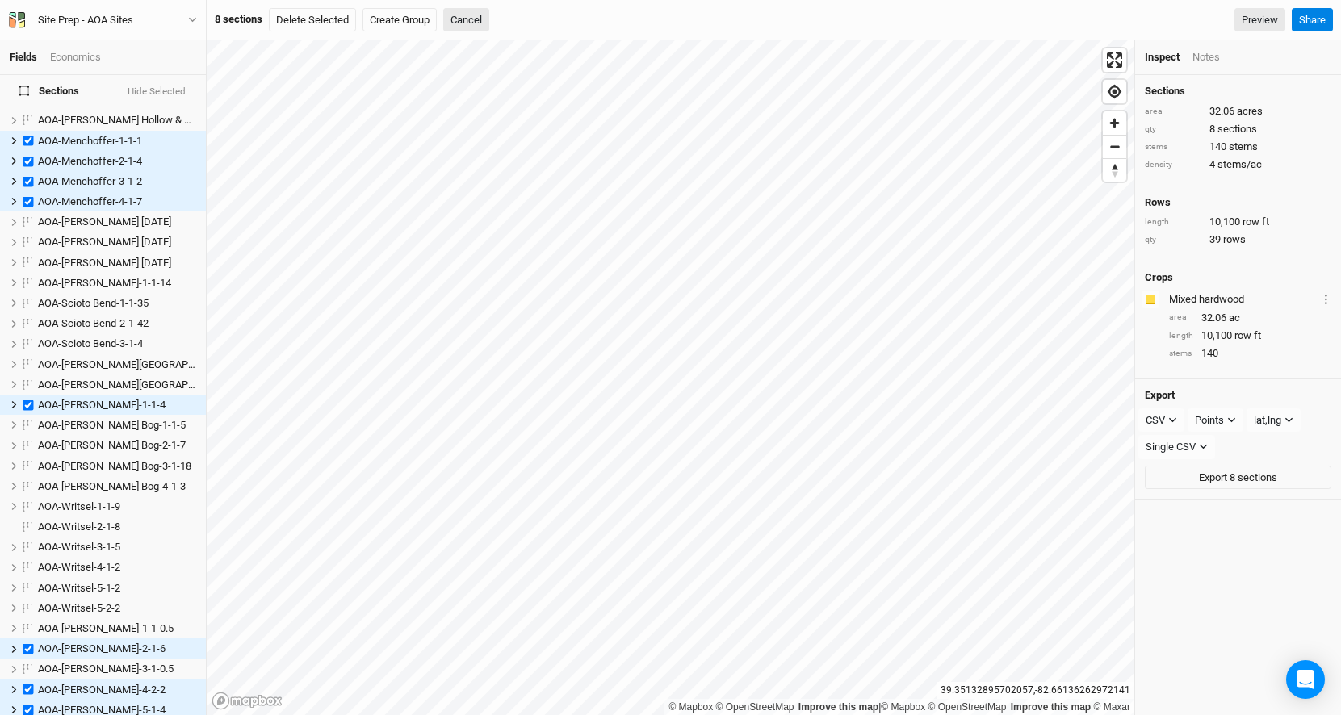
click at [551, 0] on html "Fields Economics Sections Hide Selected AOA-[PERSON_NAME]-1-1-7 hide AOA-[PERSO…" at bounding box center [670, 357] width 1341 height 715
click at [637, 32] on div "Fields Economics Sections Hide Selected AOA-[PERSON_NAME]-1-1-7 hide AOA-[PERSO…" at bounding box center [670, 357] width 1341 height 715
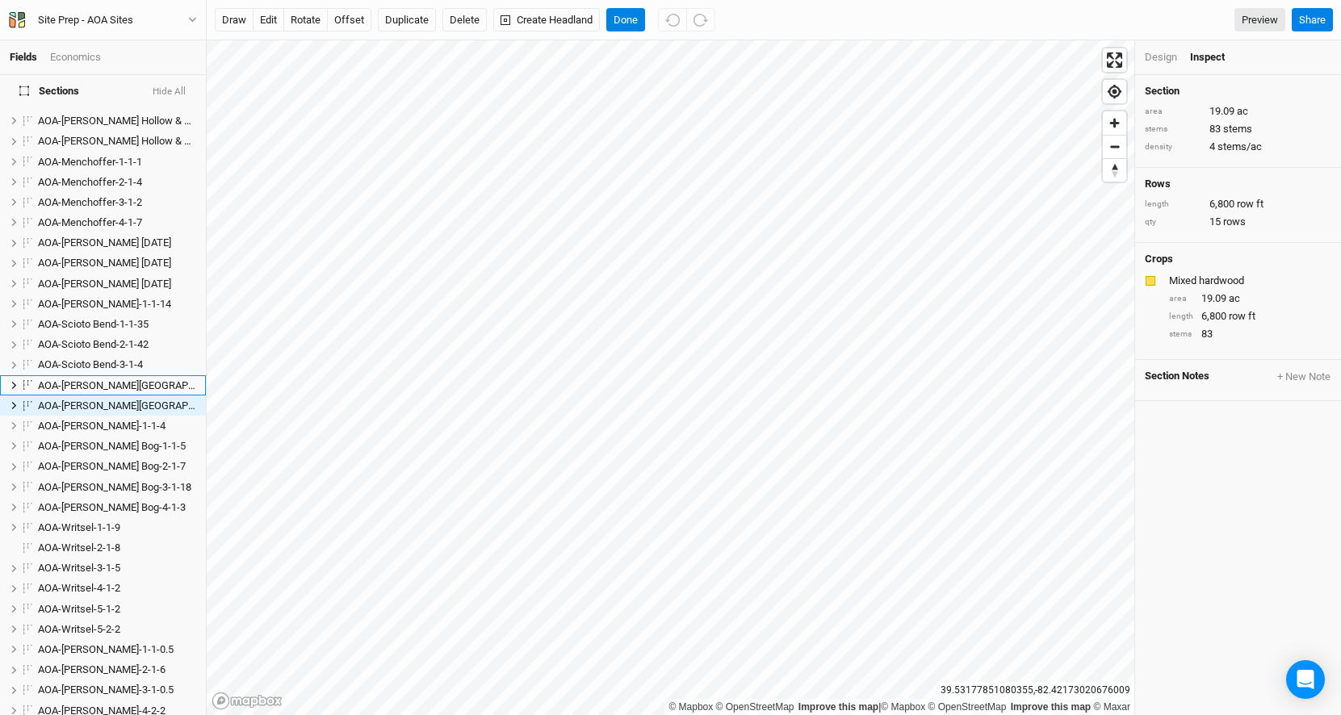
scroll to position [698, 0]
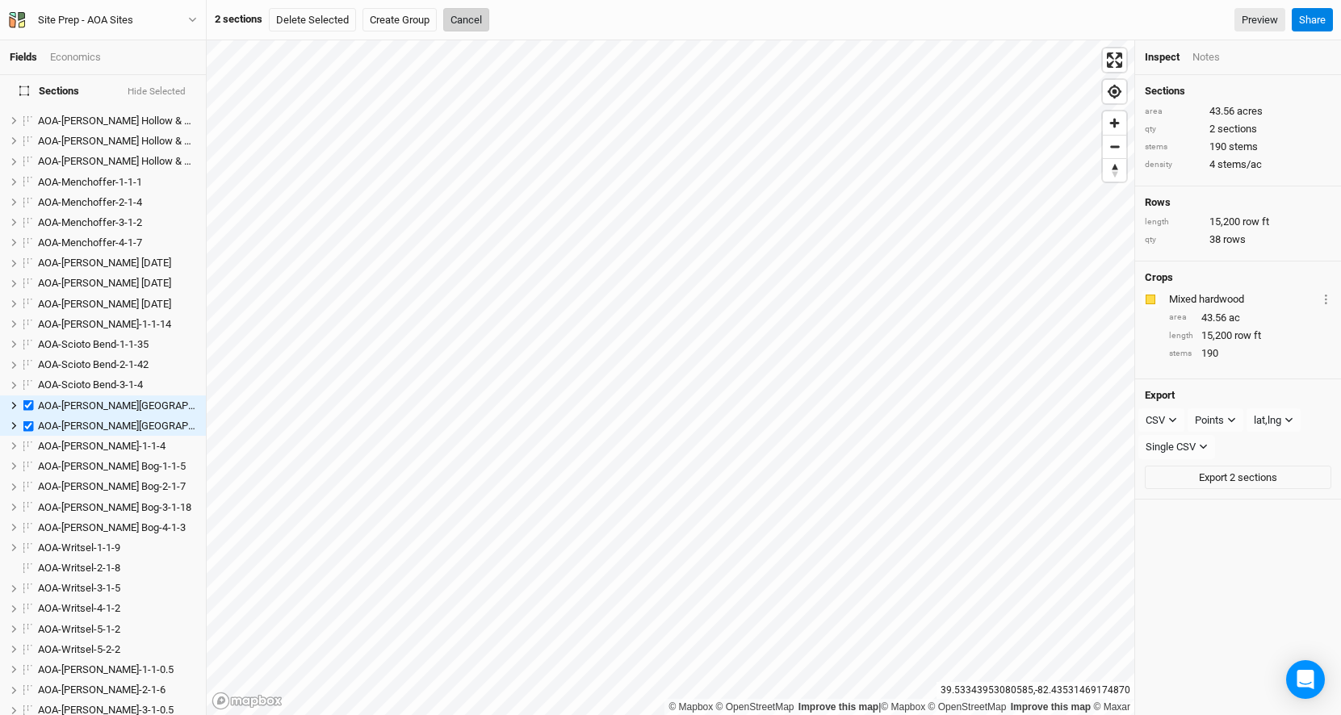
click at [458, 15] on button "Cancel" at bounding box center [466, 20] width 46 height 24
click at [470, 35] on div "2 sections Delete Selected Create Group Cancel Preview Share" at bounding box center [774, 20] width 1134 height 40
click at [472, 28] on button "Cancel" at bounding box center [466, 20] width 46 height 24
click at [462, 3] on div "2 sections Delete Selected Create Group Cancel Preview Share" at bounding box center [774, 20] width 1134 height 40
click at [463, 22] on button "Cancel" at bounding box center [466, 20] width 46 height 24
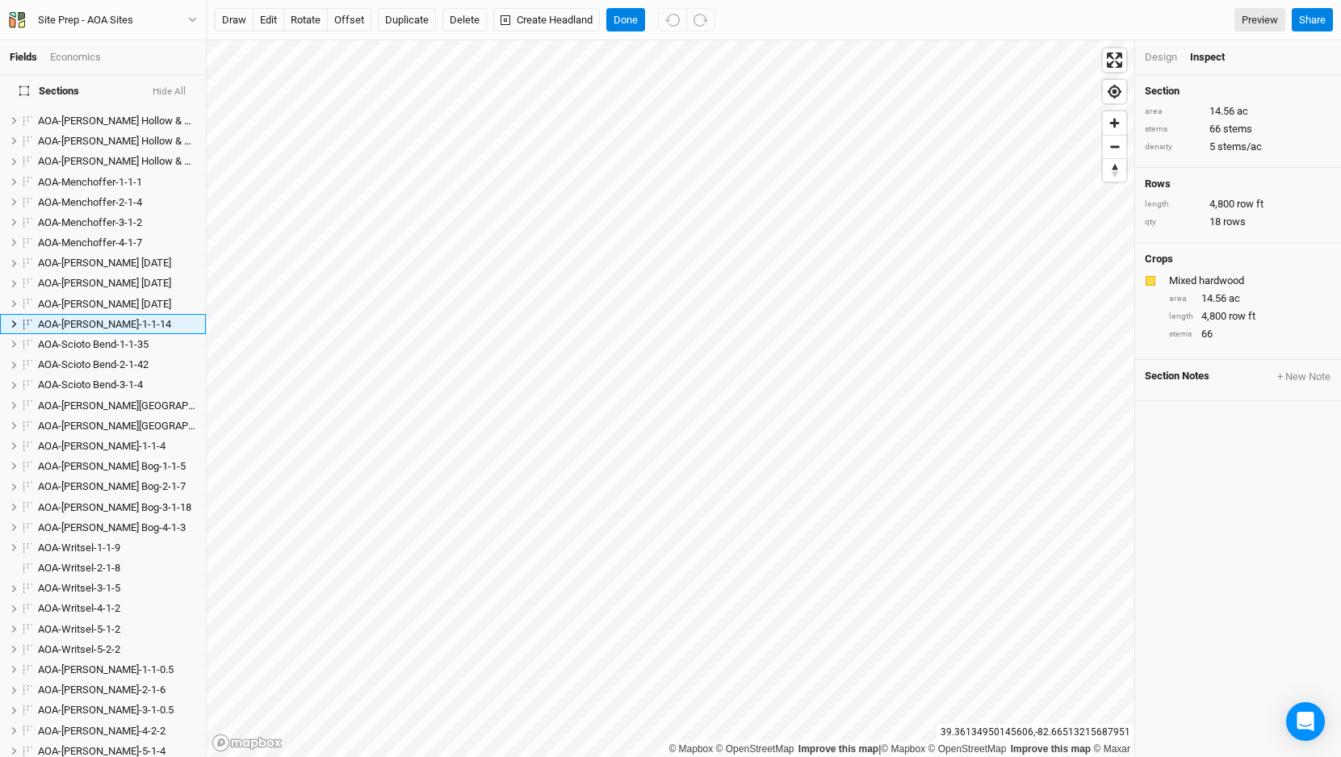
scroll to position [596, 0]
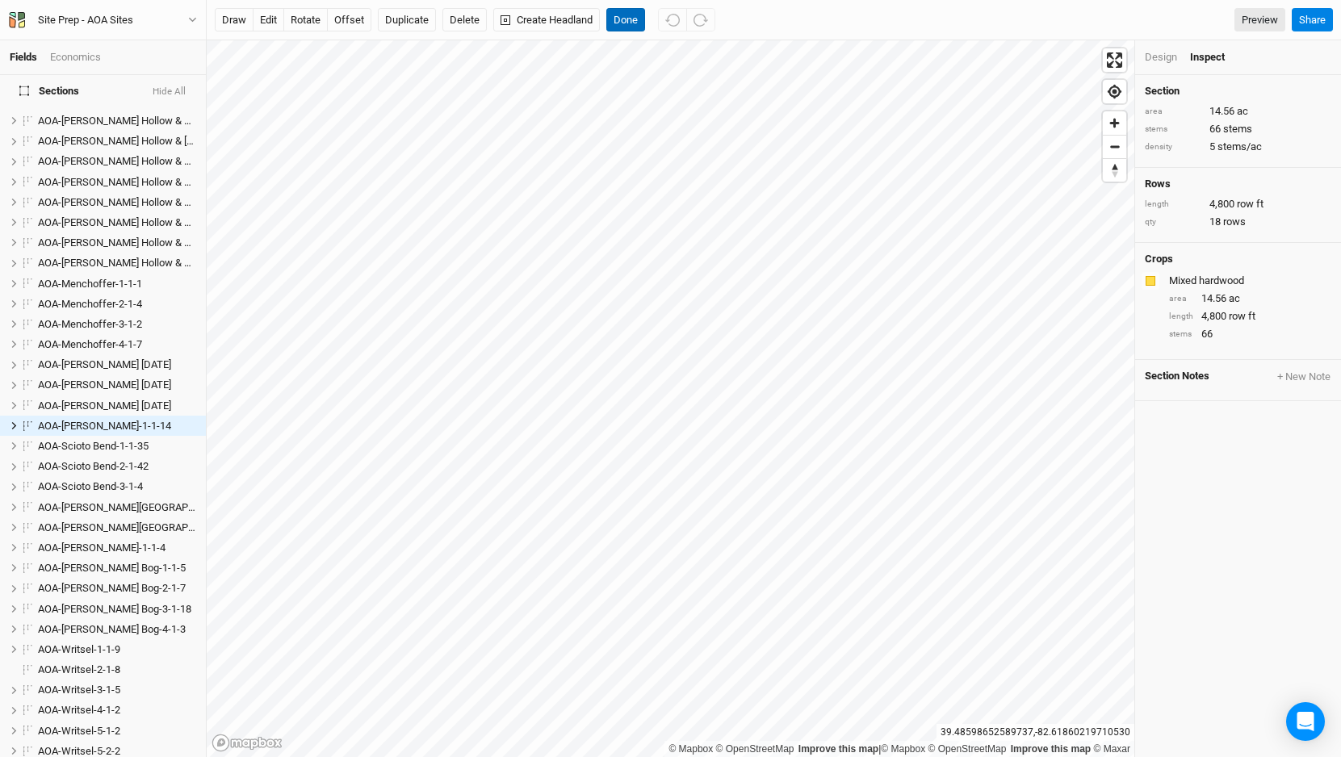
click at [627, 23] on button "Done" at bounding box center [625, 20] width 39 height 24
click at [631, 23] on button "Done" at bounding box center [625, 20] width 39 height 24
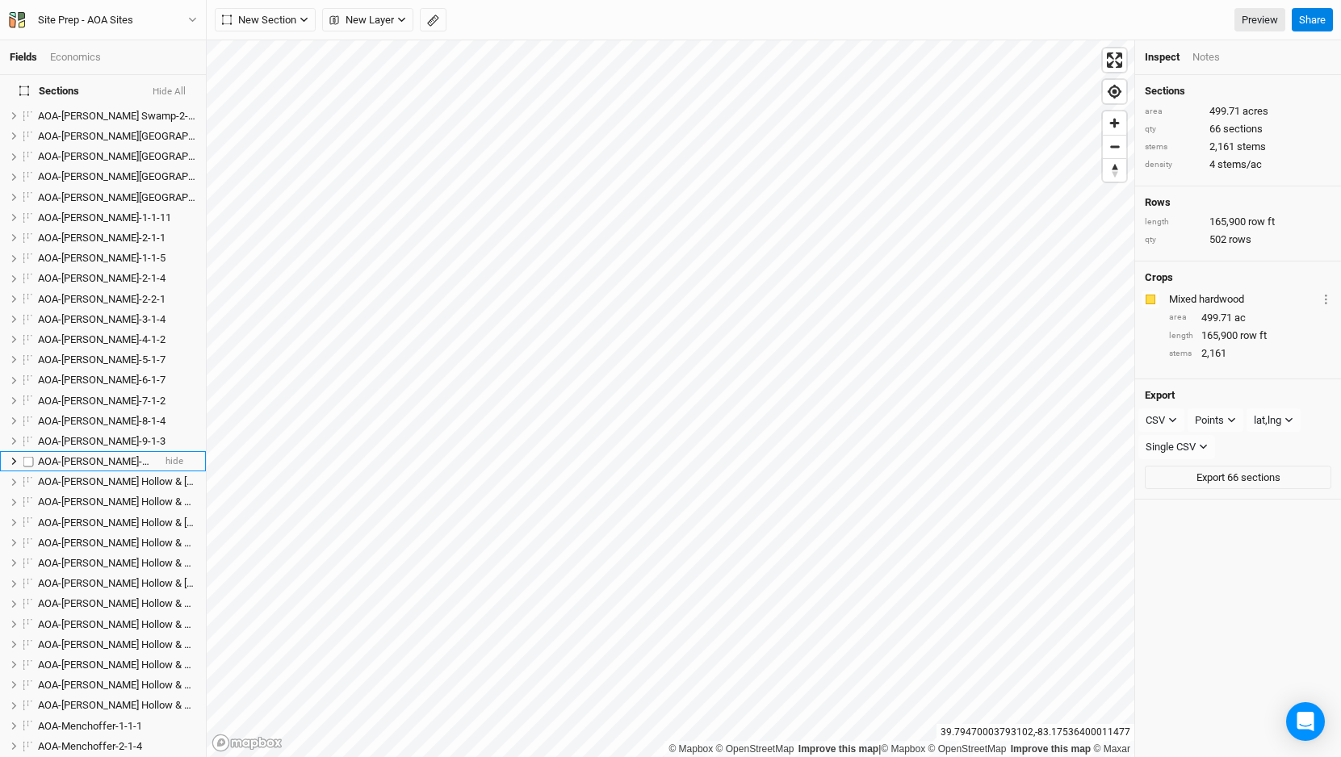
scroll to position [156, 0]
click at [116, 473] on span "AOA-[PERSON_NAME] Hollow & [GEOGRAPHIC_DATA]-1-1-8" at bounding box center [173, 479] width 271 height 12
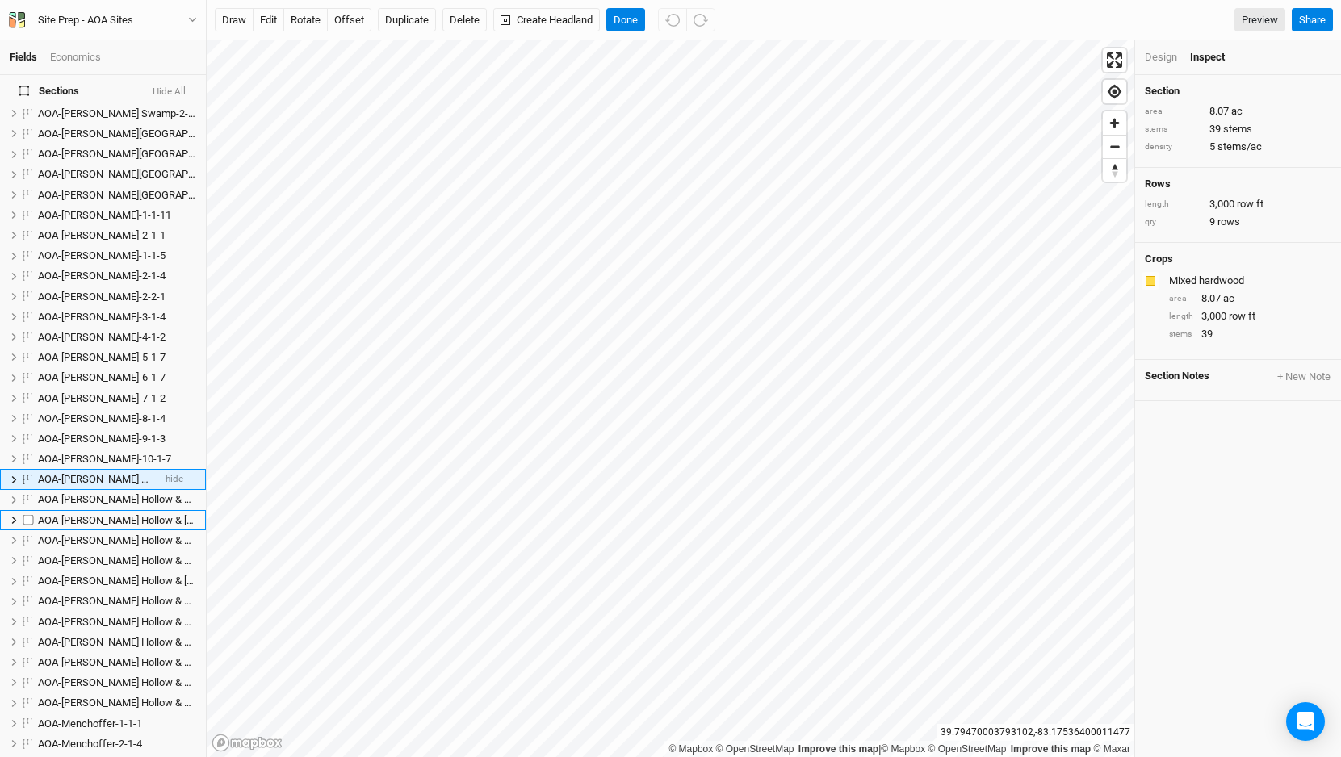
scroll to position [209, 0]
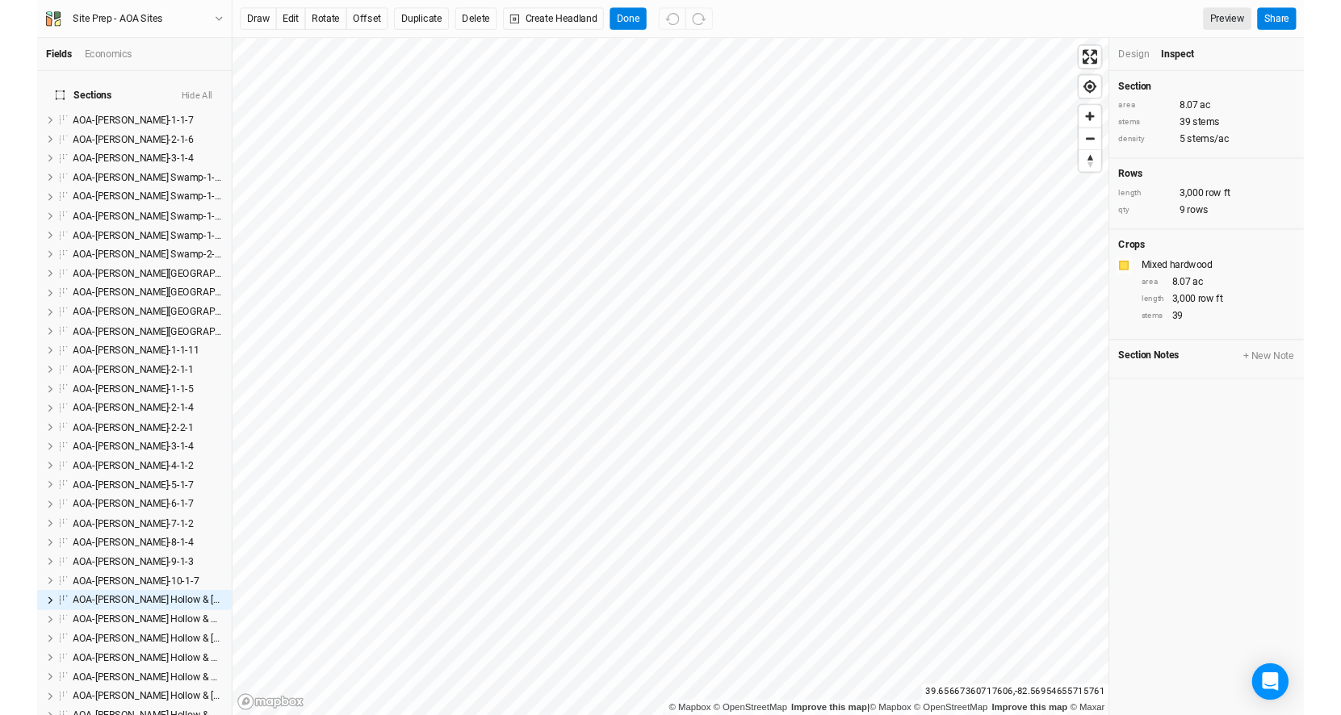
scroll to position [209, 0]
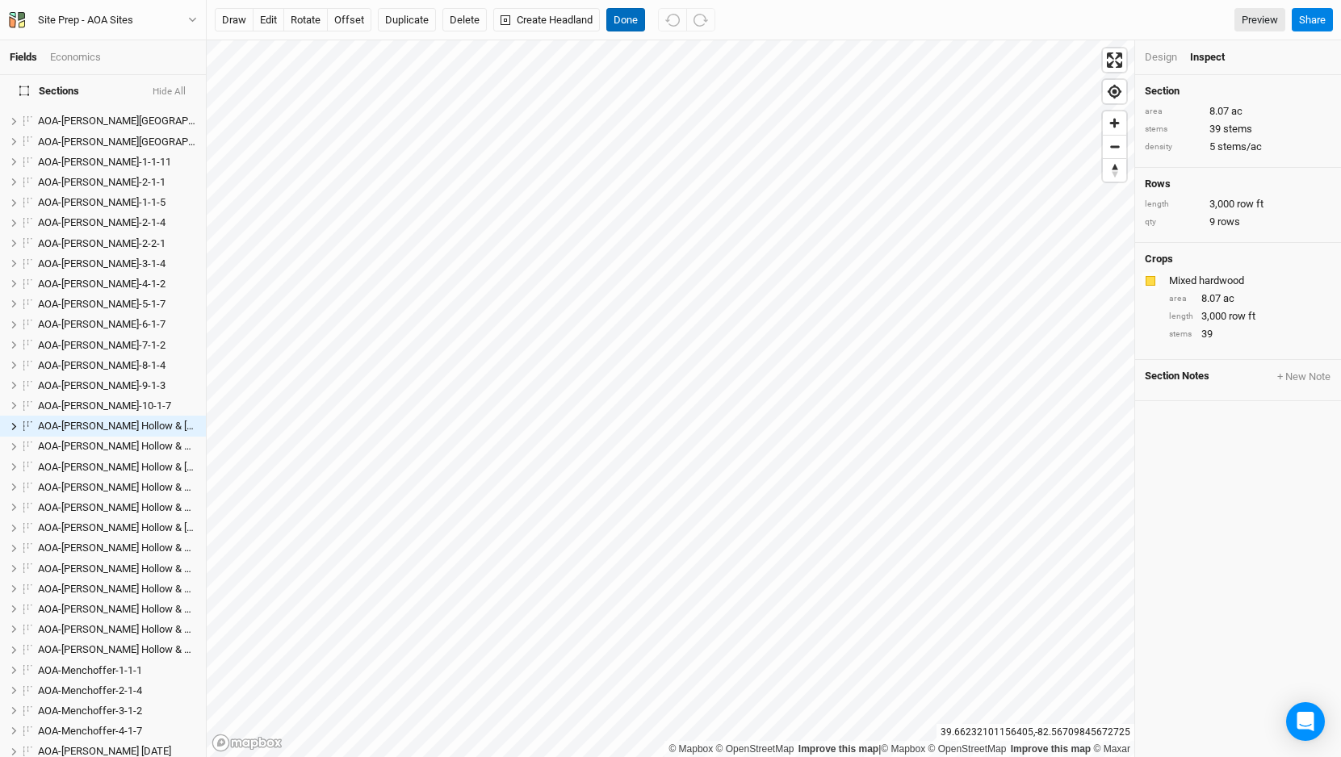
click at [631, 19] on button "Done" at bounding box center [625, 20] width 39 height 24
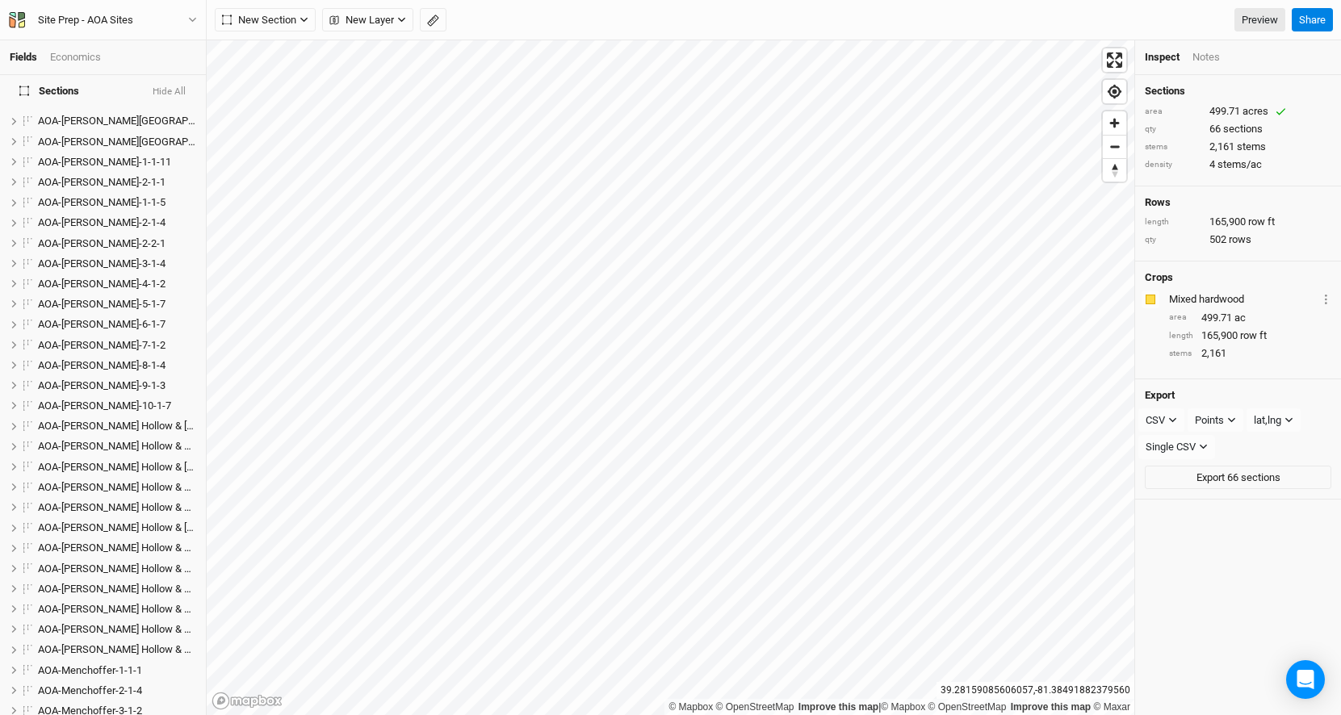
click at [1231, 111] on div "499.71 acres" at bounding box center [1252, 111] width 84 height 15
drag, startPoint x: 1212, startPoint y: 112, endPoint x: 1265, endPoint y: 112, distance: 53.3
click at [1265, 112] on div "499.71 acres" at bounding box center [1252, 111] width 84 height 15
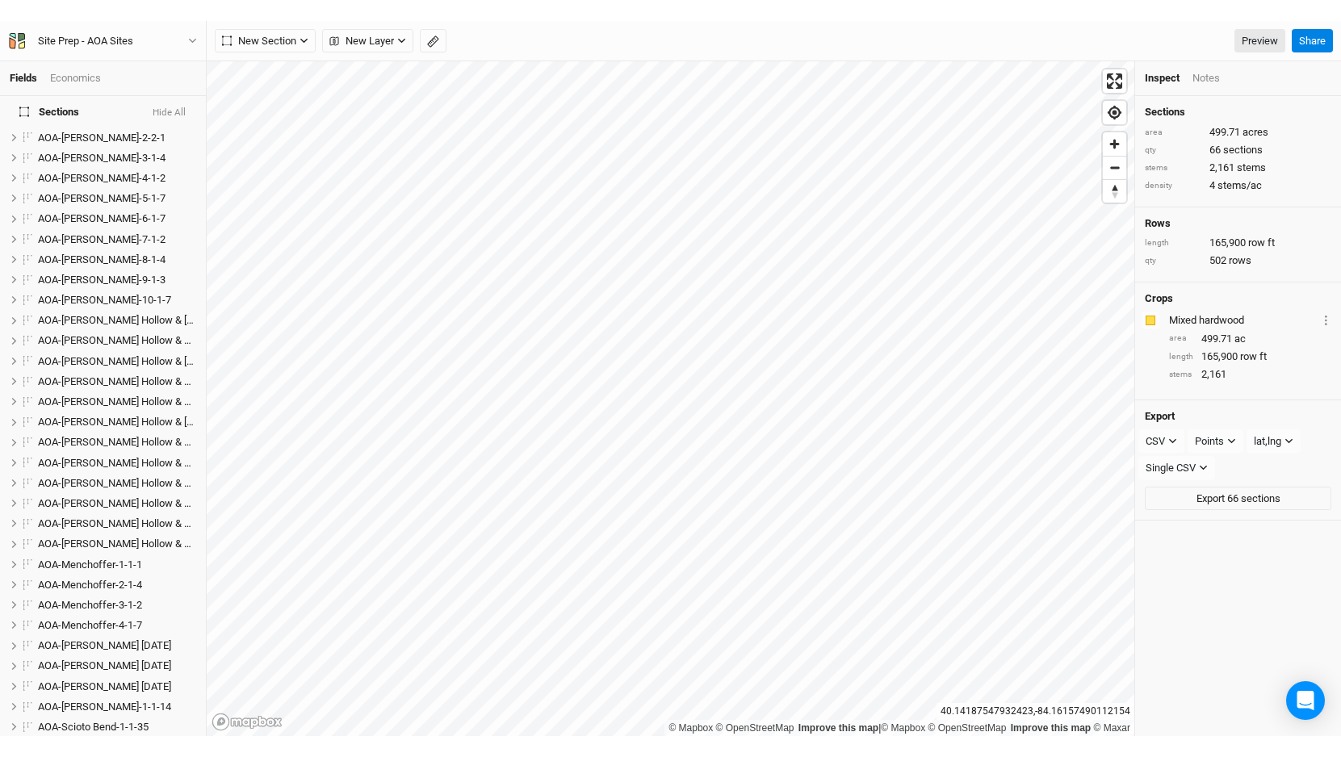
scroll to position [0, 0]
